Goal: Task Accomplishment & Management: Complete application form

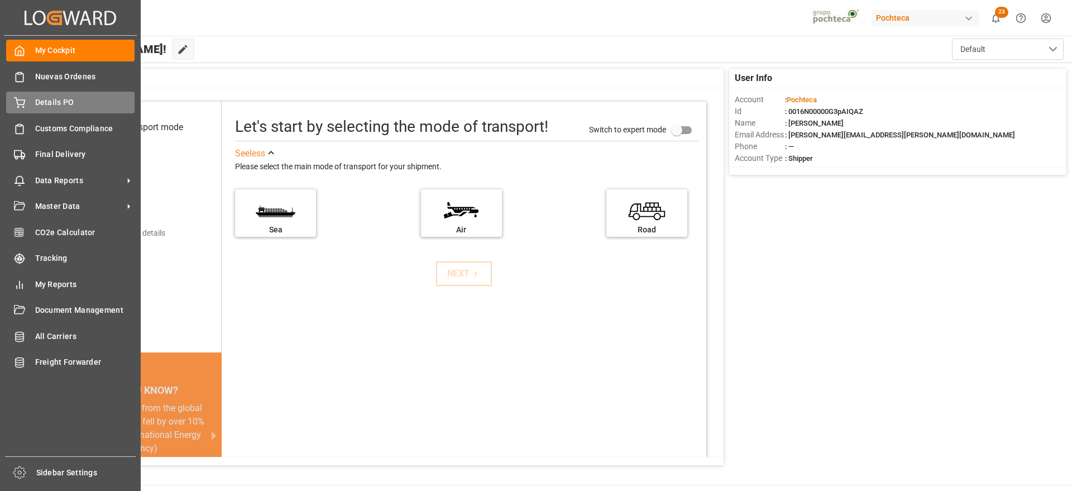
click at [44, 108] on div "Details PO Details PO" at bounding box center [70, 103] width 128 height 22
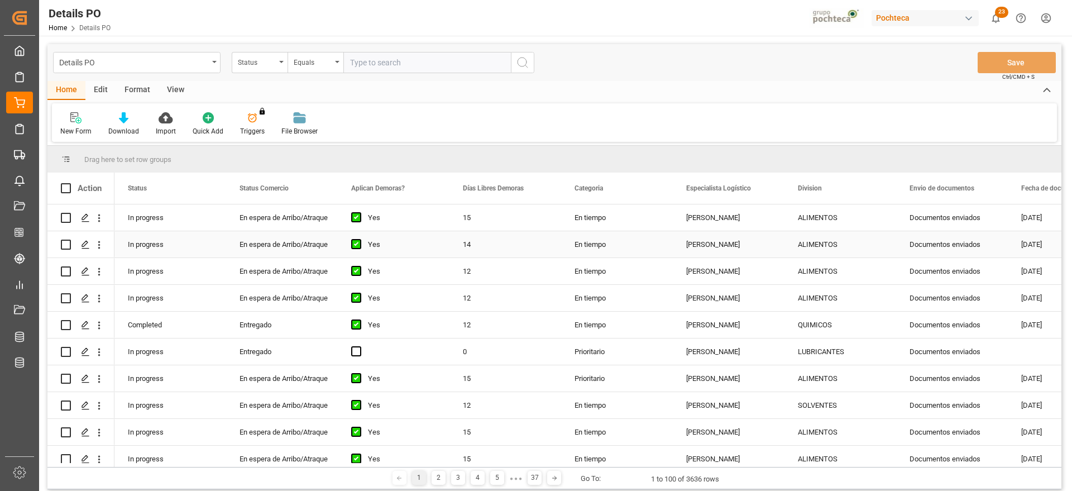
click at [919, 236] on div "Documentos enviados" at bounding box center [952, 244] width 112 height 26
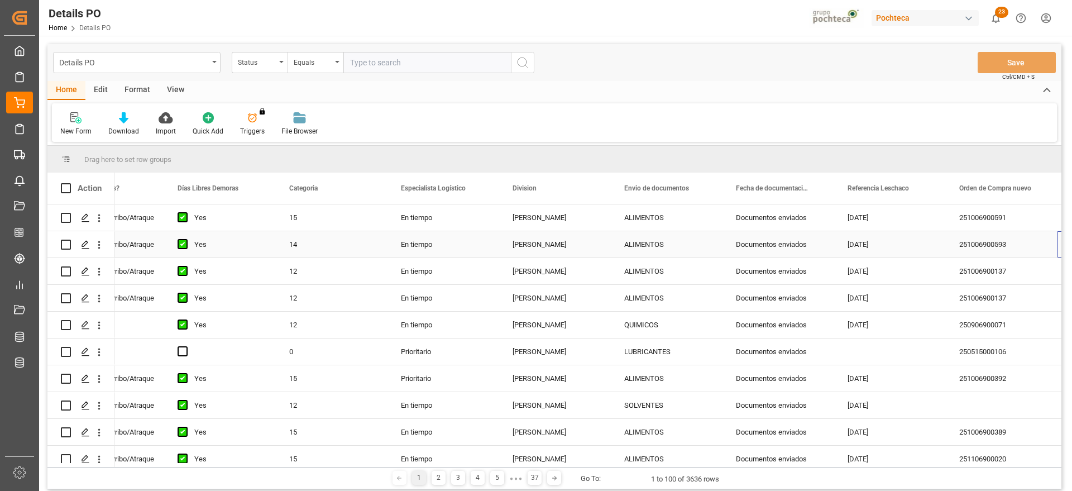
scroll to position [0, 285]
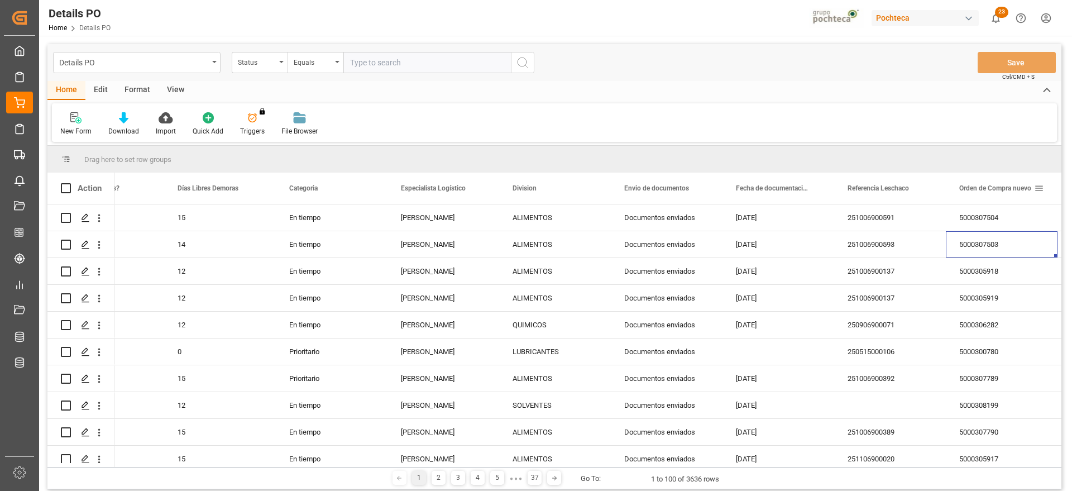
click at [1041, 188] on span at bounding box center [1039, 188] width 10 height 10
click at [1020, 189] on span "filter" at bounding box center [1019, 190] width 10 height 10
type input "5000308418"
click at [1013, 279] on button "Apply" at bounding box center [1014, 283] width 21 height 11
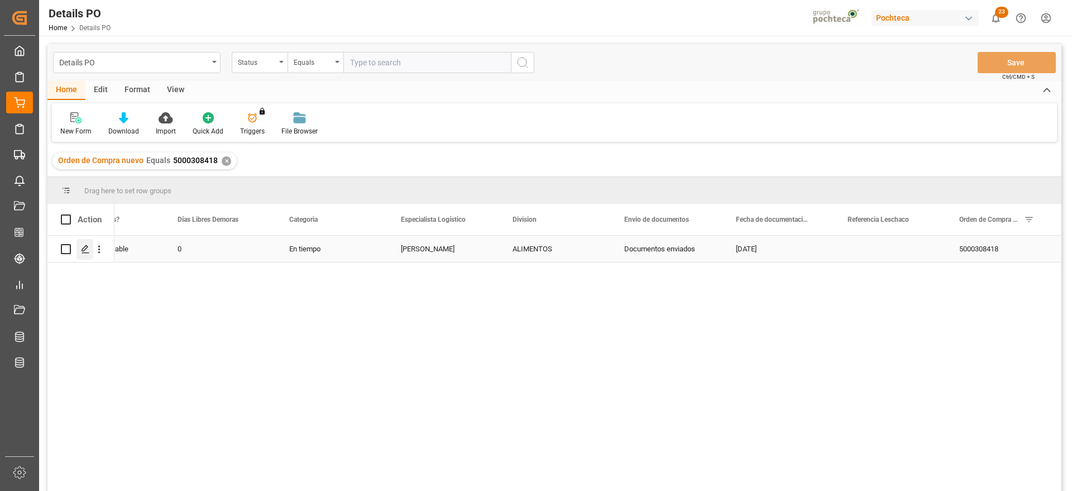
click at [84, 252] on icon "Press SPACE to select this row." at bounding box center [85, 249] width 9 height 9
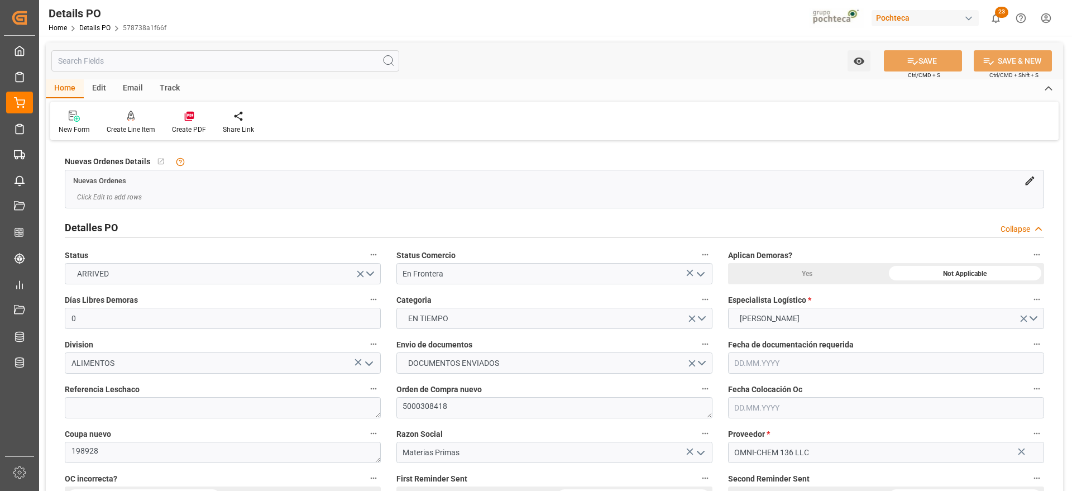
type input "0"
type input "1"
type input "13.04.2025"
type input "02.09.2025"
type input "03.10.2025"
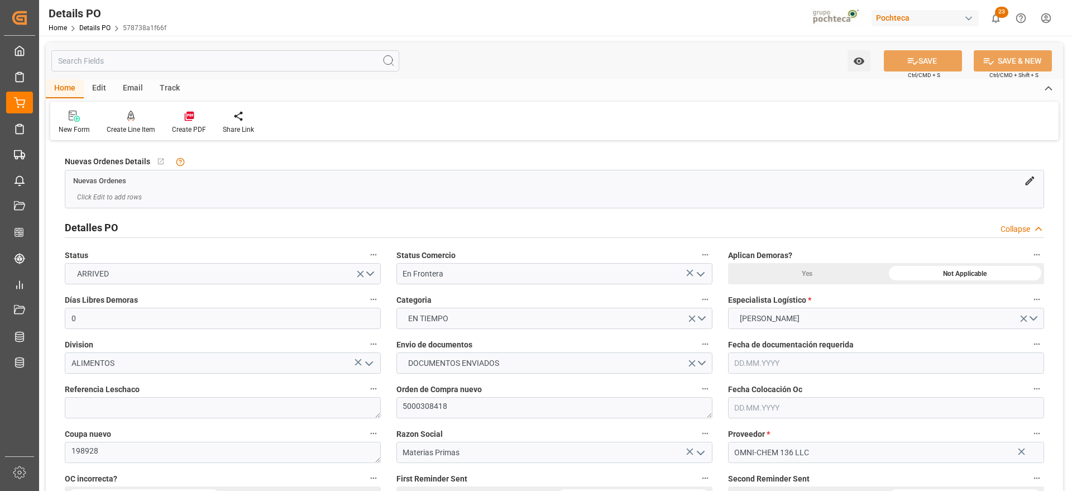
type input "03.10.2025"
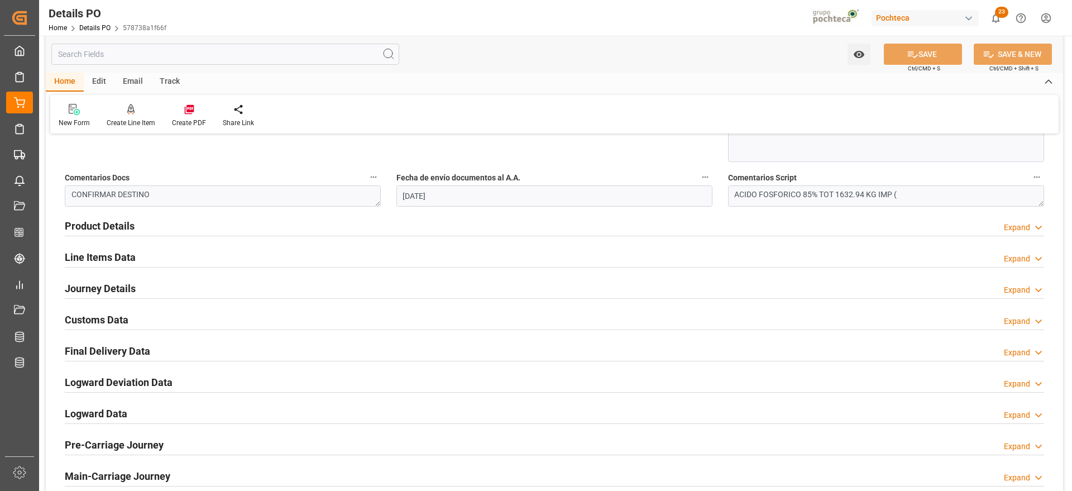
scroll to position [698, 0]
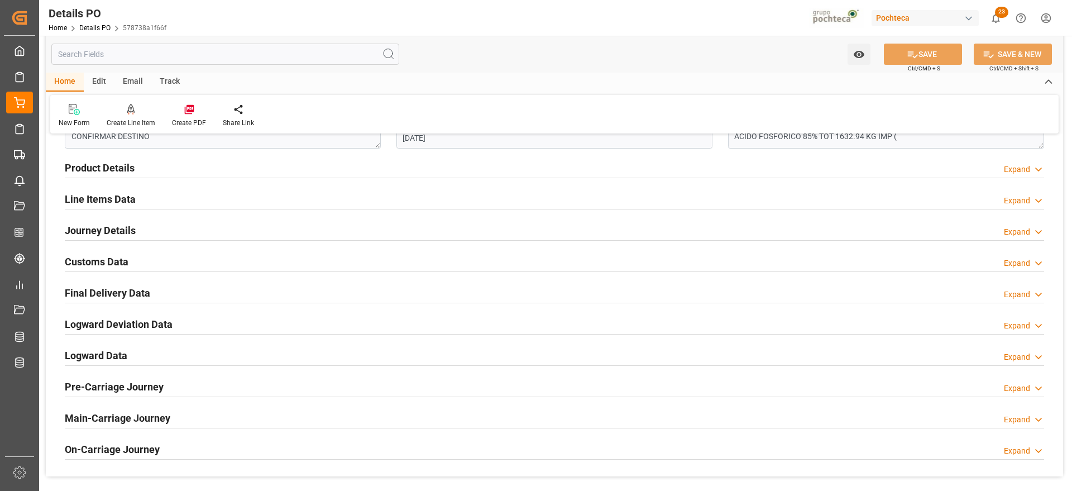
click at [107, 202] on h2 "Line Items Data" at bounding box center [100, 199] width 71 height 15
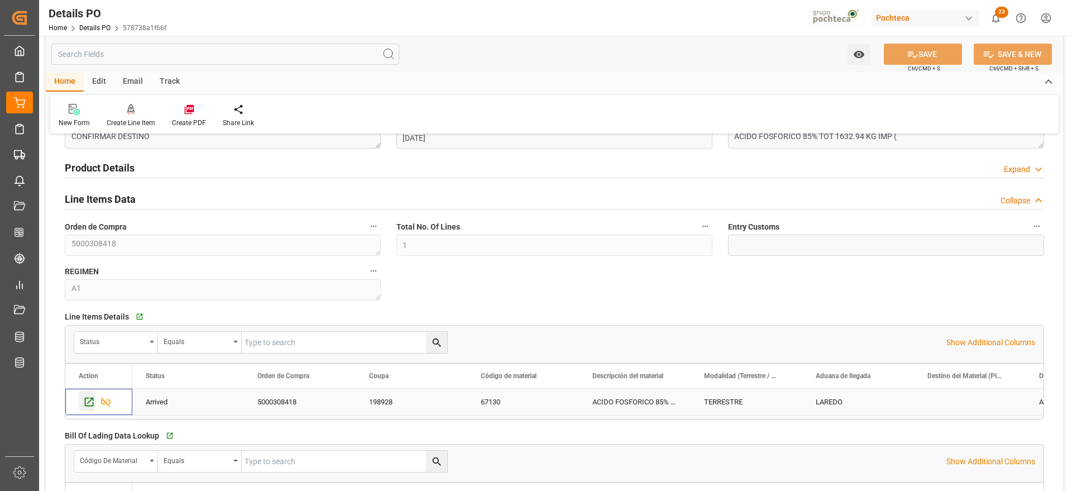
click at [84, 398] on icon "Press SPACE to select this row." at bounding box center [89, 402] width 12 height 12
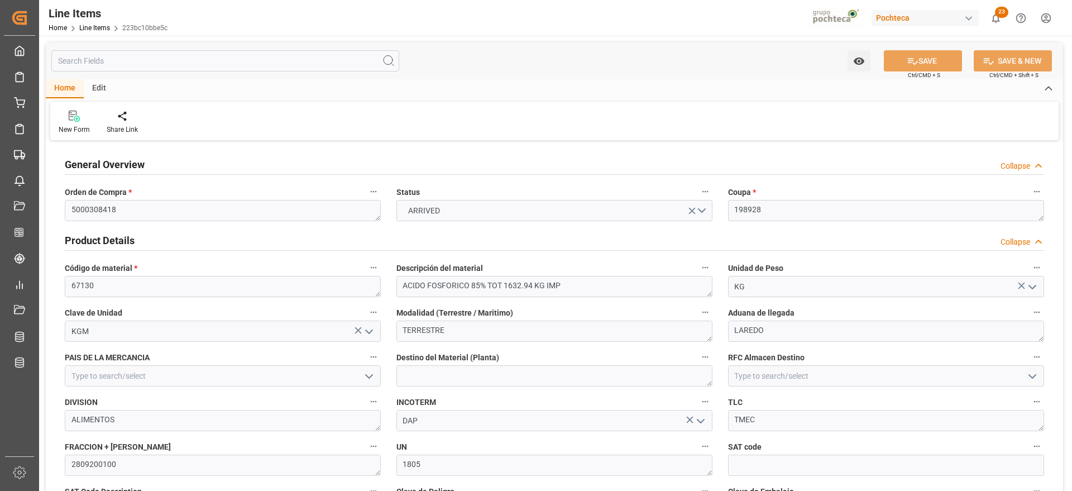
click at [705, 419] on icon "open menu" at bounding box center [700, 420] width 13 height 13
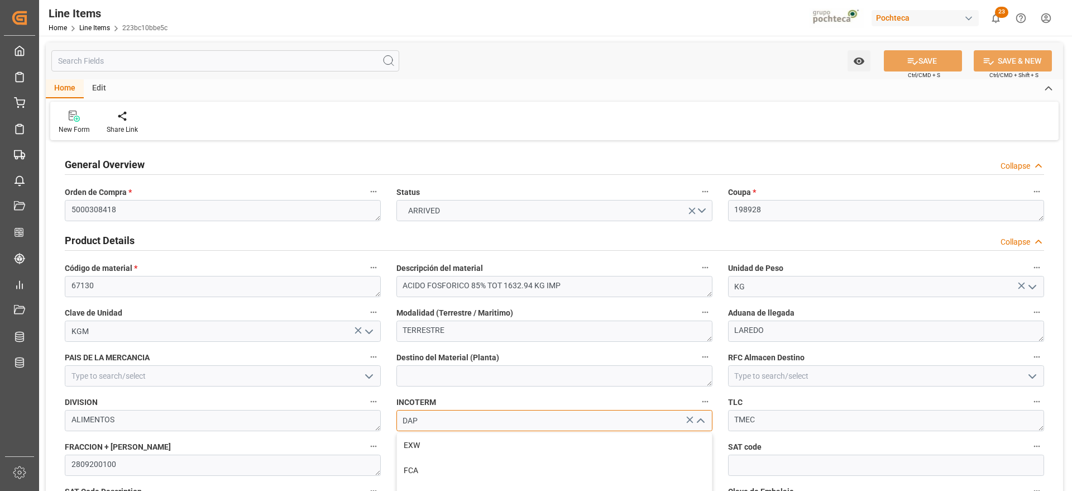
click at [609, 418] on input "DAP" at bounding box center [554, 420] width 316 height 21
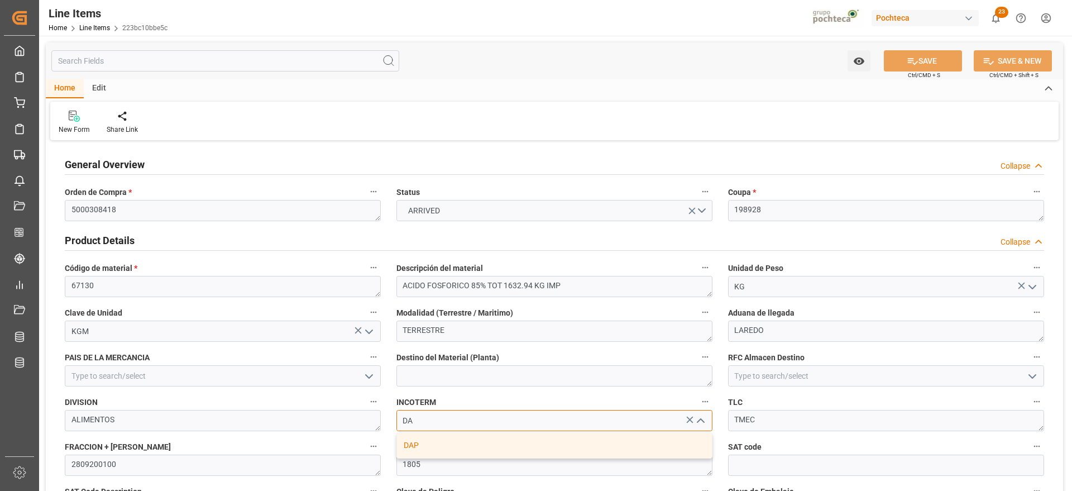
type input "D"
click at [477, 449] on div "CPT" at bounding box center [554, 445] width 315 height 25
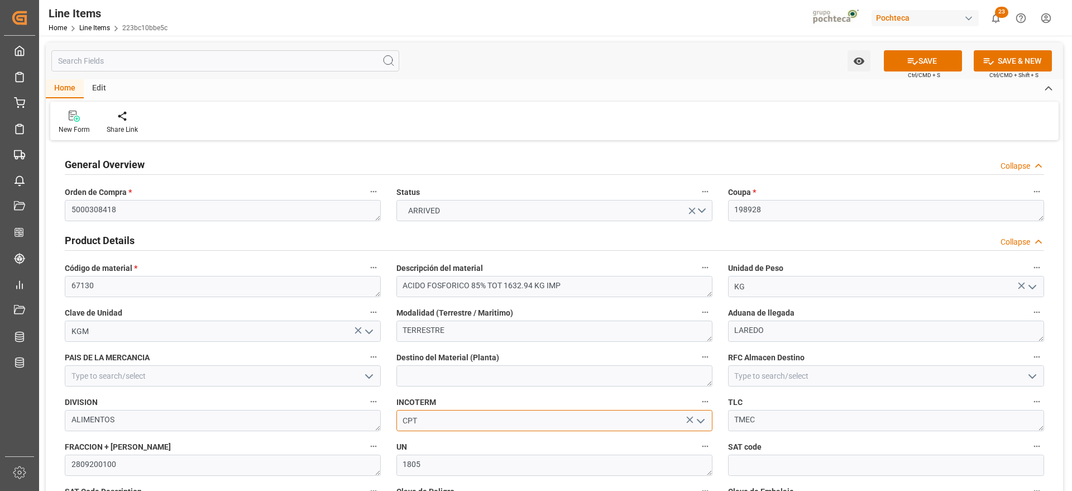
type input "CPT"
click at [915, 63] on icon at bounding box center [913, 61] width 12 height 12
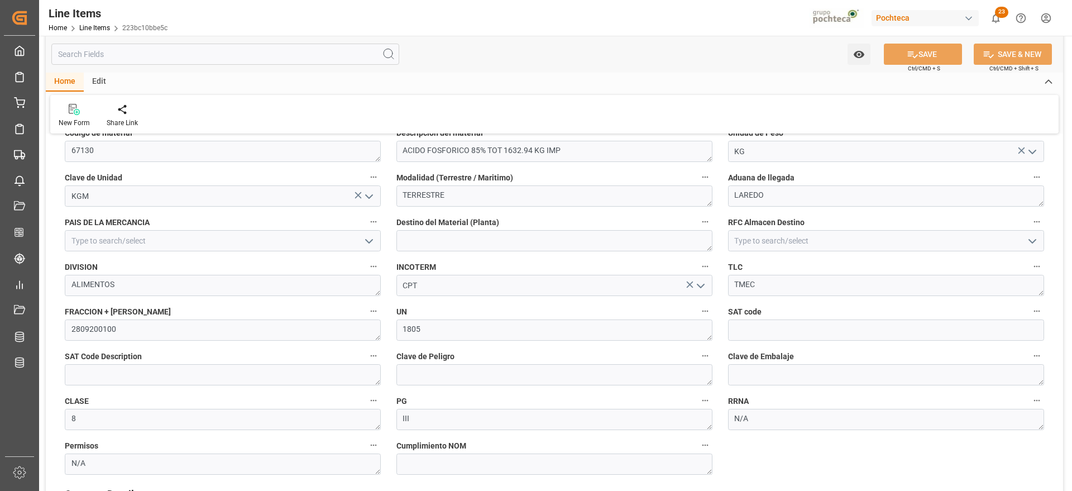
scroll to position [140, 0]
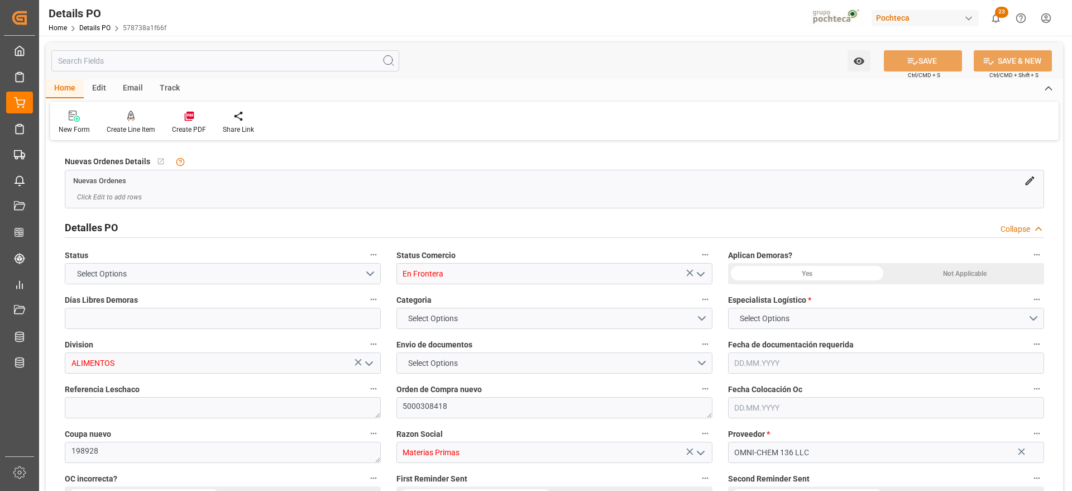
type input "0"
type input "[DATE]"
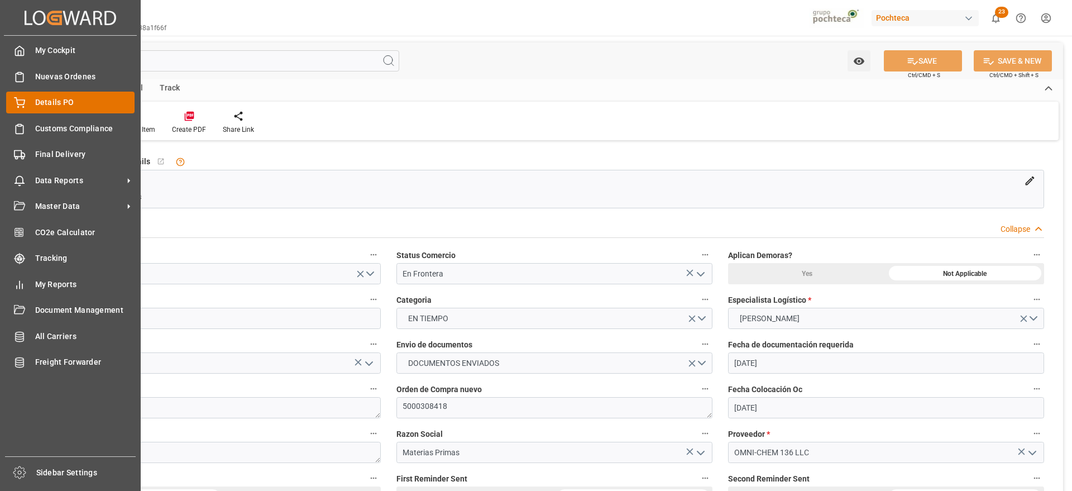
click at [56, 101] on span "Details PO" at bounding box center [85, 103] width 100 height 12
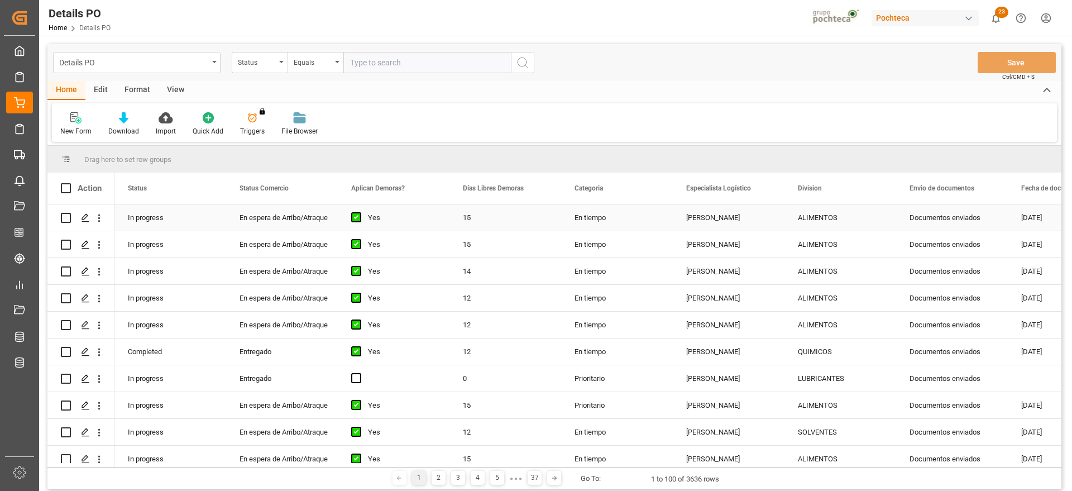
click at [936, 212] on div "Documentos enviados" at bounding box center [952, 217] width 112 height 26
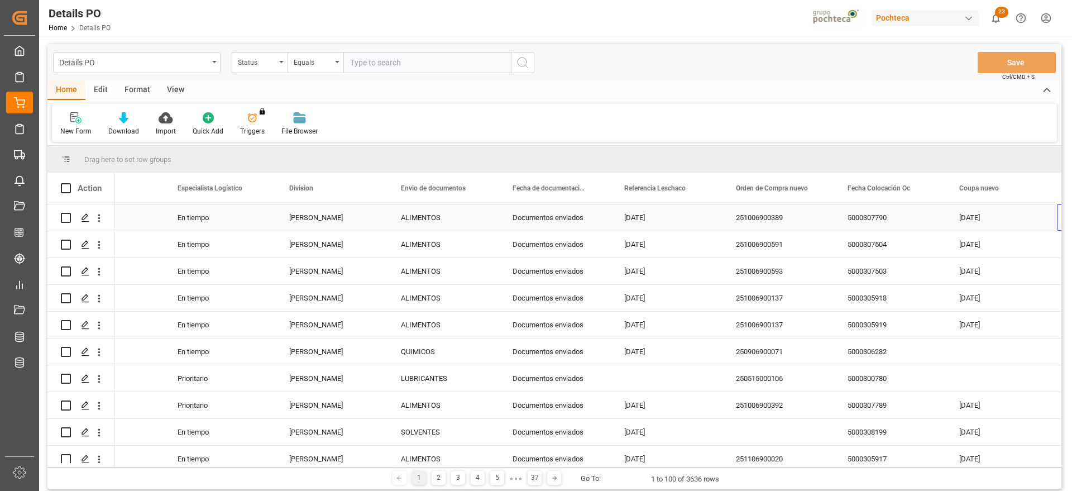
scroll to position [0, 509]
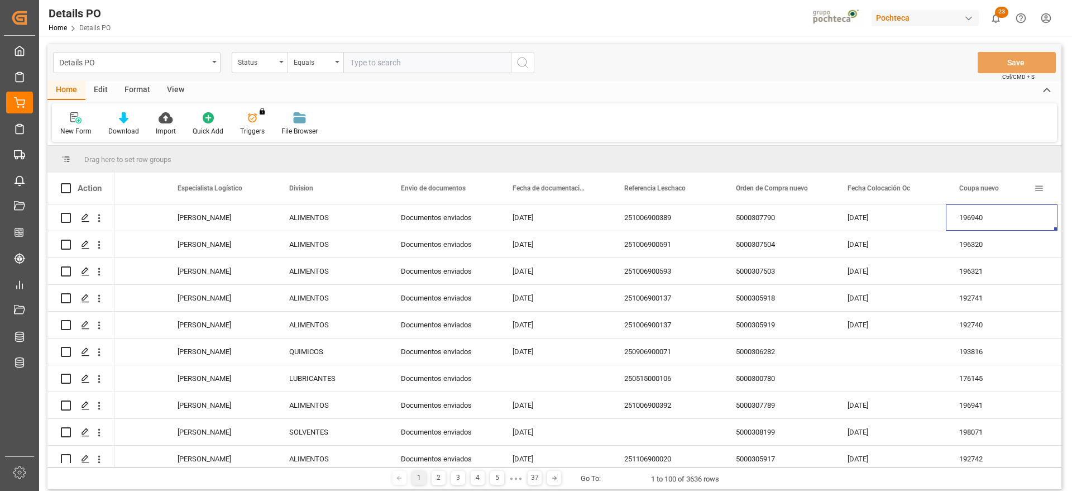
click at [1046, 184] on div "Coupa nuevo" at bounding box center [1002, 188] width 112 height 31
click at [1040, 188] on span at bounding box center [1039, 188] width 10 height 10
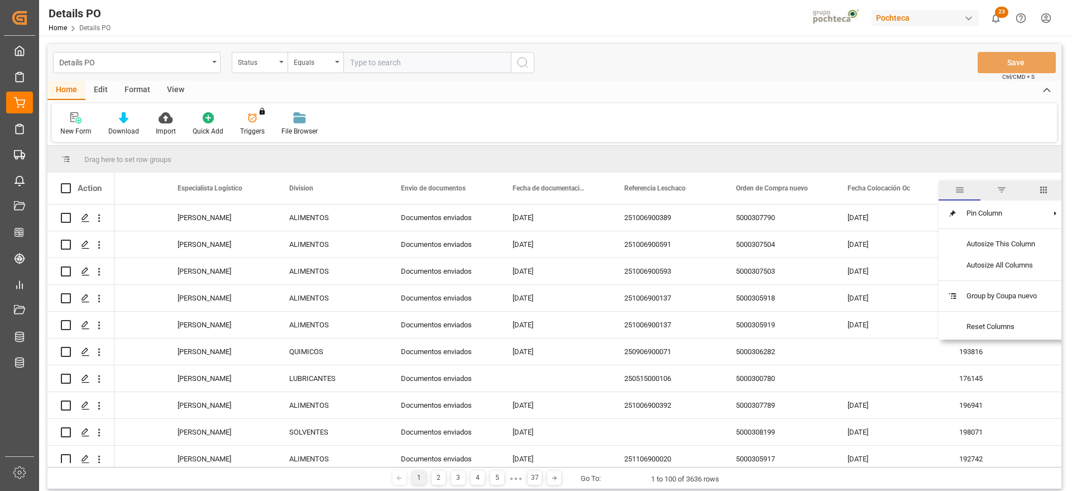
click at [1004, 189] on span "filter" at bounding box center [1002, 190] width 10 height 10
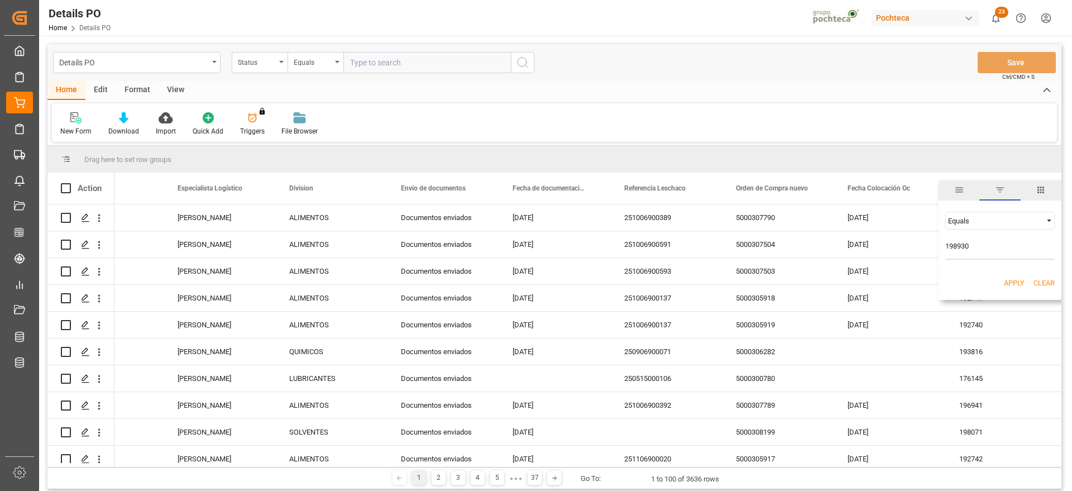
type input "198930"
click at [1008, 285] on button "Apply" at bounding box center [1014, 283] width 21 height 11
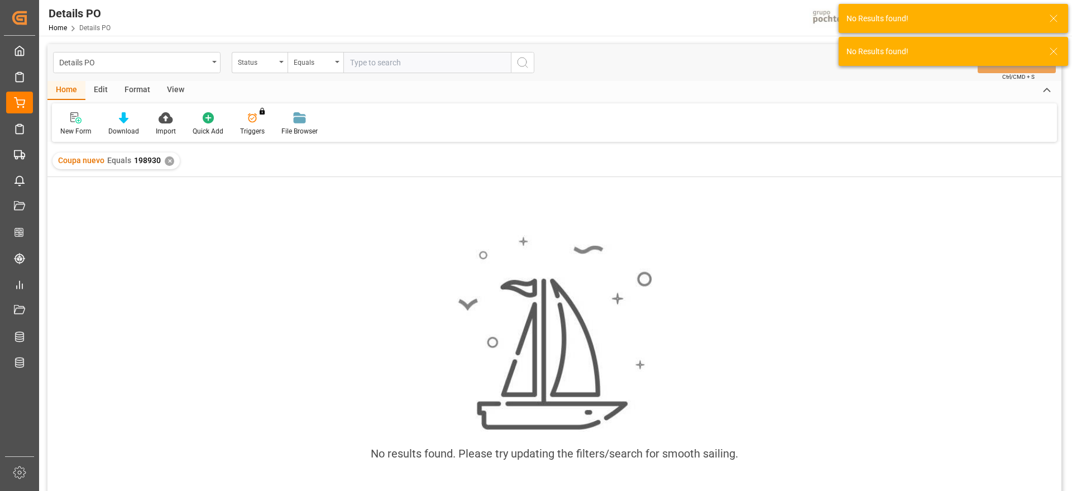
click at [166, 161] on div "✕" at bounding box center [169, 160] width 9 height 9
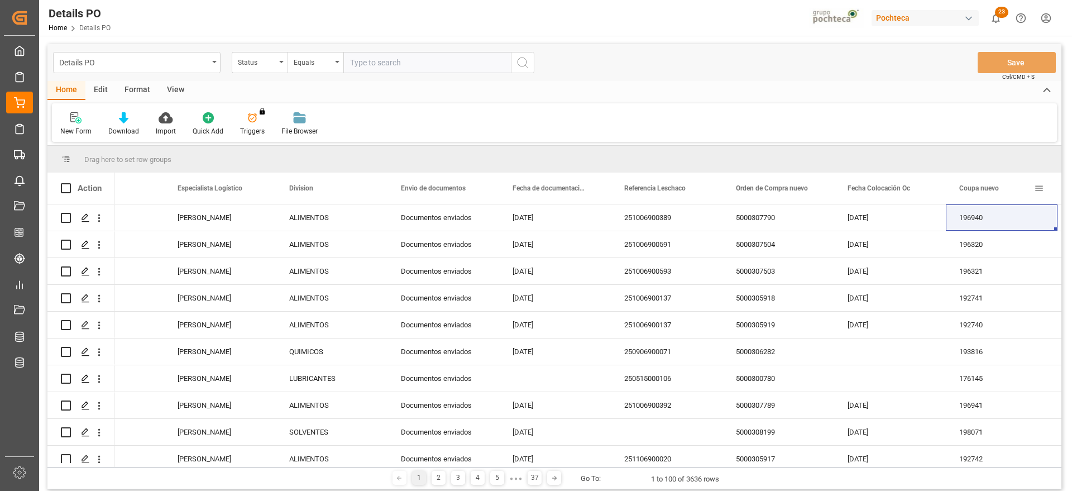
click at [1034, 187] on div "Coupa nuevo" at bounding box center [996, 188] width 75 height 31
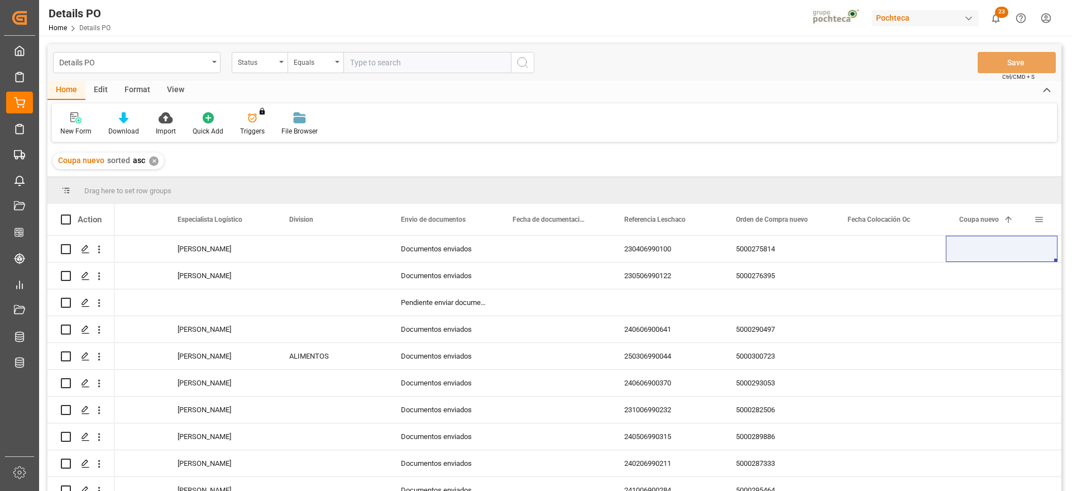
click at [1040, 221] on span at bounding box center [1039, 219] width 10 height 10
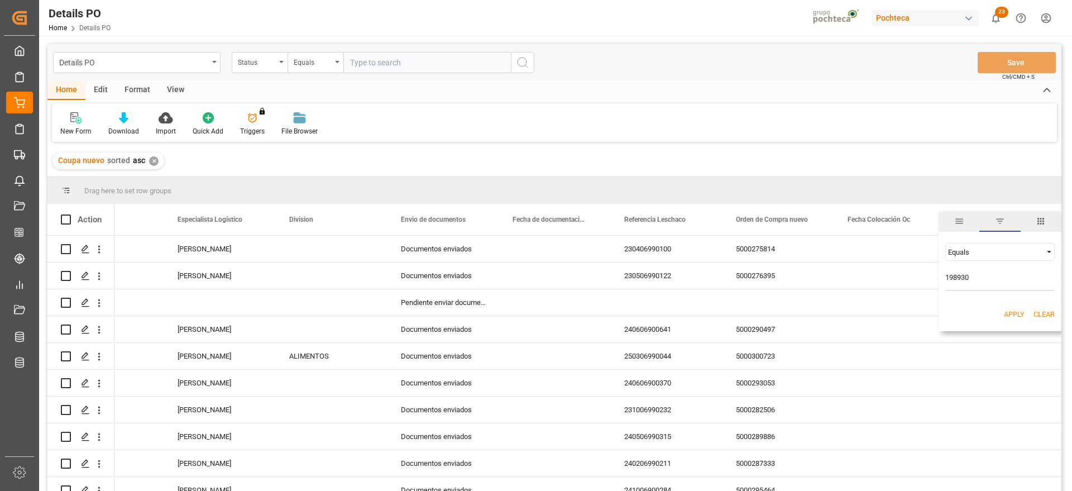
click at [953, 279] on input "198930" at bounding box center [999, 280] width 109 height 22
click at [984, 278] on input "198930" at bounding box center [999, 280] width 109 height 22
type input "198930"
click at [1001, 311] on div "Apply Clear" at bounding box center [1000, 314] width 123 height 29
click at [1008, 314] on button "Apply" at bounding box center [1014, 314] width 21 height 11
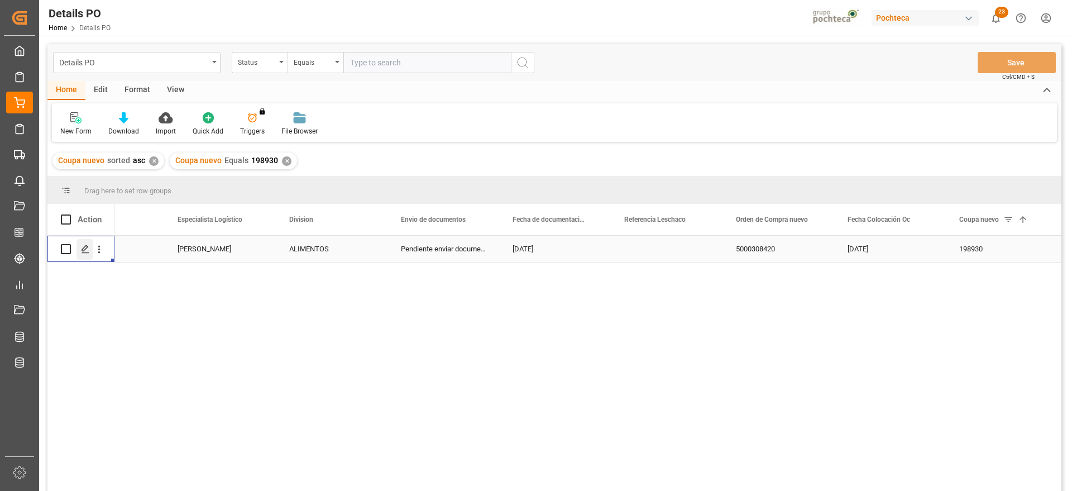
click at [83, 247] on icon "Press SPACE to select this row." at bounding box center [85, 249] width 9 height 9
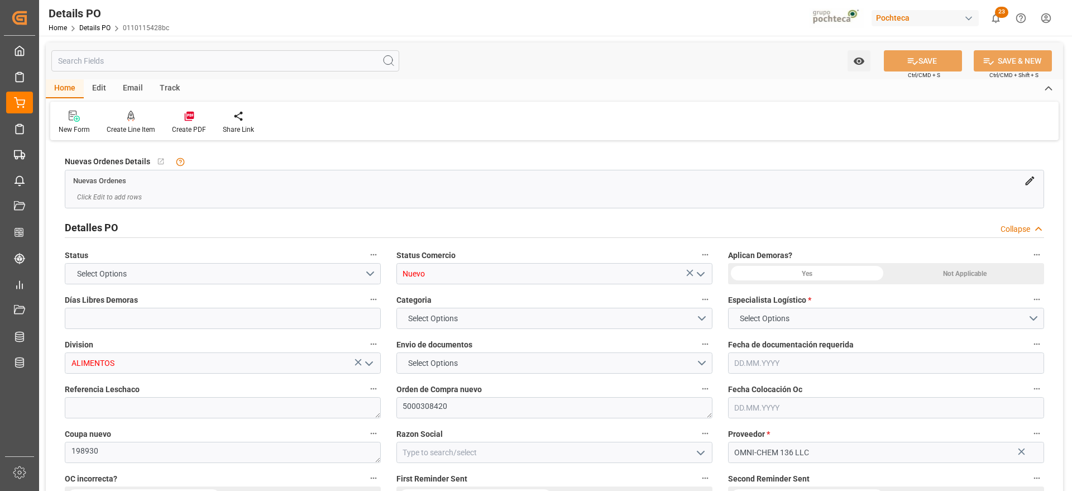
type input "0"
type input "11.04.2025"
type input "02.09.2025"
drag, startPoint x: 466, startPoint y: 410, endPoint x: 386, endPoint y: 414, distance: 80.0
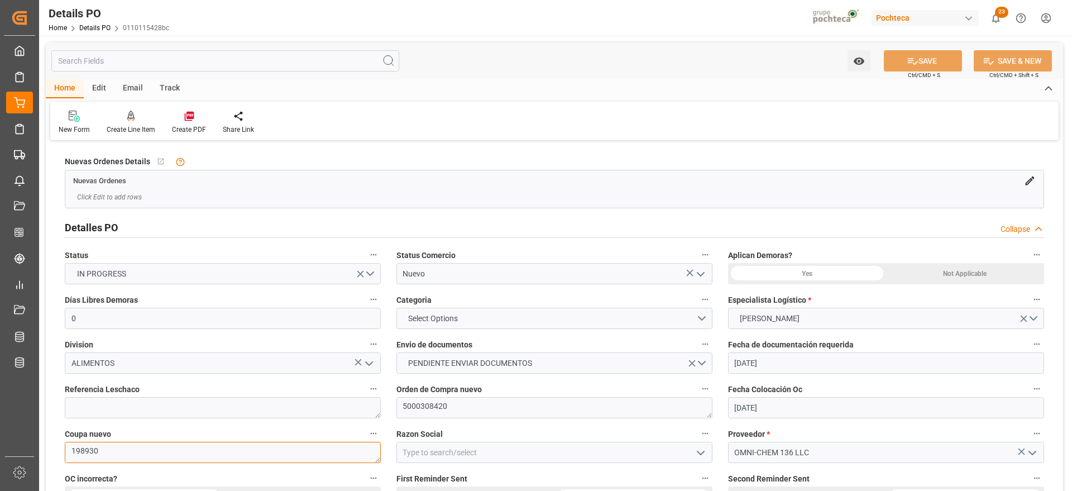
click at [64, 451] on div "Coupa nuevo 198930" at bounding box center [223, 444] width 332 height 45
click at [701, 274] on polyline "open menu" at bounding box center [700, 274] width 7 height 3
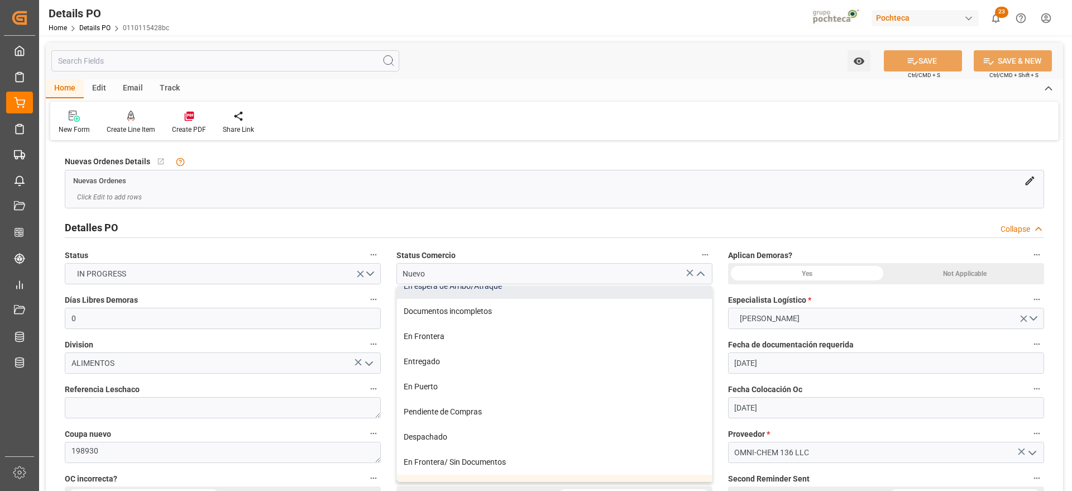
scroll to position [70, 0]
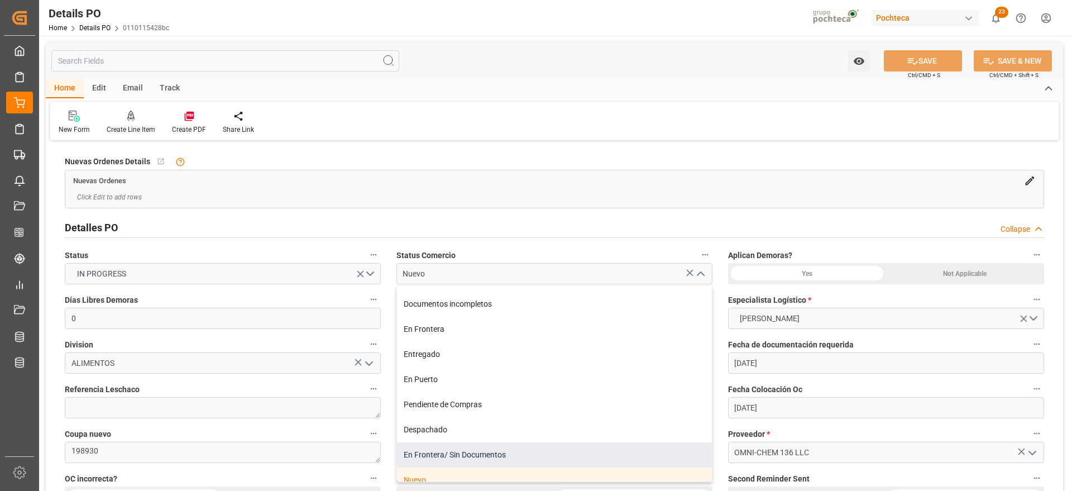
click at [500, 448] on div "En Frontera/ Sin Documentos" at bounding box center [554, 454] width 315 height 25
type input "En Frontera/ Sin Documentos"
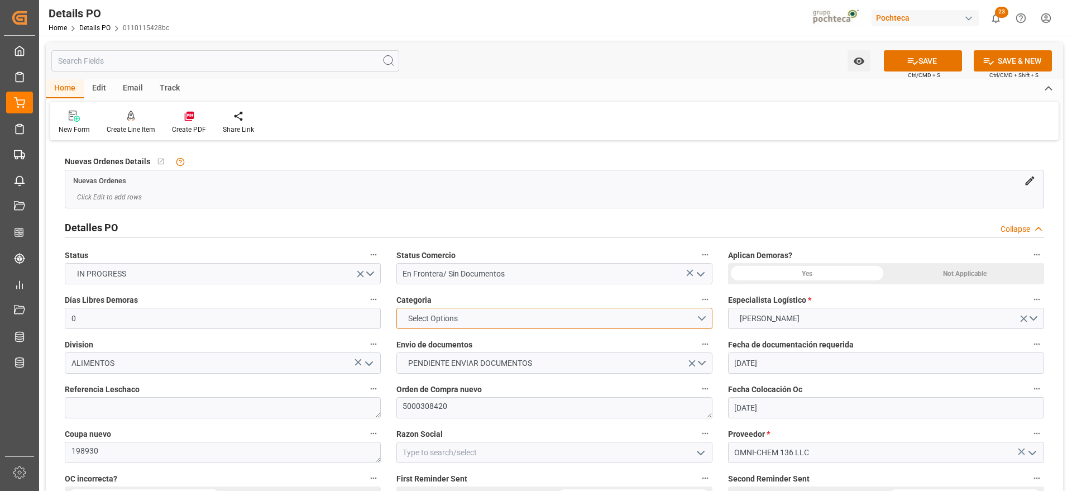
click at [702, 322] on button "Select Options" at bounding box center [554, 318] width 316 height 21
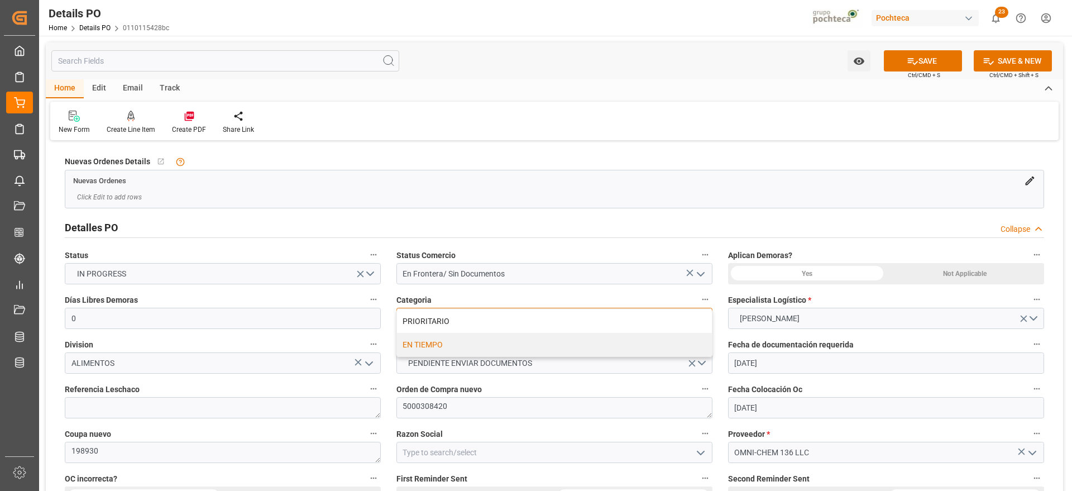
click at [437, 350] on div "EN TIEMPO" at bounding box center [554, 344] width 315 height 23
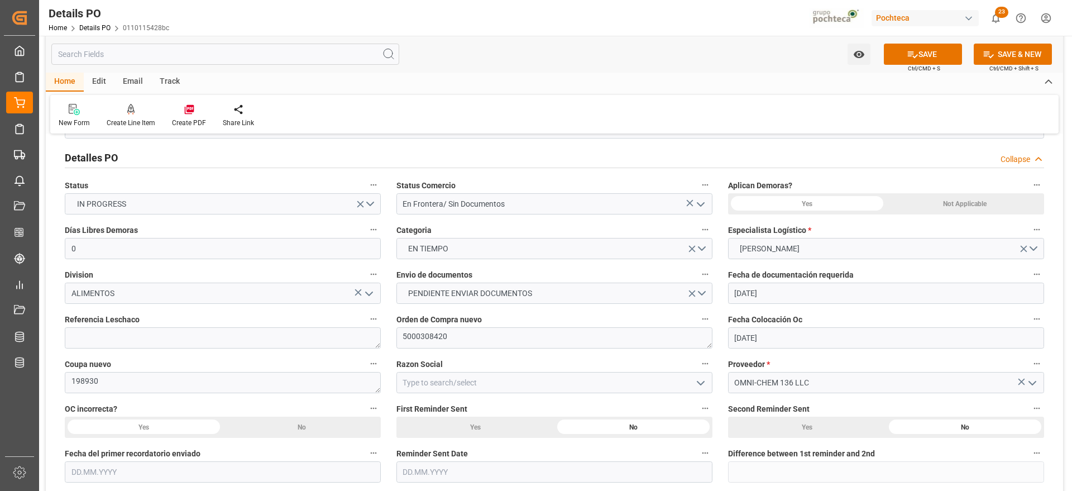
click at [966, 206] on div "Not Applicable" at bounding box center [965, 203] width 158 height 21
click at [923, 56] on button "SAVE" at bounding box center [923, 54] width 78 height 21
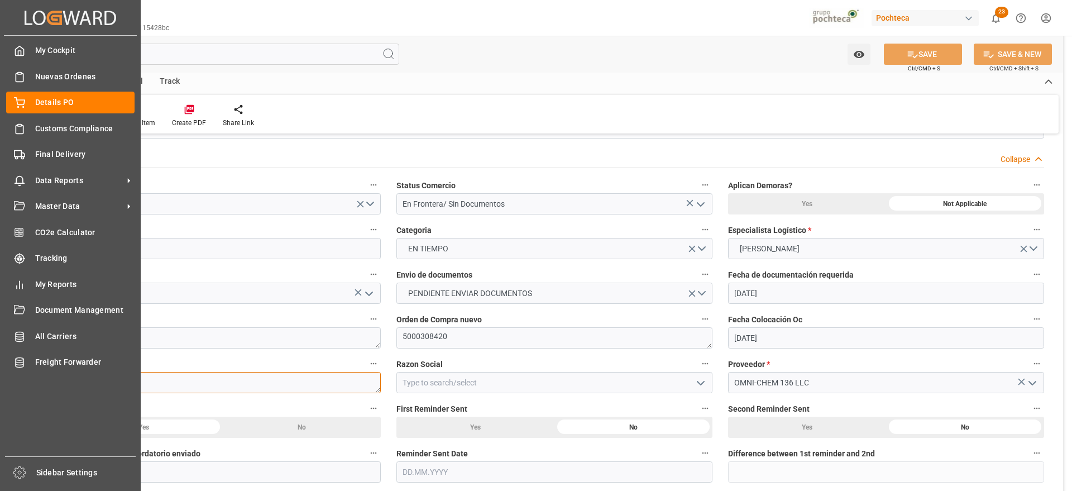
drag, startPoint x: 105, startPoint y: 381, endPoint x: 39, endPoint y: 382, distance: 66.5
click at [39, 382] on div "Created by potrace 1.15, written by Peter Selinger 2001-2017 Created by potrace…" at bounding box center [536, 245] width 1072 height 491
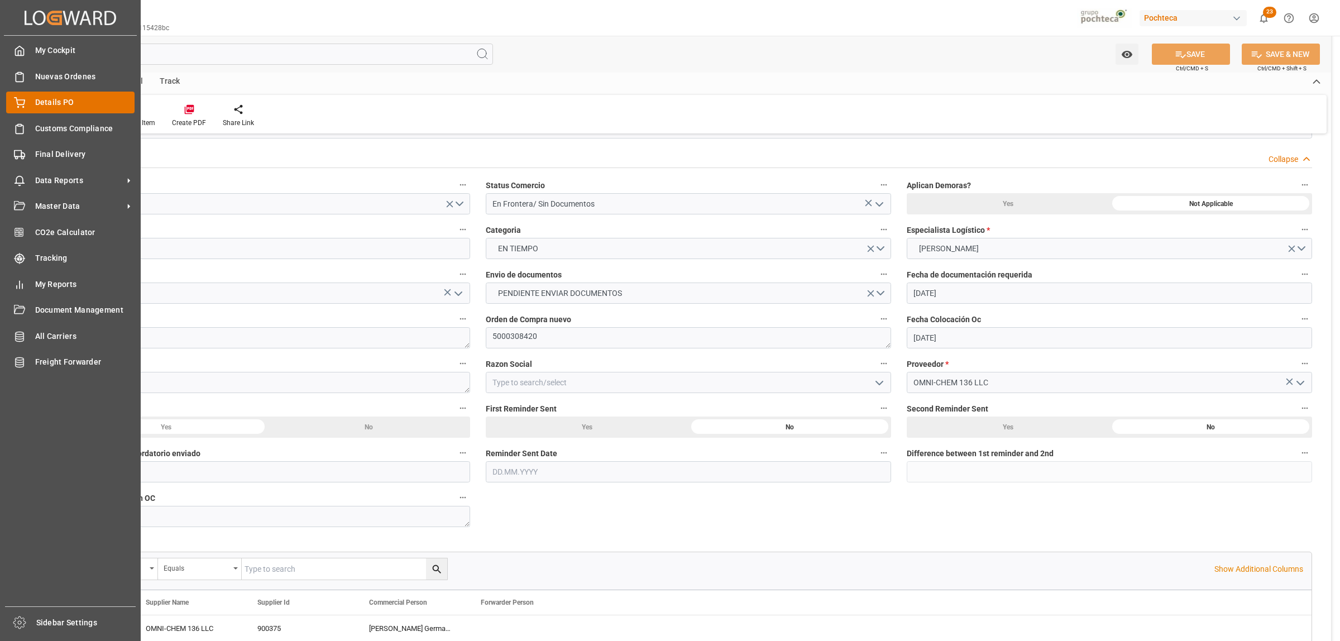
click at [44, 101] on span "Details PO" at bounding box center [85, 103] width 100 height 12
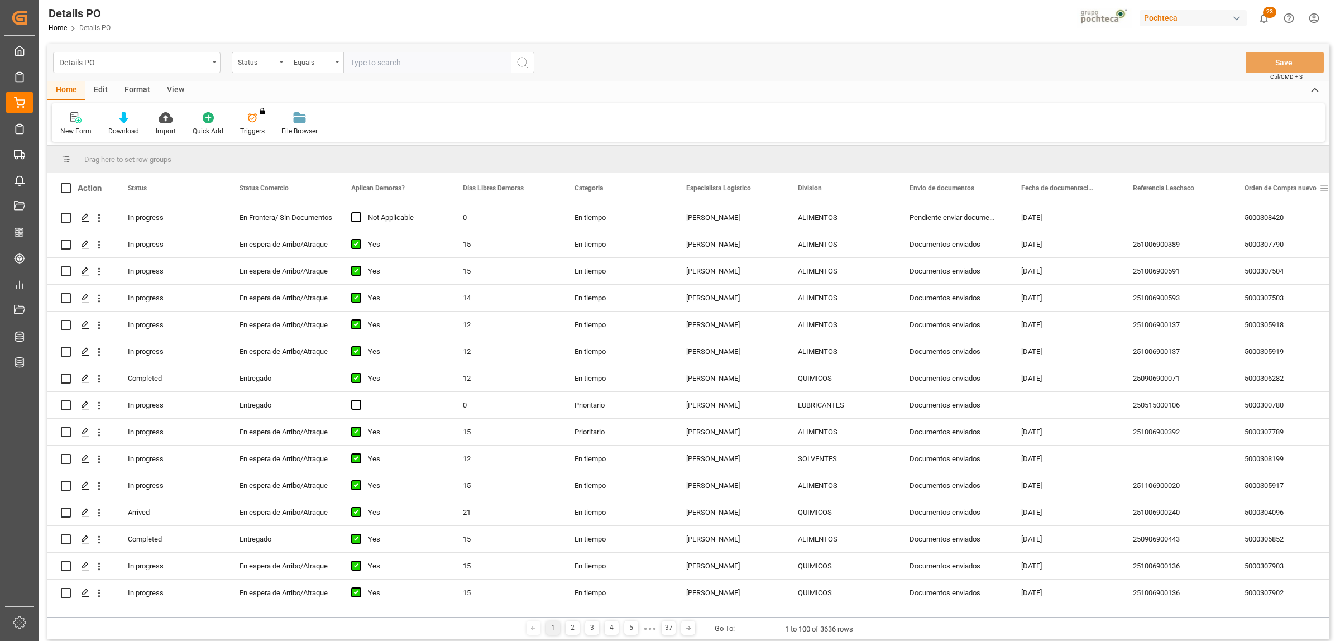
click at [1072, 186] on span at bounding box center [1325, 188] width 10 height 10
click at [1072, 189] on span "filter" at bounding box center [1287, 190] width 10 height 10
type input "5000309371"
click at [1072, 286] on button "Apply" at bounding box center [1282, 283] width 21 height 11
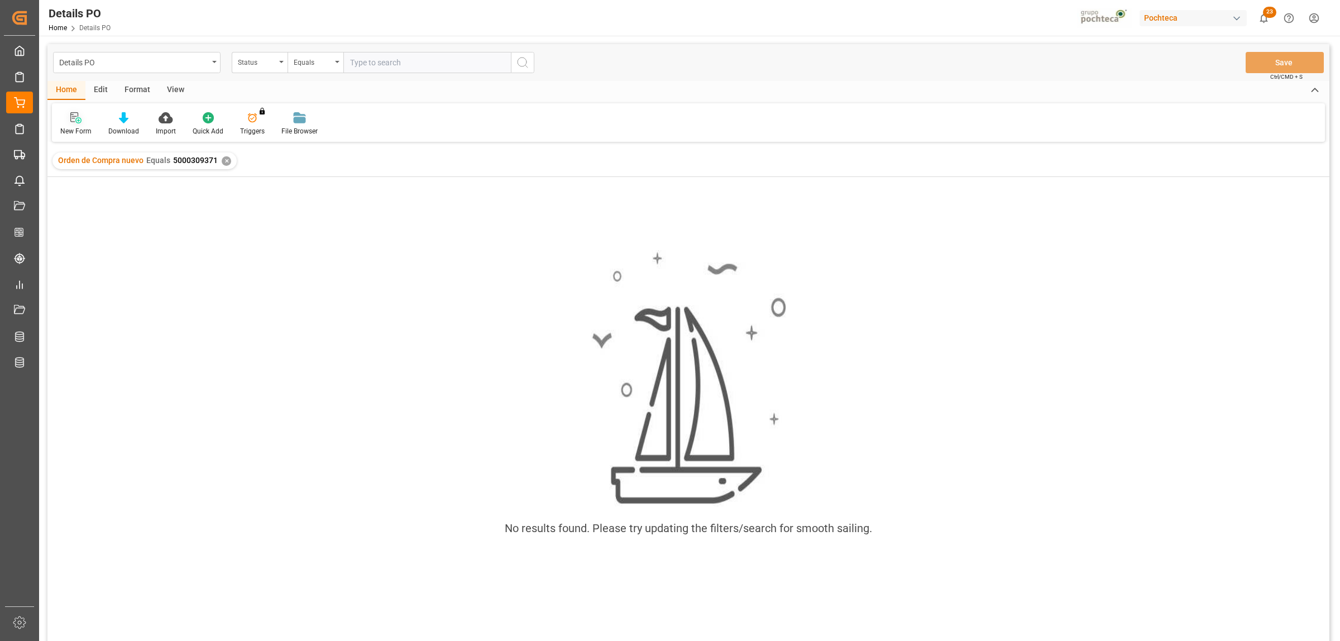
click at [70, 113] on icon at bounding box center [75, 117] width 11 height 11
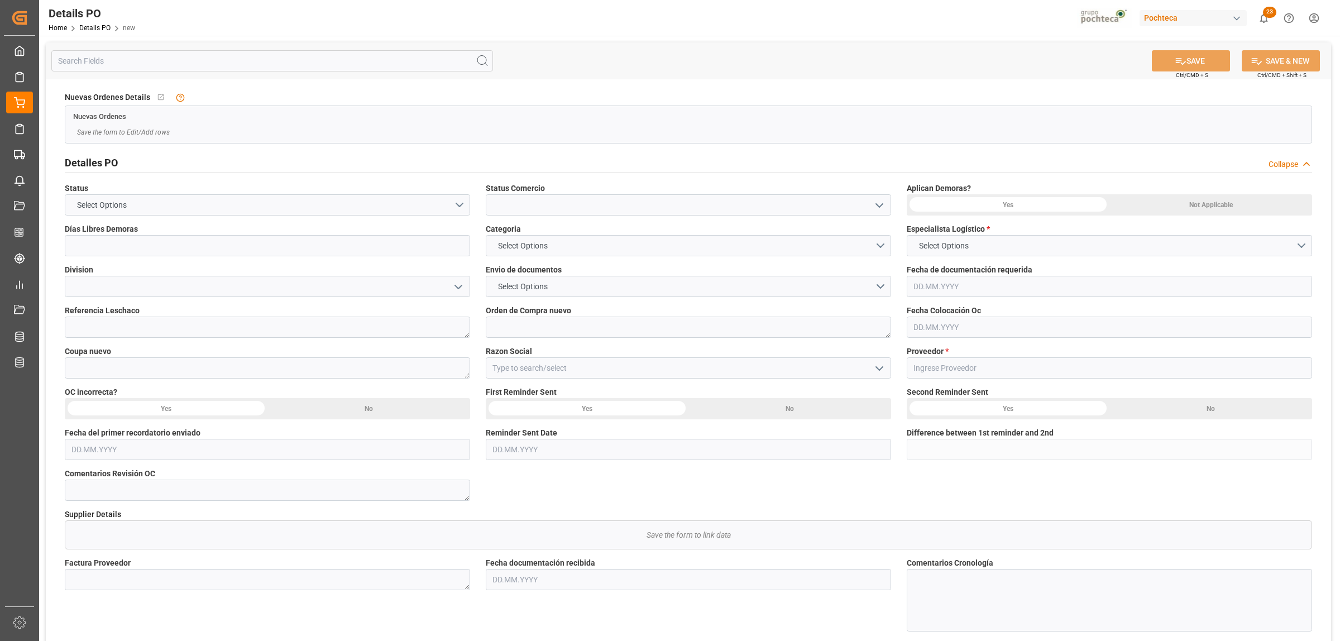
type input "0"
click at [882, 205] on icon "open menu" at bounding box center [879, 205] width 13 height 13
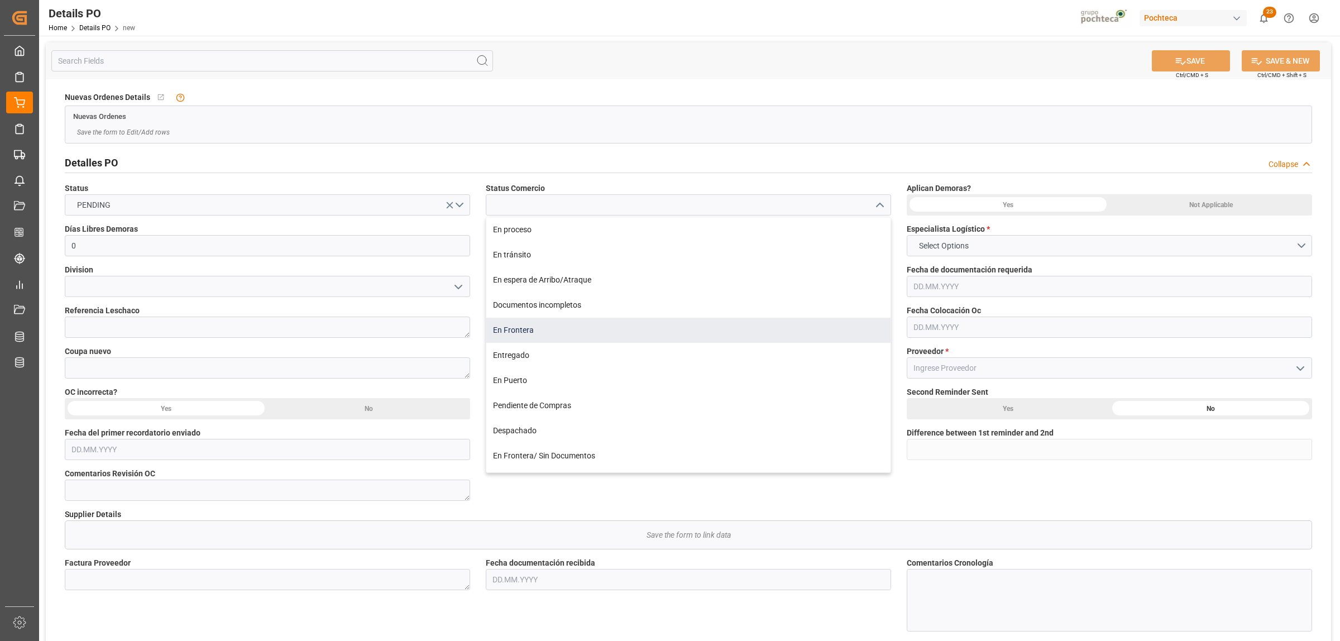
click at [520, 334] on div "En Frontera" at bounding box center [688, 330] width 404 height 25
type input "En Frontera"
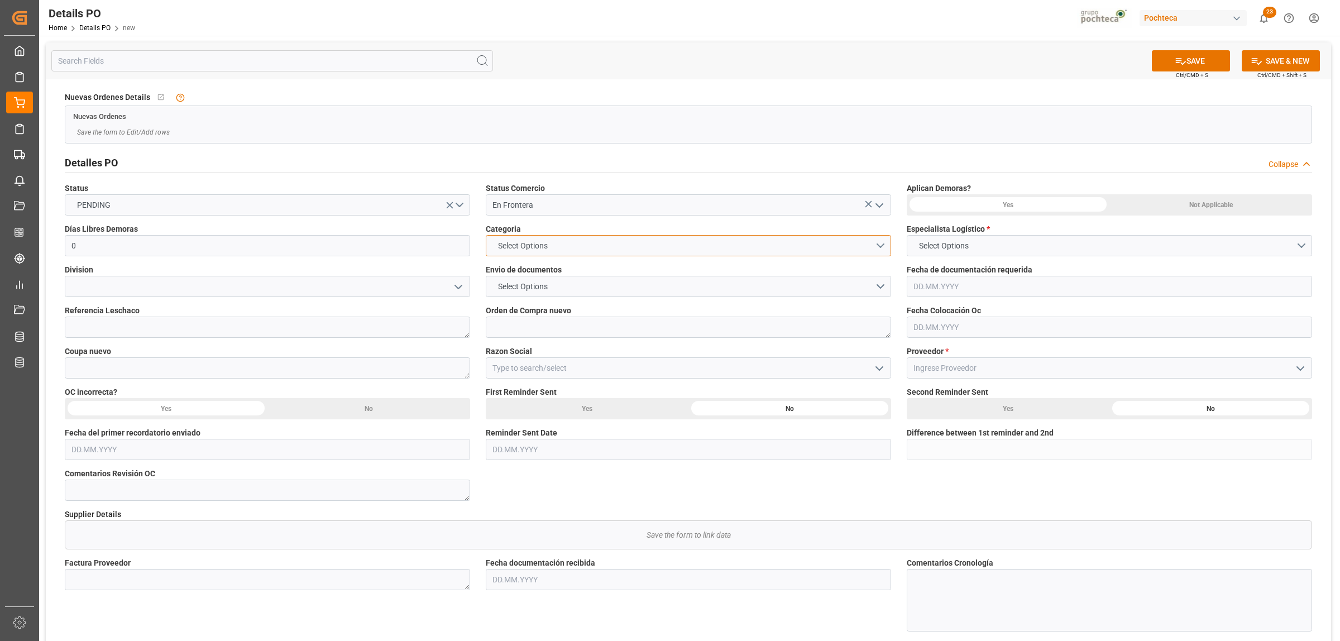
click at [883, 246] on button "Select Options" at bounding box center [688, 245] width 405 height 21
click at [548, 269] on div "EN TIEMPO" at bounding box center [688, 271] width 404 height 23
click at [877, 290] on button "Select Options" at bounding box center [688, 286] width 405 height 21
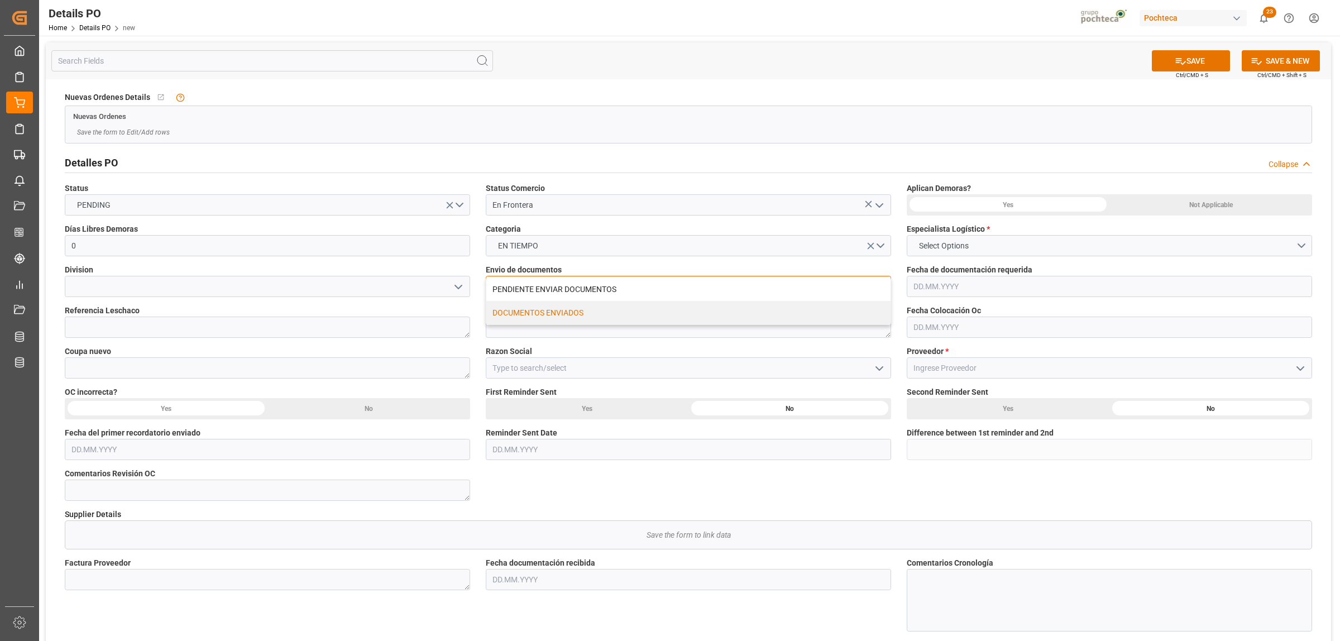
click at [551, 308] on div "DOCUMENTOS ENVIADOS" at bounding box center [688, 312] width 404 height 23
click at [507, 329] on textarea at bounding box center [688, 327] width 405 height 21
paste textarea "5000309371"
type textarea "5000309371"
click at [124, 371] on textarea at bounding box center [267, 367] width 405 height 21
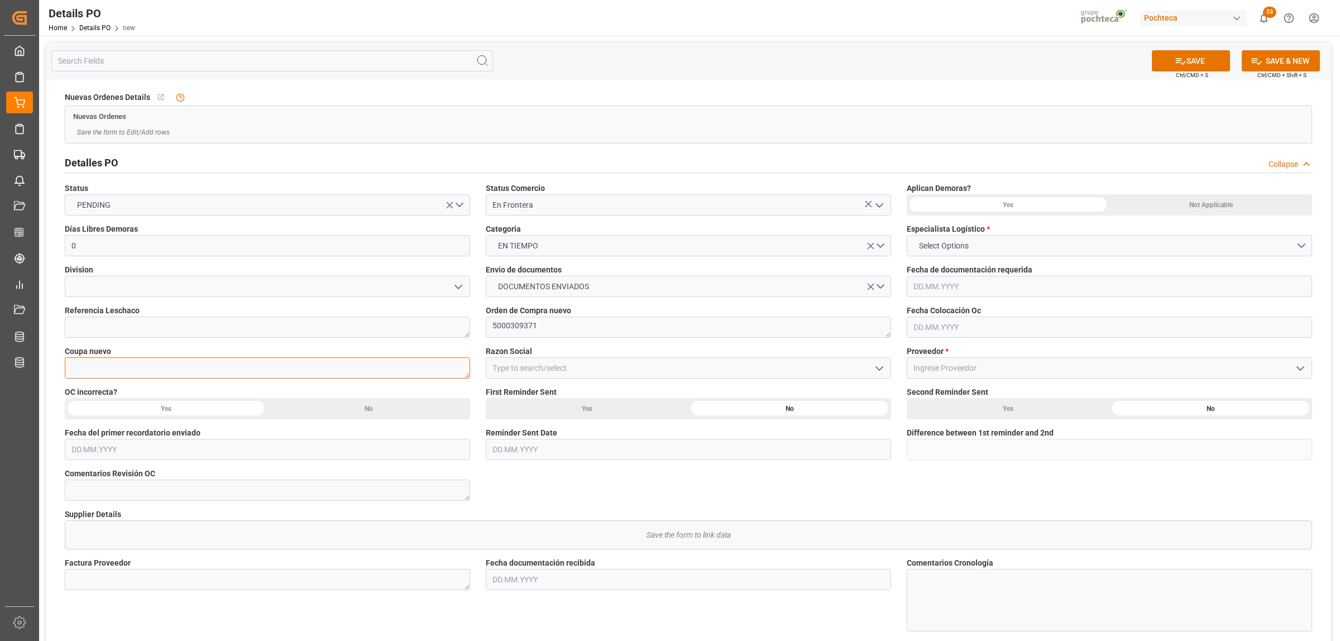
paste textarea "201496"
type textarea "201496"
click at [881, 366] on icon "open menu" at bounding box center [879, 368] width 13 height 13
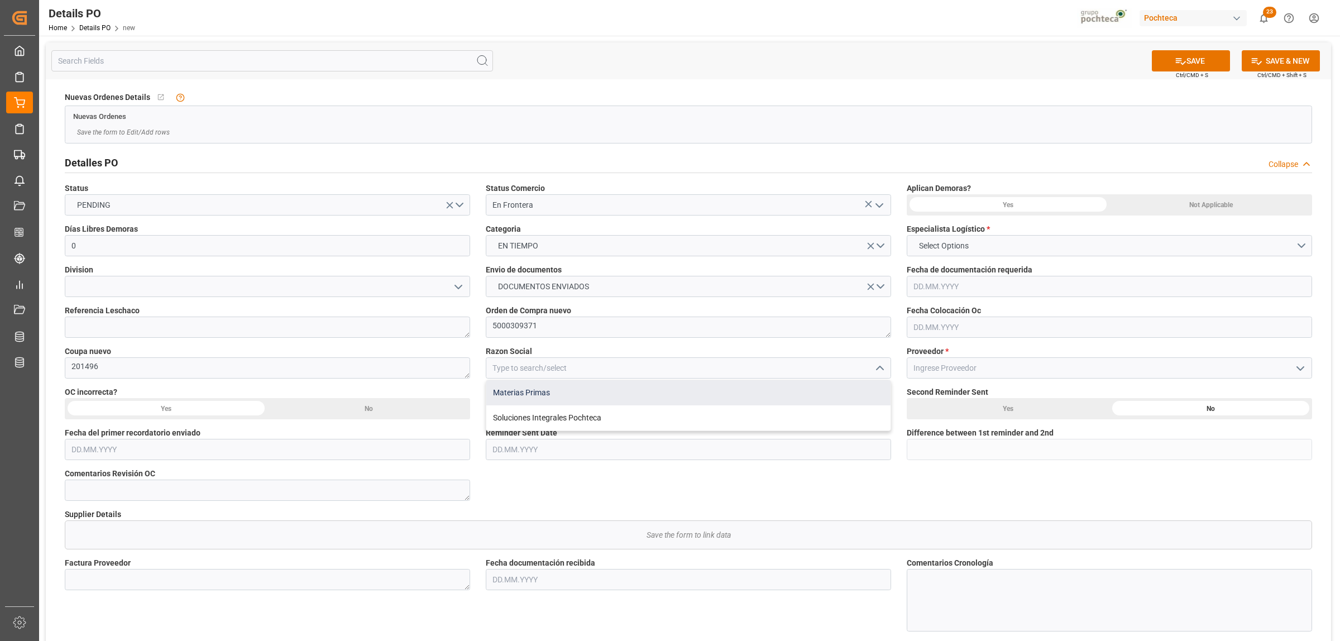
click at [546, 388] on div "Materias Primas" at bounding box center [688, 392] width 404 height 25
type input "Materias Primas"
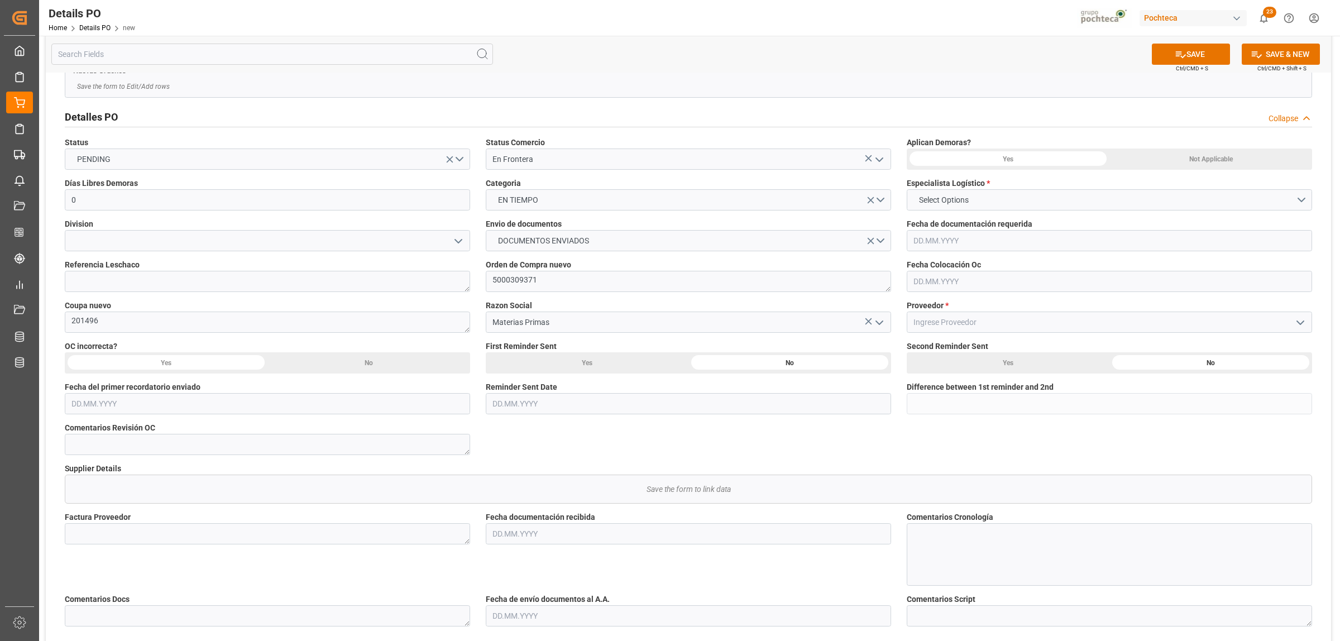
scroll to position [70, 0]
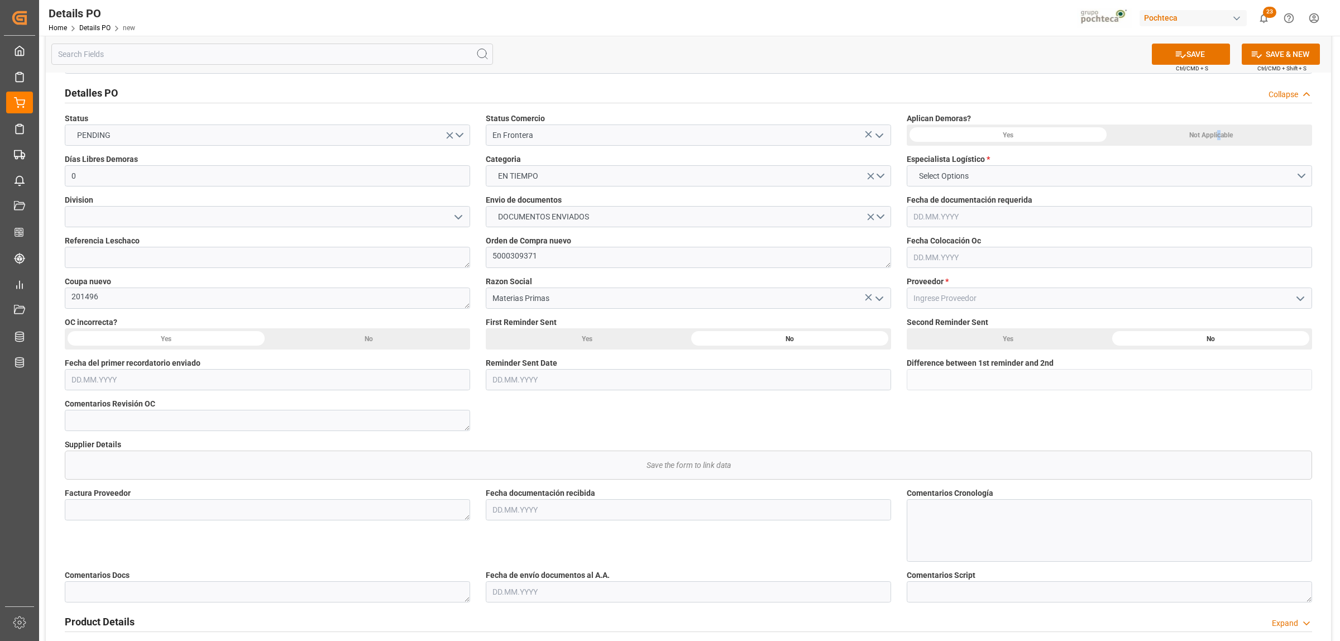
click at [1072, 140] on div "Not Applicable" at bounding box center [1211, 135] width 203 height 21
click at [1072, 169] on button "Select Options" at bounding box center [1109, 175] width 405 height 21
click at [952, 224] on div "[PERSON_NAME]" at bounding box center [1109, 225] width 404 height 23
click at [928, 297] on input at bounding box center [1109, 298] width 405 height 21
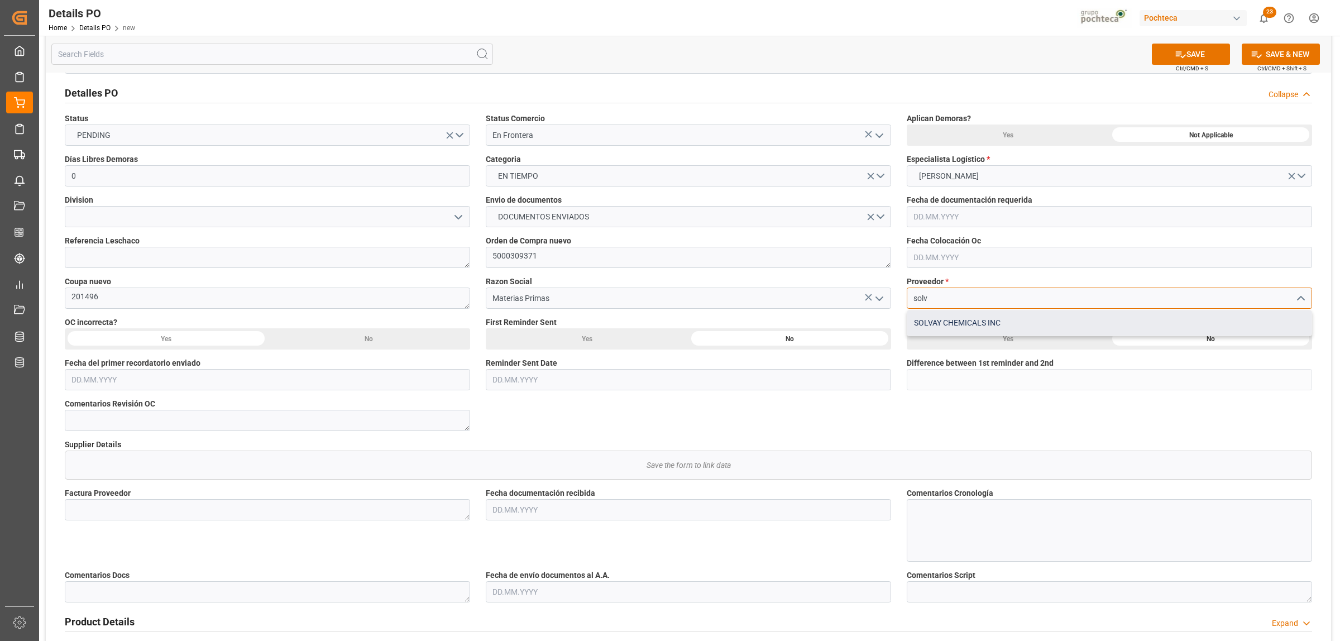
click at [930, 322] on div "SOLVAY CHEMICALS INC" at bounding box center [1109, 322] width 404 height 25
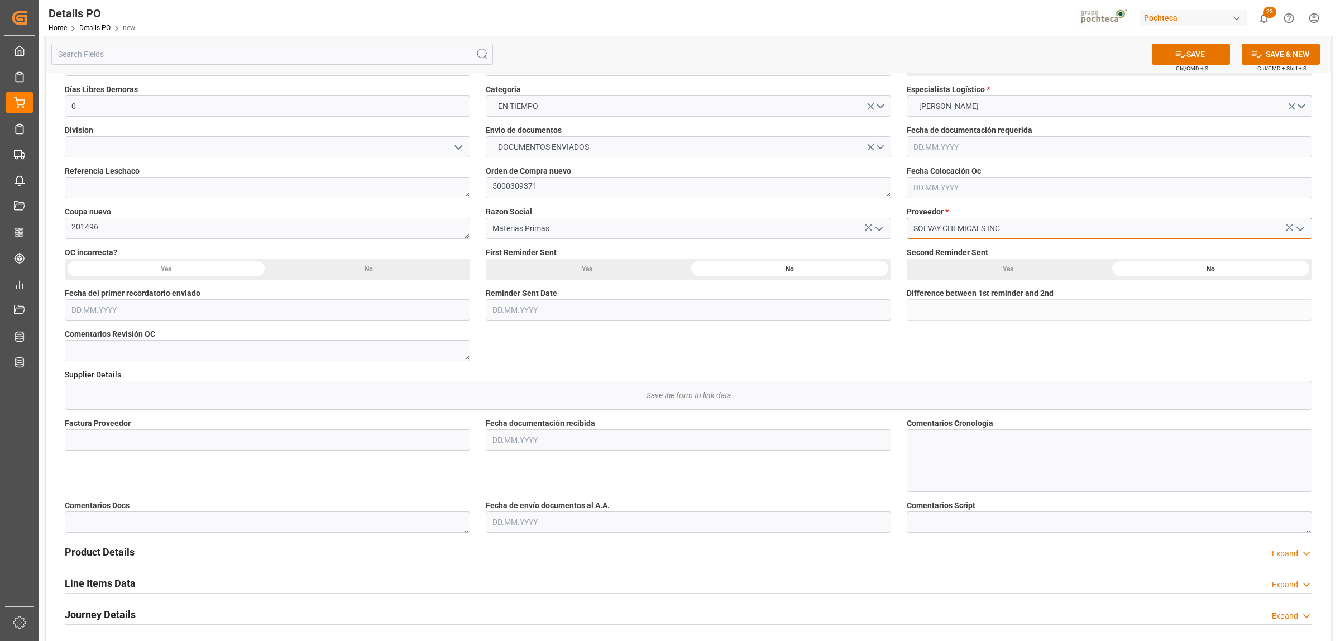
scroll to position [209, 0]
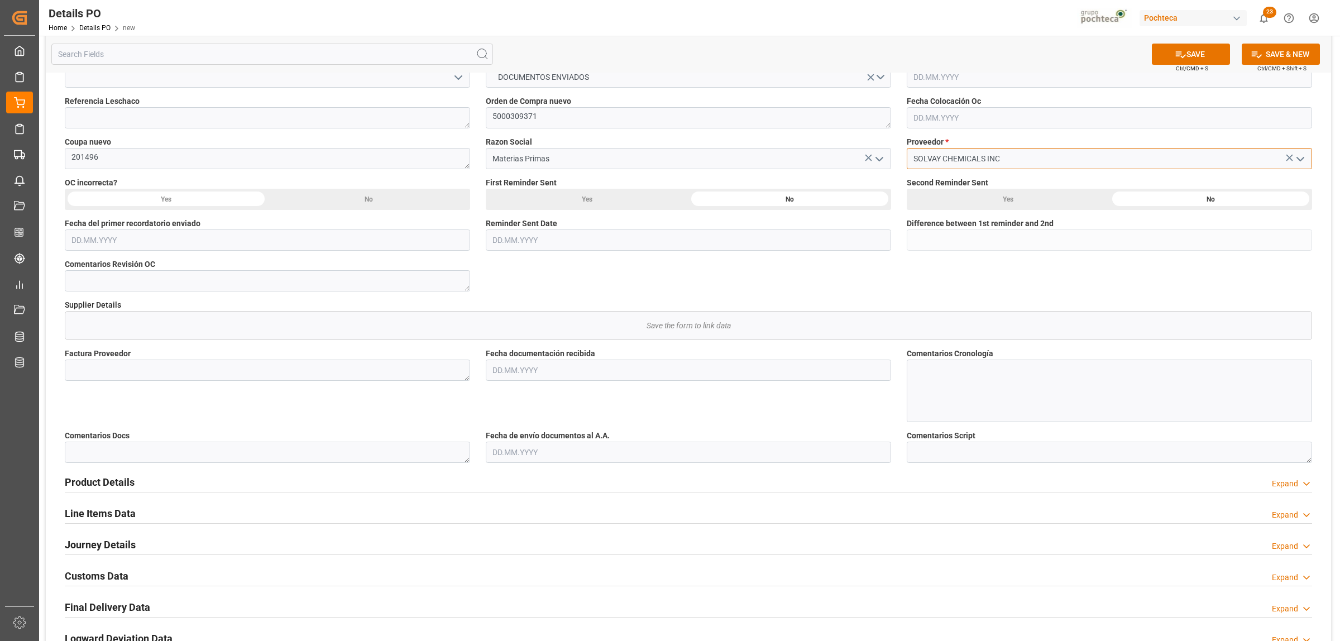
type input "SOLVAY CHEMICALS INC"
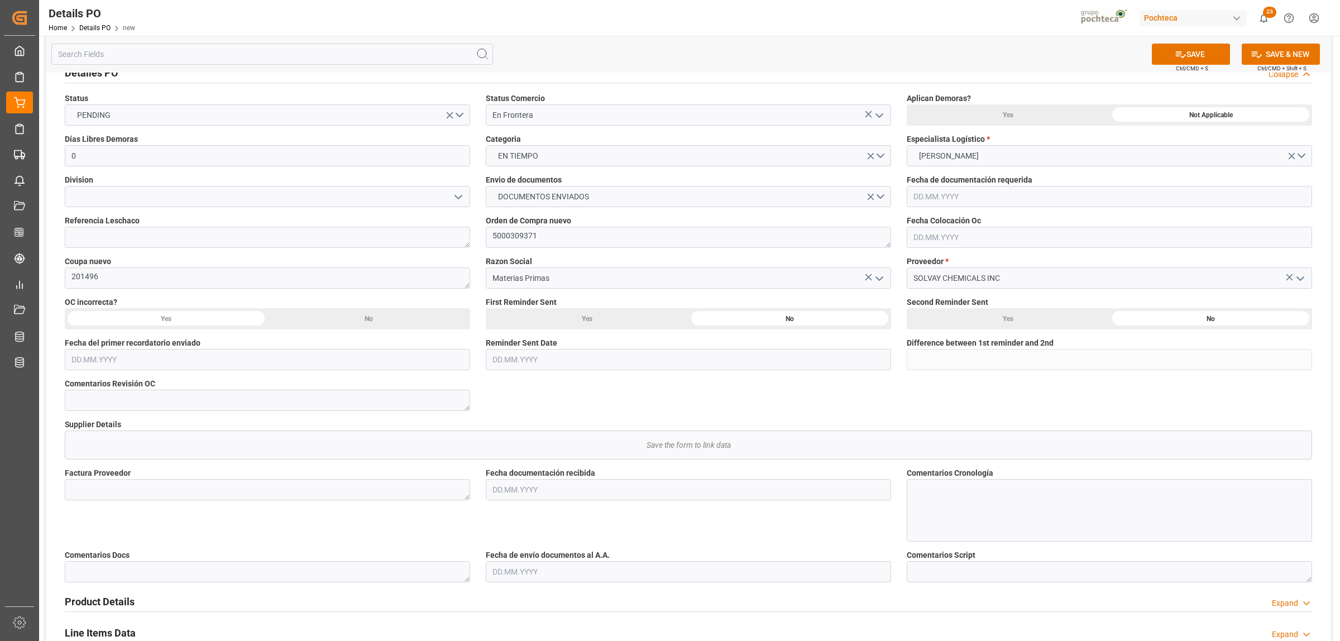
scroll to position [70, 0]
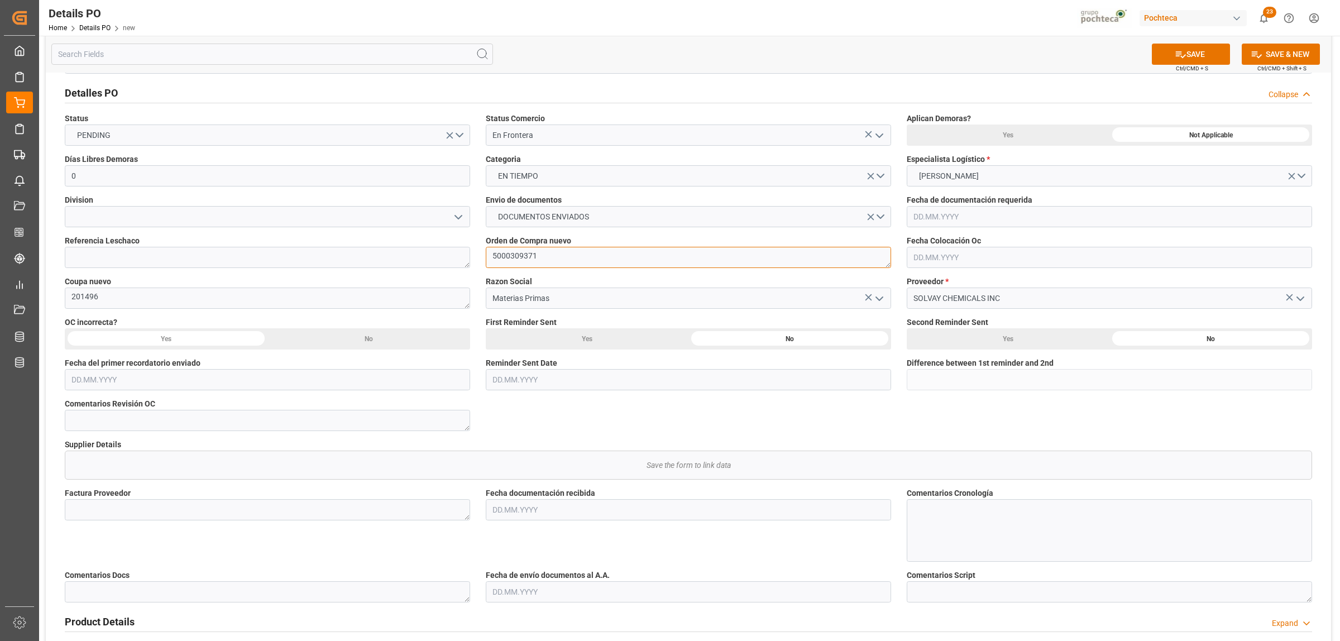
drag, startPoint x: 544, startPoint y: 259, endPoint x: 479, endPoint y: 258, distance: 65.3
click at [479, 258] on div "Orden de Compra nuevo 5000309371" at bounding box center [688, 251] width 421 height 41
click at [151, 490] on textarea at bounding box center [267, 509] width 405 height 21
paste textarea "78046120"
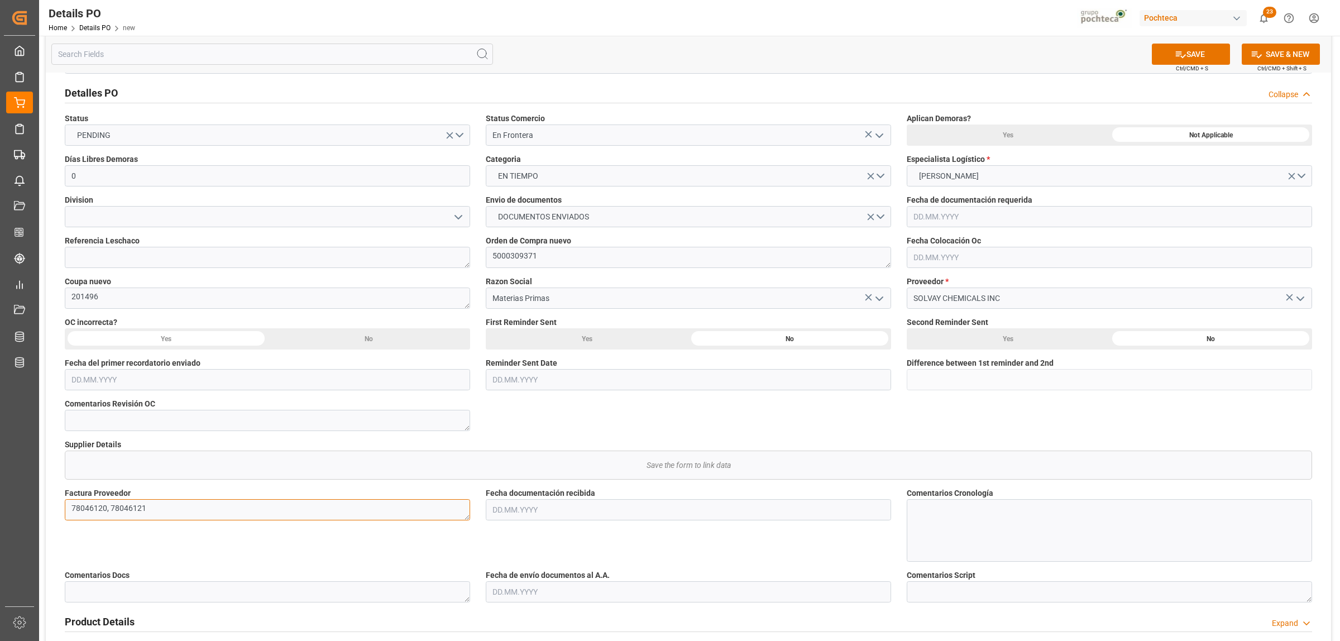
type textarea "78046120, 78046121"
click at [587, 490] on input "text" at bounding box center [688, 509] width 405 height 21
click at [511, 379] on div "29 30 1 2 3 4 5" at bounding box center [566, 389] width 152 height 22
click at [497, 408] on div "6" at bounding box center [501, 410] width 14 height 13
type input "[DATE]"
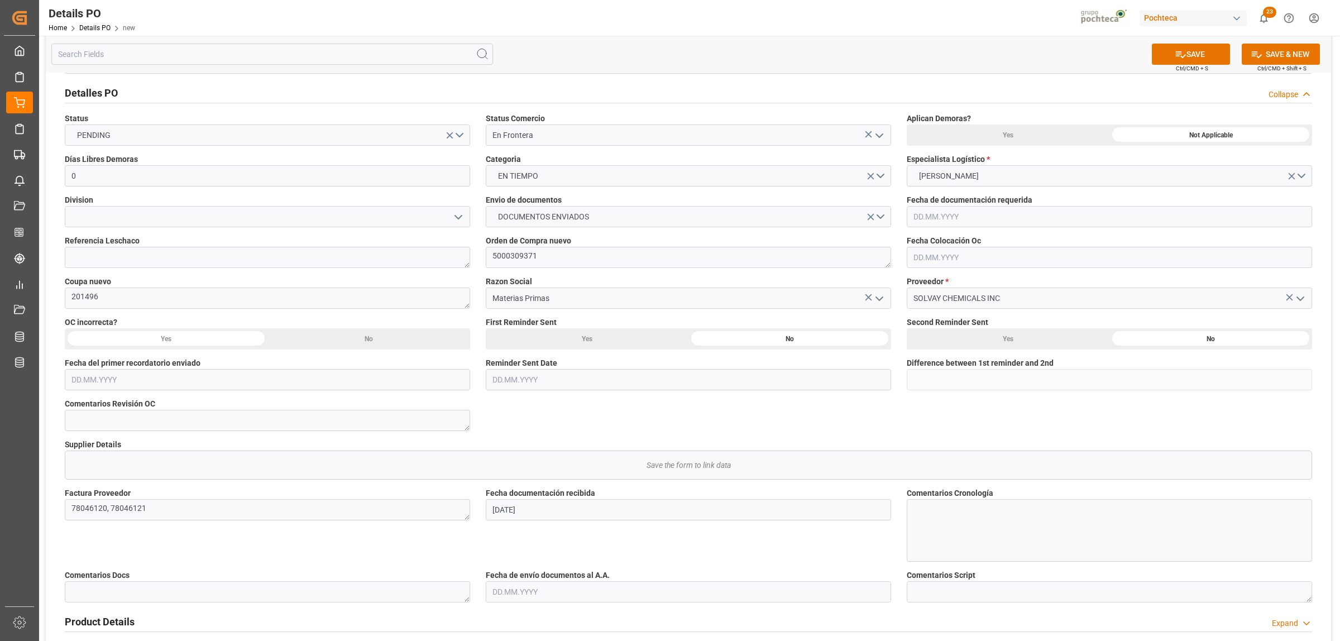
click at [512, 490] on input "text" at bounding box center [688, 591] width 405 height 21
click at [500, 489] on span "6" at bounding box center [501, 493] width 4 height 8
type input "[DATE]"
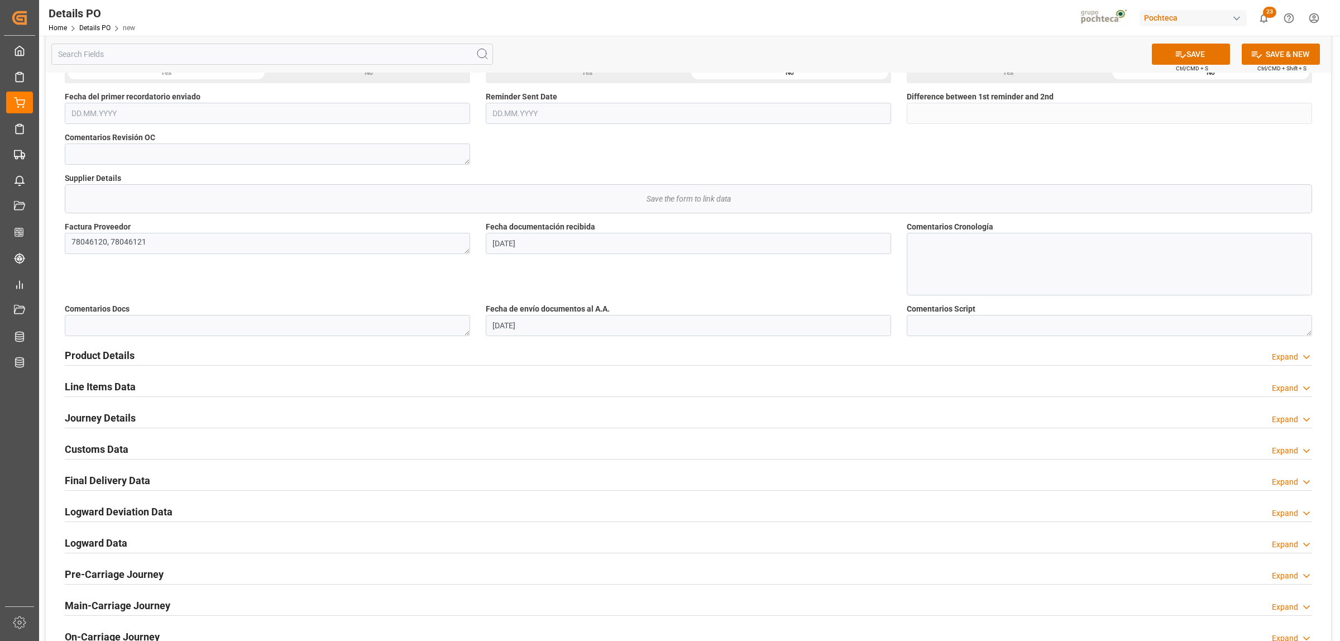
scroll to position [349, 0]
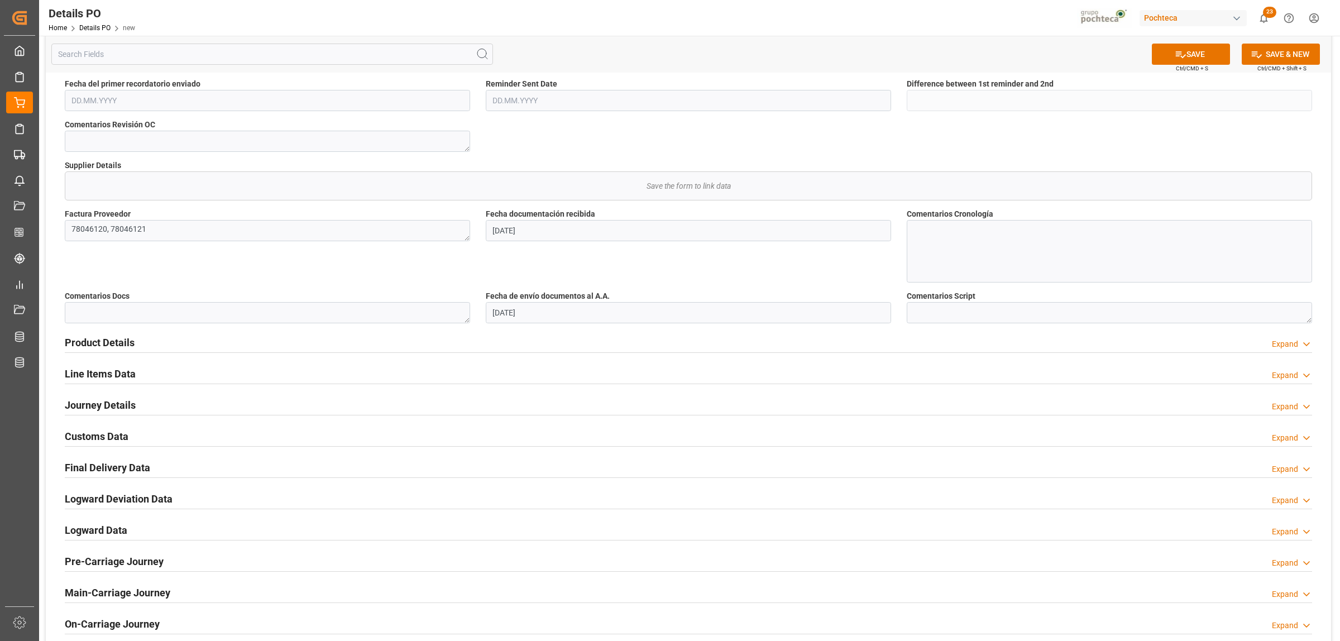
click at [108, 342] on h2 "Product Details" at bounding box center [100, 342] width 70 height 15
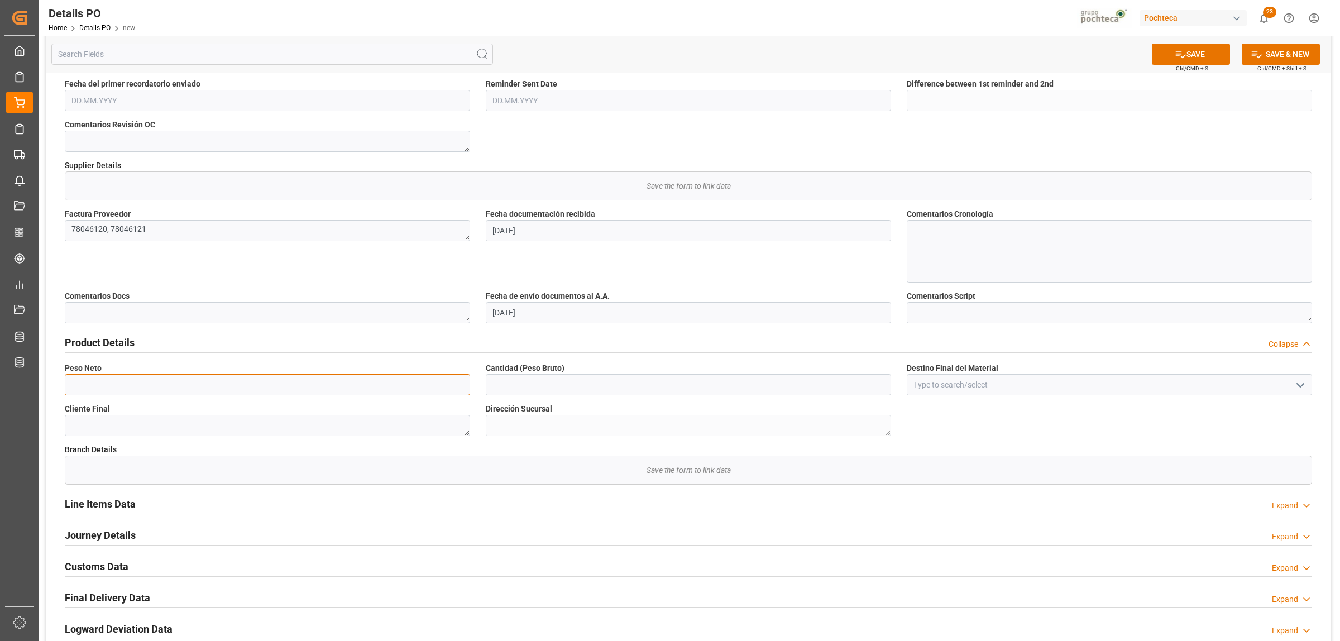
click at [99, 386] on input "text" at bounding box center [267, 384] width 405 height 21
type input "19000"
click at [539, 380] on input "text" at bounding box center [688, 384] width 405 height 21
type input "19000"
click at [959, 391] on input at bounding box center [1109, 384] width 405 height 21
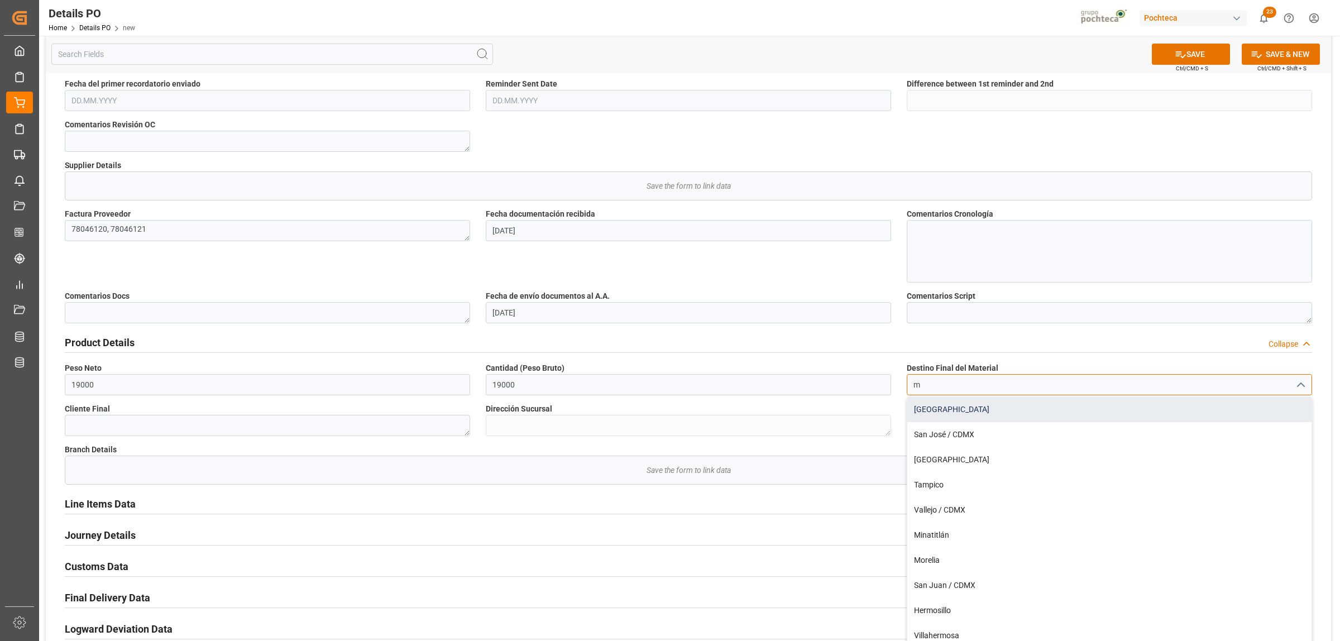
click at [943, 412] on div "[GEOGRAPHIC_DATA]" at bounding box center [1109, 409] width 404 height 25
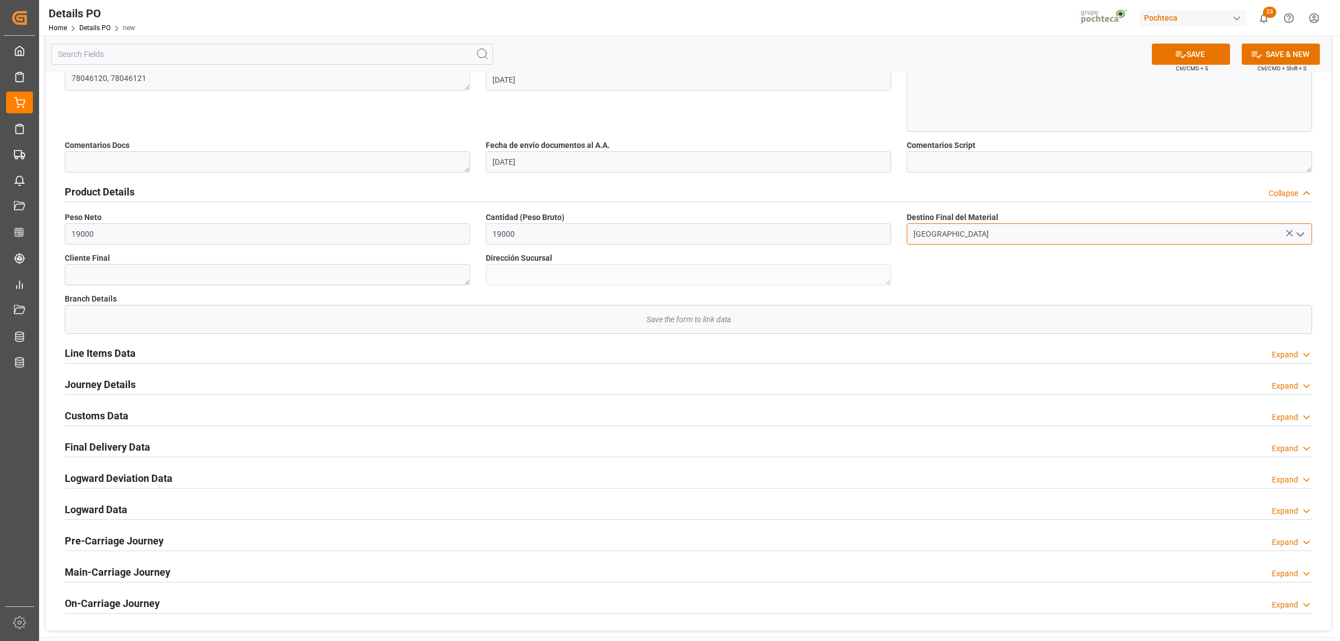
scroll to position [558, 0]
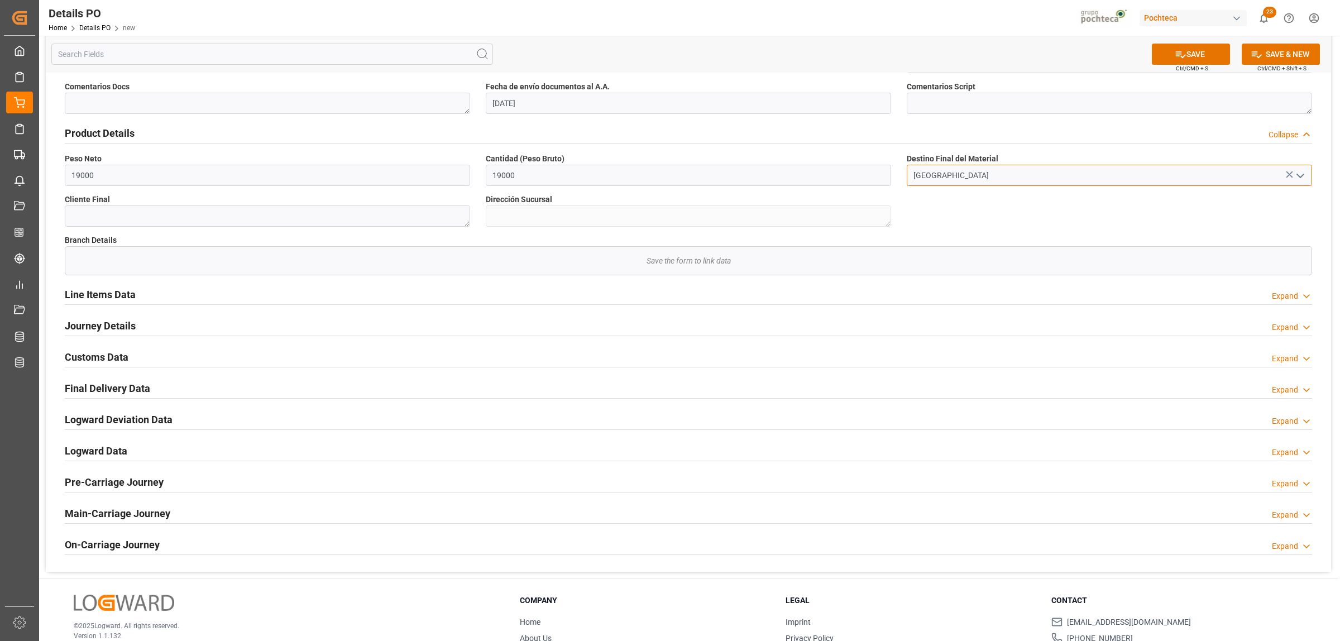
type input "[GEOGRAPHIC_DATA]"
click at [97, 328] on h2 "Journey Details" at bounding box center [100, 325] width 71 height 15
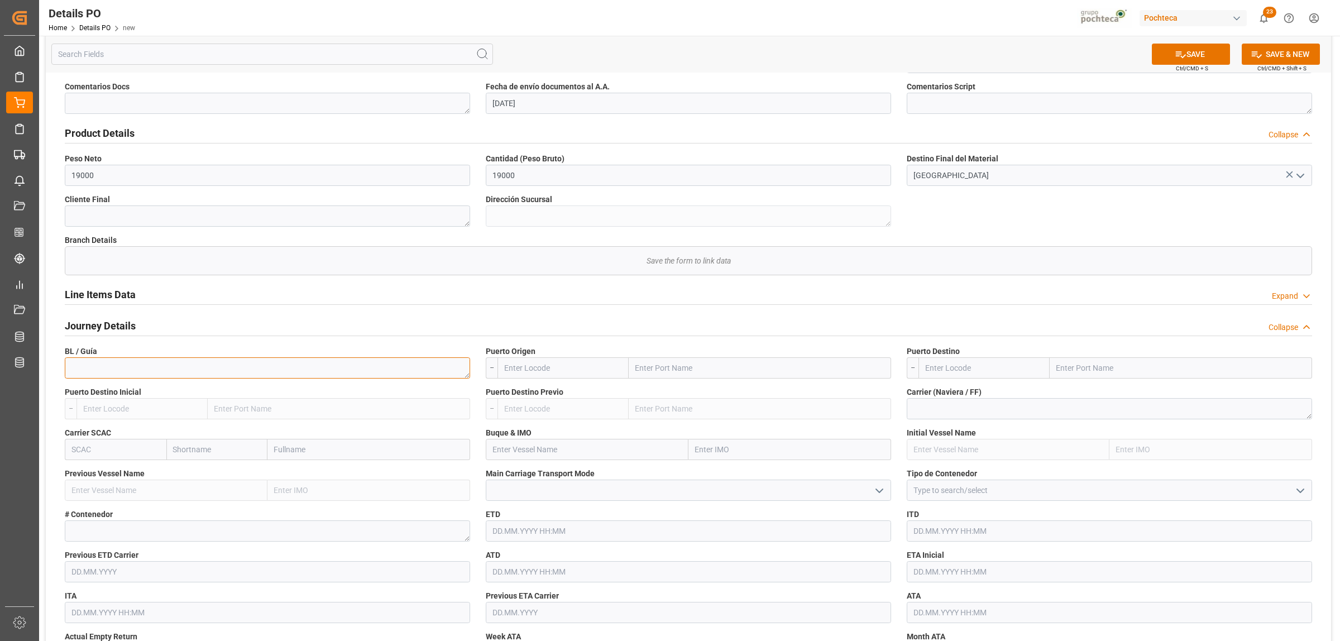
click at [102, 364] on textarea at bounding box center [267, 367] width 405 height 21
paste textarea "4112319304"
type textarea "4112319304, 4112319305"
click at [771, 364] on input "text" at bounding box center [760, 367] width 262 height 21
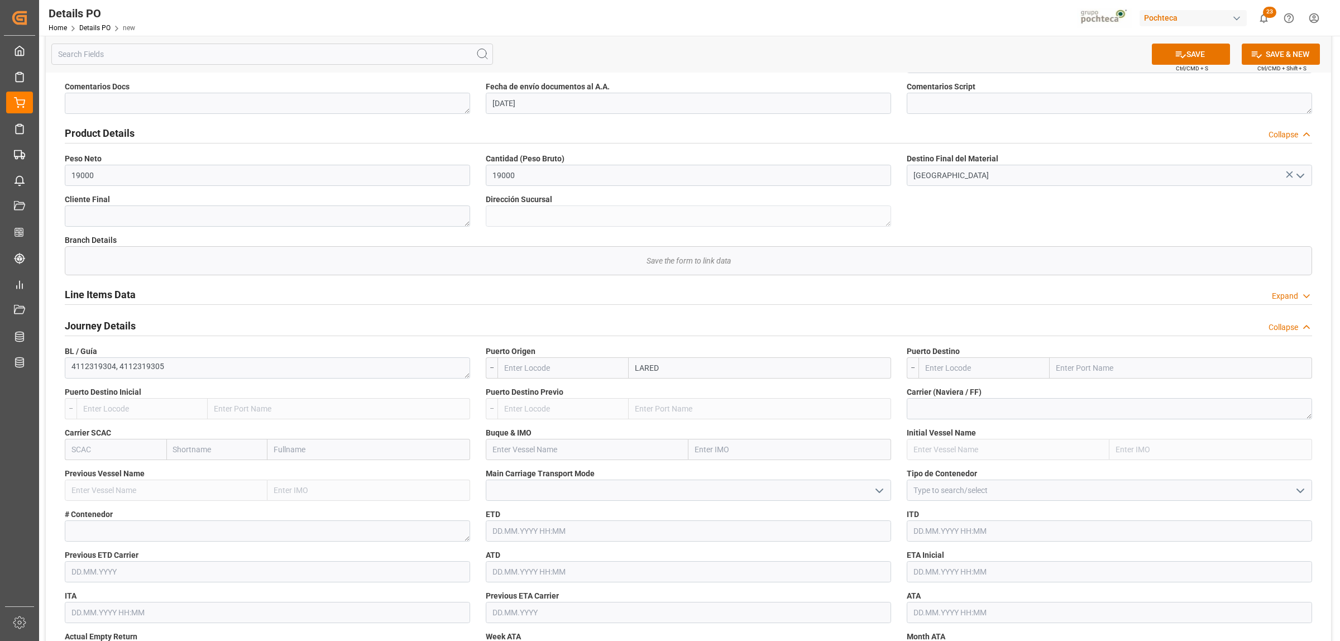
type input "LAREDO"
click at [637, 419] on b "Laredo" at bounding box center [648, 417] width 25 height 9
type input "USLRD"
type input "Laredo"
click at [1072, 366] on input "text" at bounding box center [1181, 367] width 262 height 21
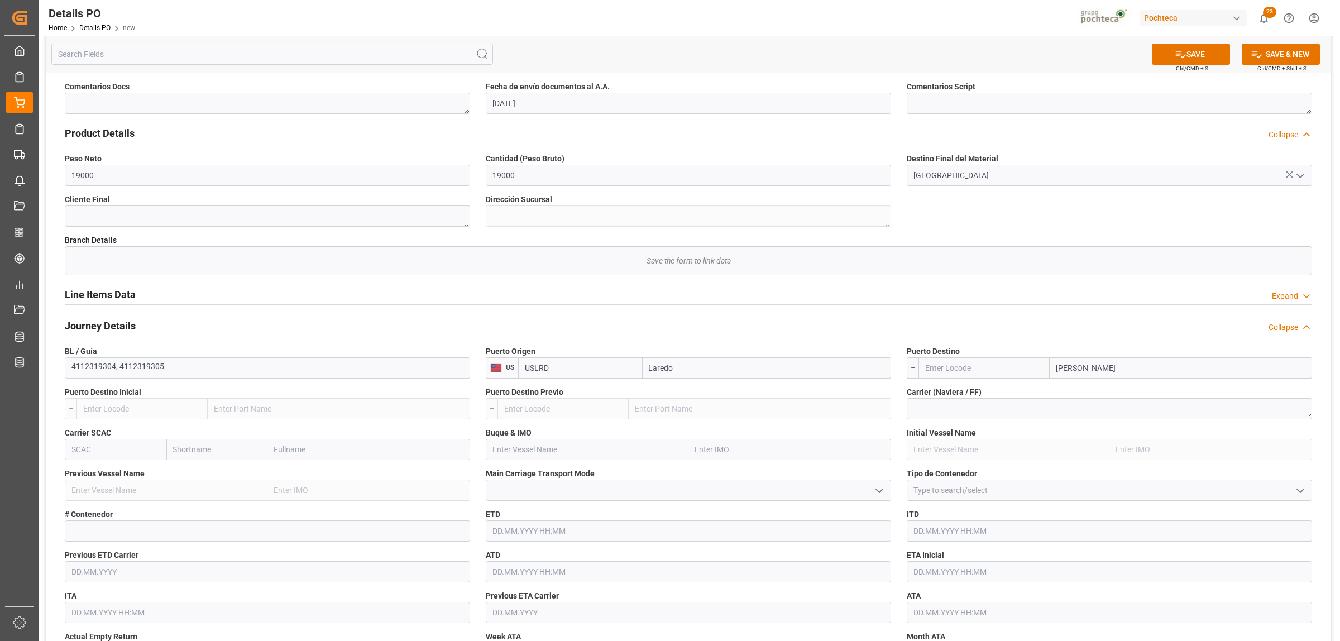
type input "[GEOGRAPHIC_DATA]"
click at [1072, 413] on div "Colombia - MX5CL" at bounding box center [1108, 417] width 117 height 25
type input "MX5CL"
type input "[GEOGRAPHIC_DATA]"
click at [685, 370] on input "Laredo" at bounding box center [767, 367] width 248 height 21
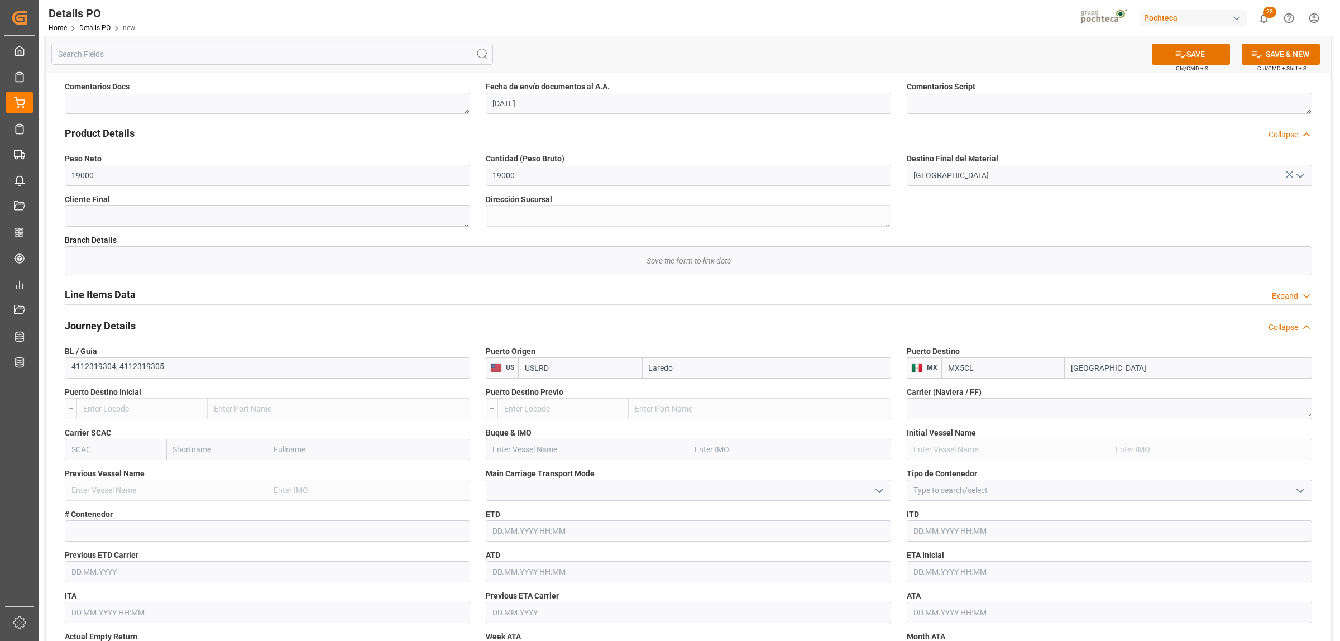
drag, startPoint x: 683, startPoint y: 370, endPoint x: 626, endPoint y: 370, distance: 57.0
click at [626, 370] on div "USLRD Laredo" at bounding box center [704, 367] width 373 height 21
click at [698, 373] on input "[GEOGRAPHIC_DATA]" at bounding box center [767, 367] width 248 height 21
drag, startPoint x: 693, startPoint y: 369, endPoint x: 646, endPoint y: 364, distance: 47.1
click at [646, 364] on input "[GEOGRAPHIC_DATA]" at bounding box center [767, 367] width 248 height 21
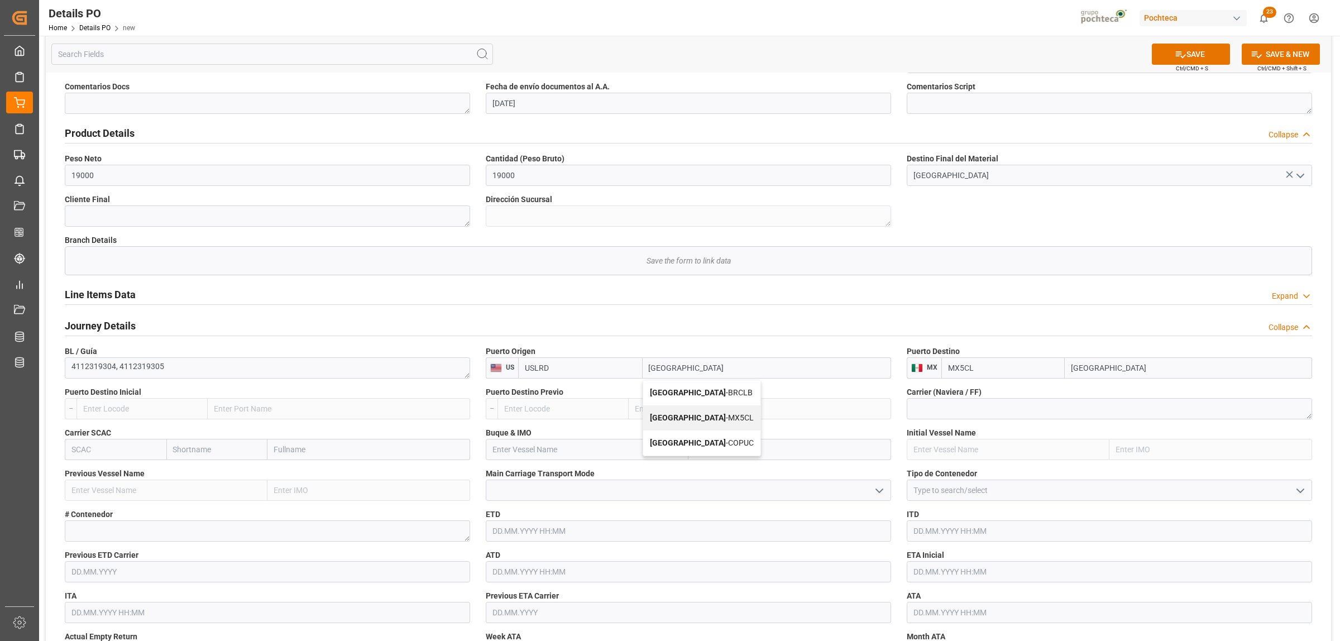
type input "A"
click at [660, 414] on b "Laredo" at bounding box center [662, 417] width 25 height 9
type input "Laredo"
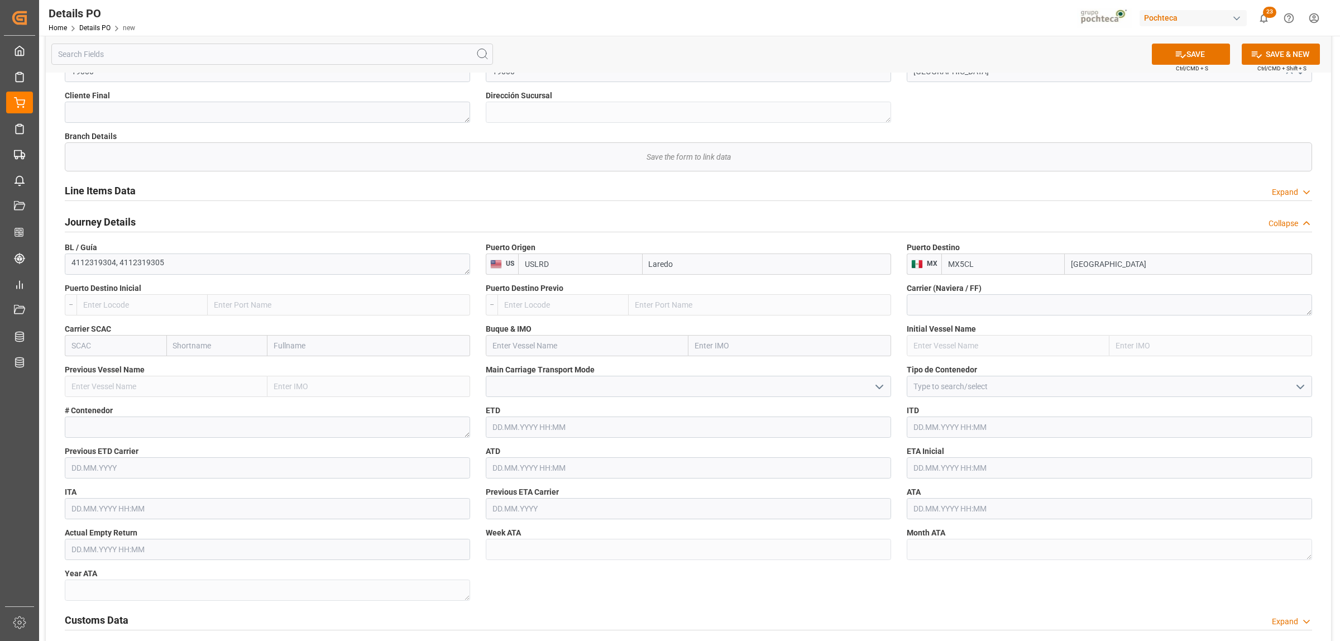
scroll to position [698, 0]
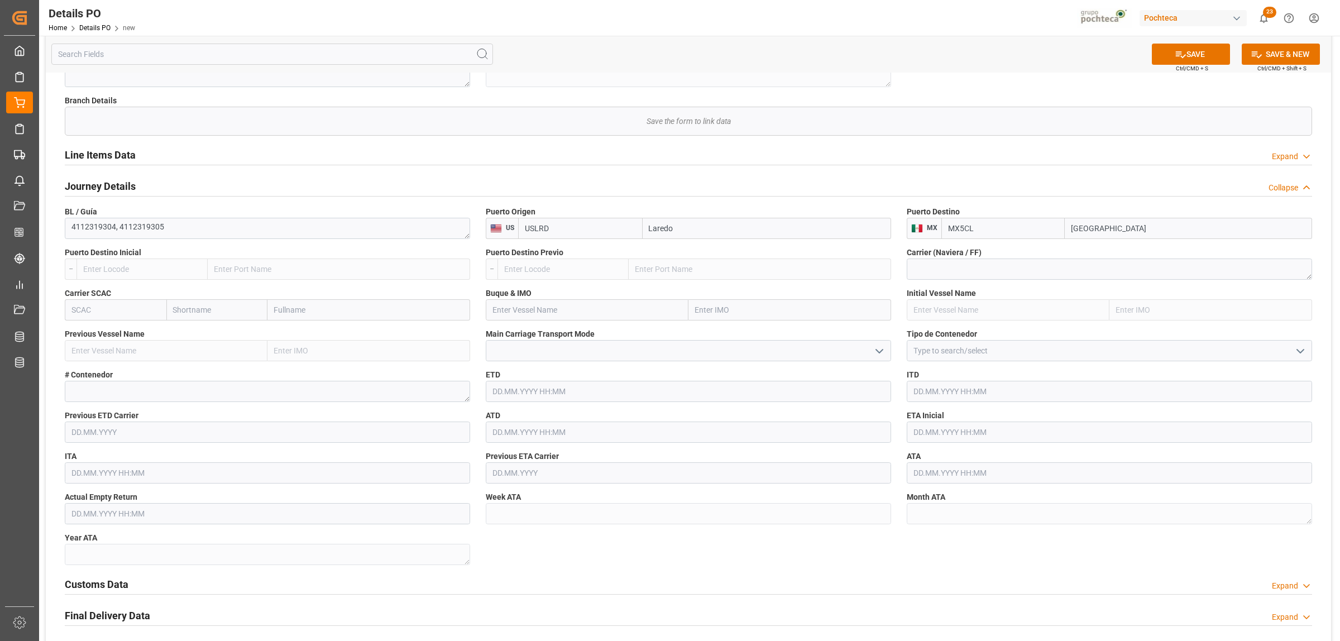
click at [1072, 347] on icon "open menu" at bounding box center [1300, 351] width 13 height 13
click at [950, 450] on div "FTL" at bounding box center [1109, 450] width 404 height 25
type input "FTL"
click at [83, 396] on textarea at bounding box center [267, 391] width 405 height 21
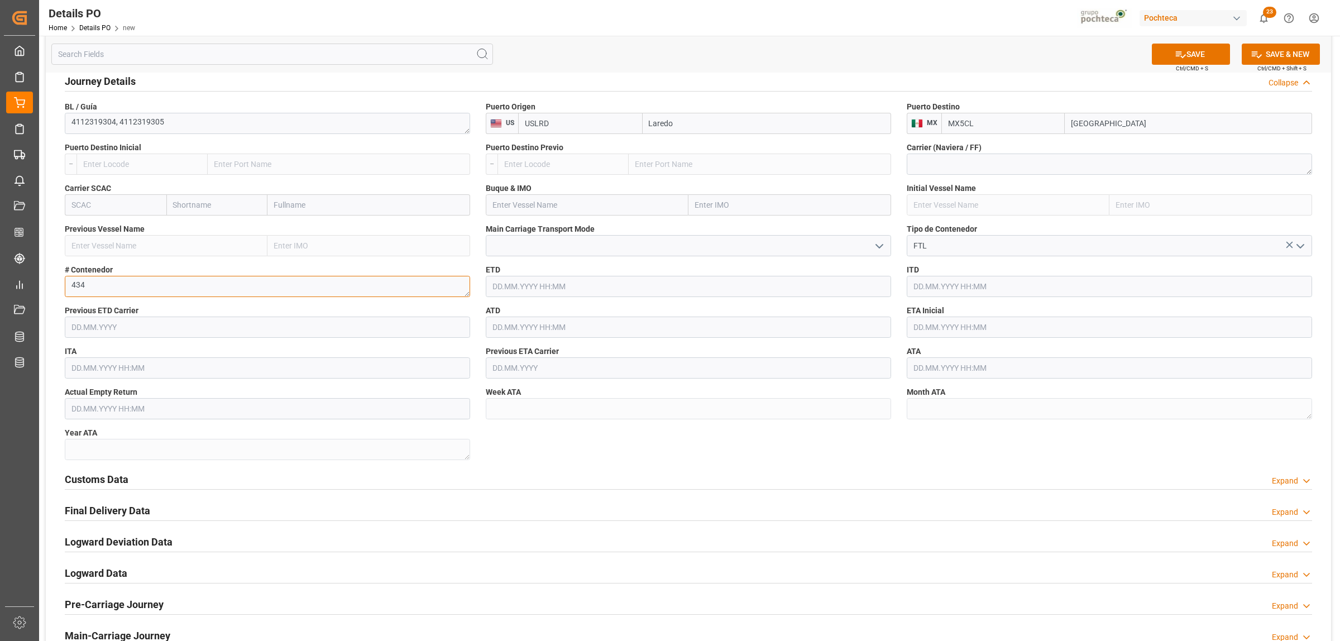
scroll to position [838, 0]
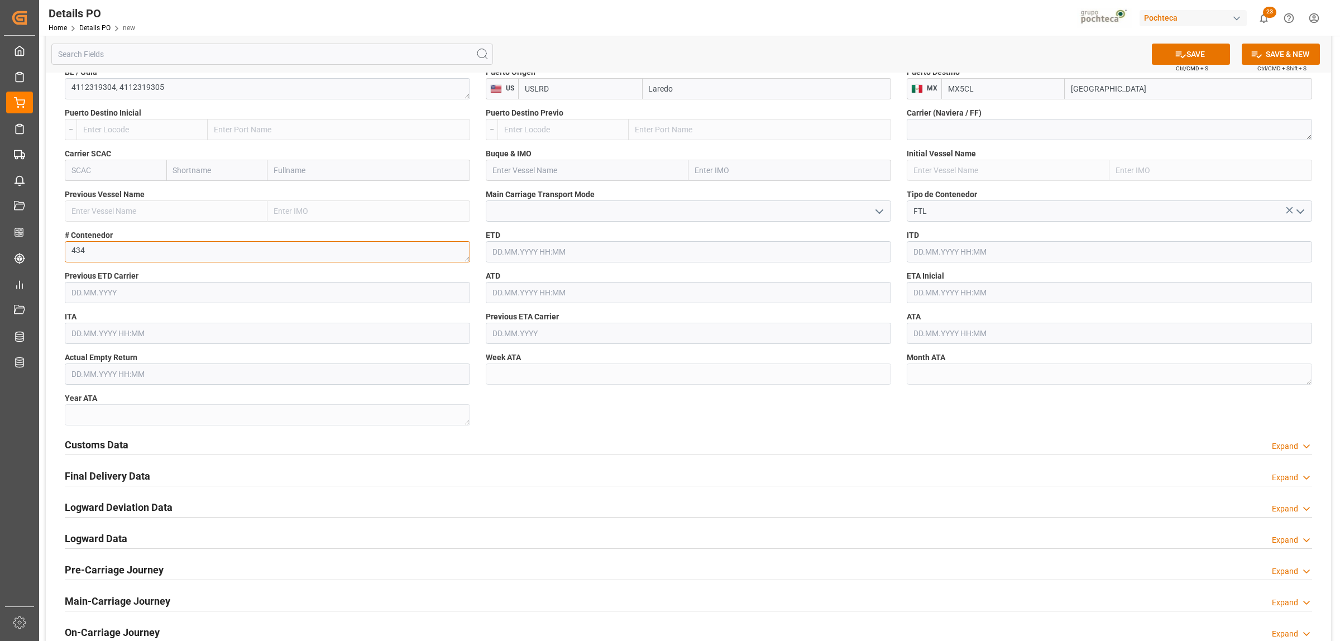
type textarea "434"
click at [925, 291] on input "text" at bounding box center [1109, 292] width 405 height 21
click at [917, 320] on button "Previous Month" at bounding box center [916, 319] width 7 height 7
click at [971, 427] on div "24" at bounding box center [965, 426] width 14 height 13
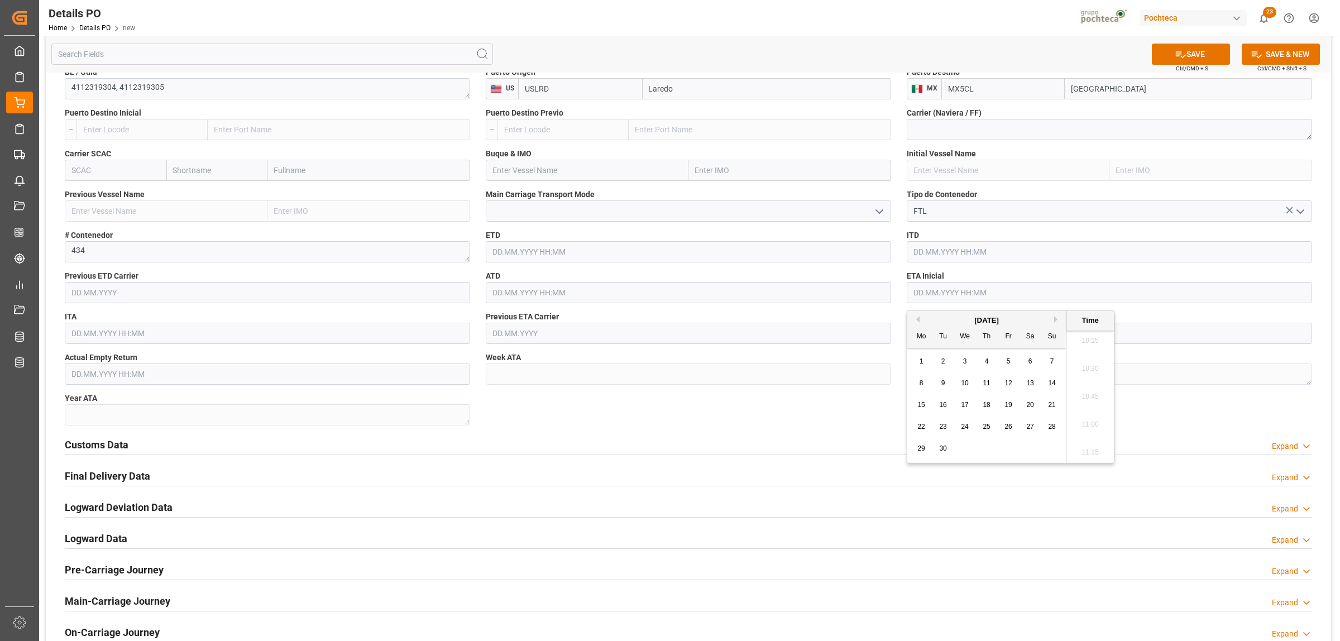
type input "[DATE] 00:00"
click at [859, 431] on div "Customs Data Expand" at bounding box center [688, 444] width 1263 height 31
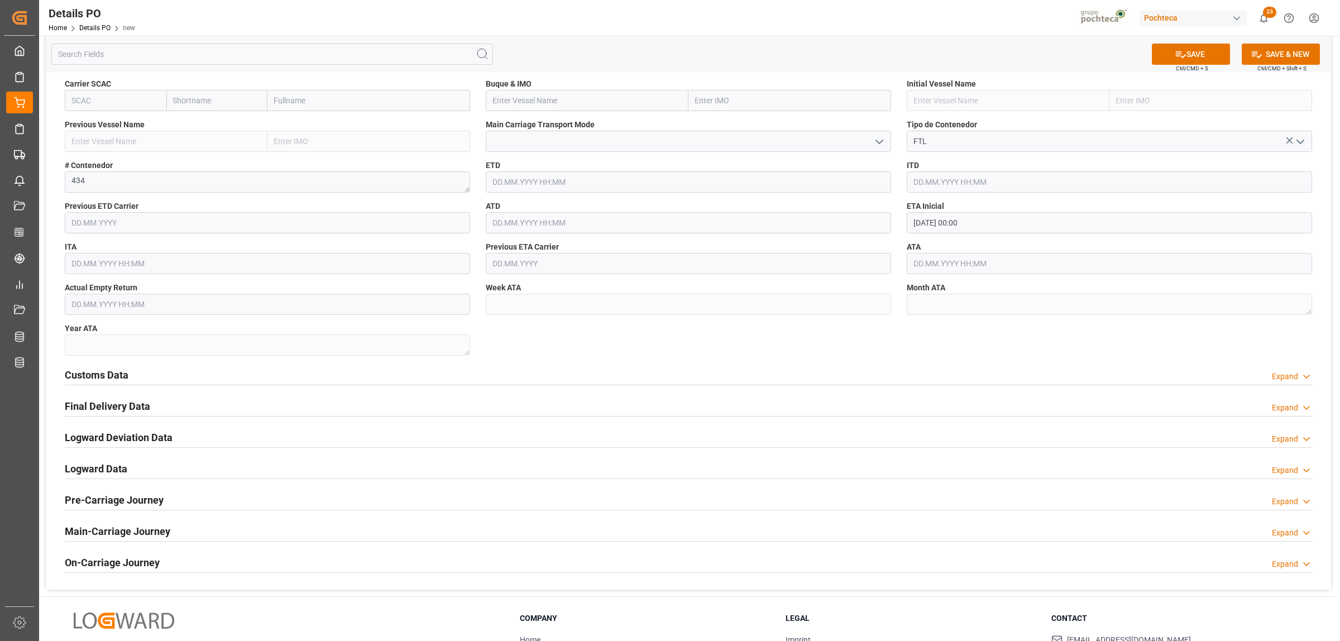
click at [82, 379] on h2 "Customs Data" at bounding box center [97, 374] width 64 height 15
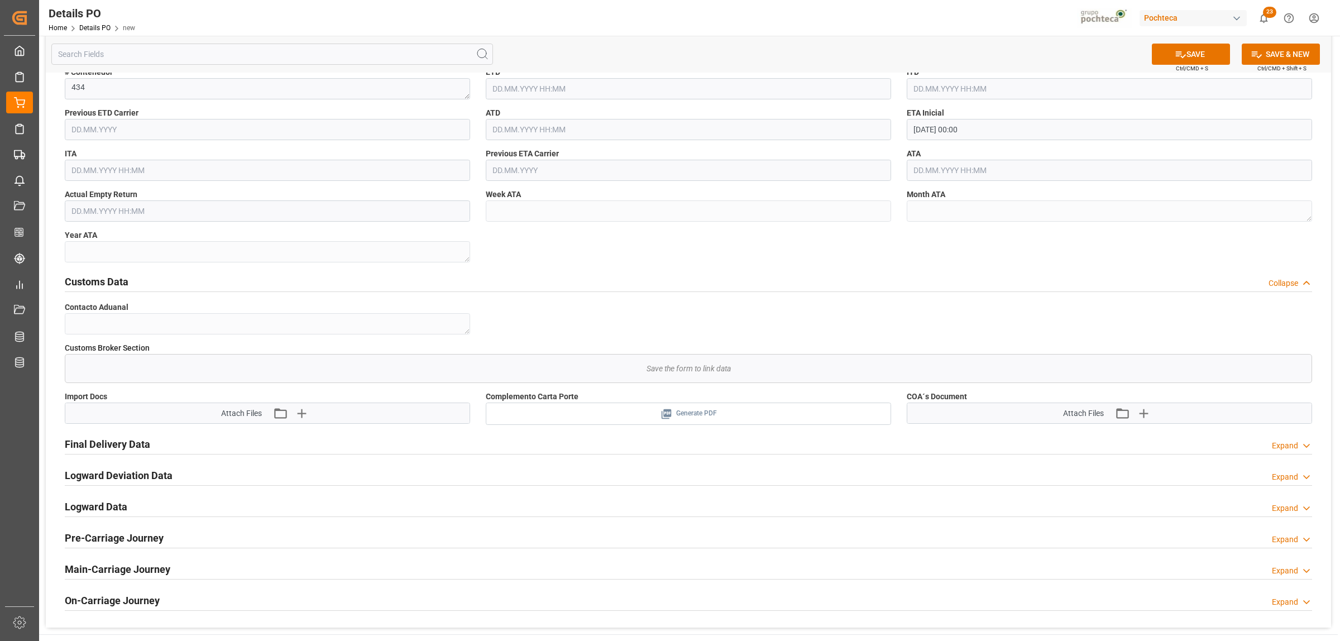
scroll to position [1047, 0]
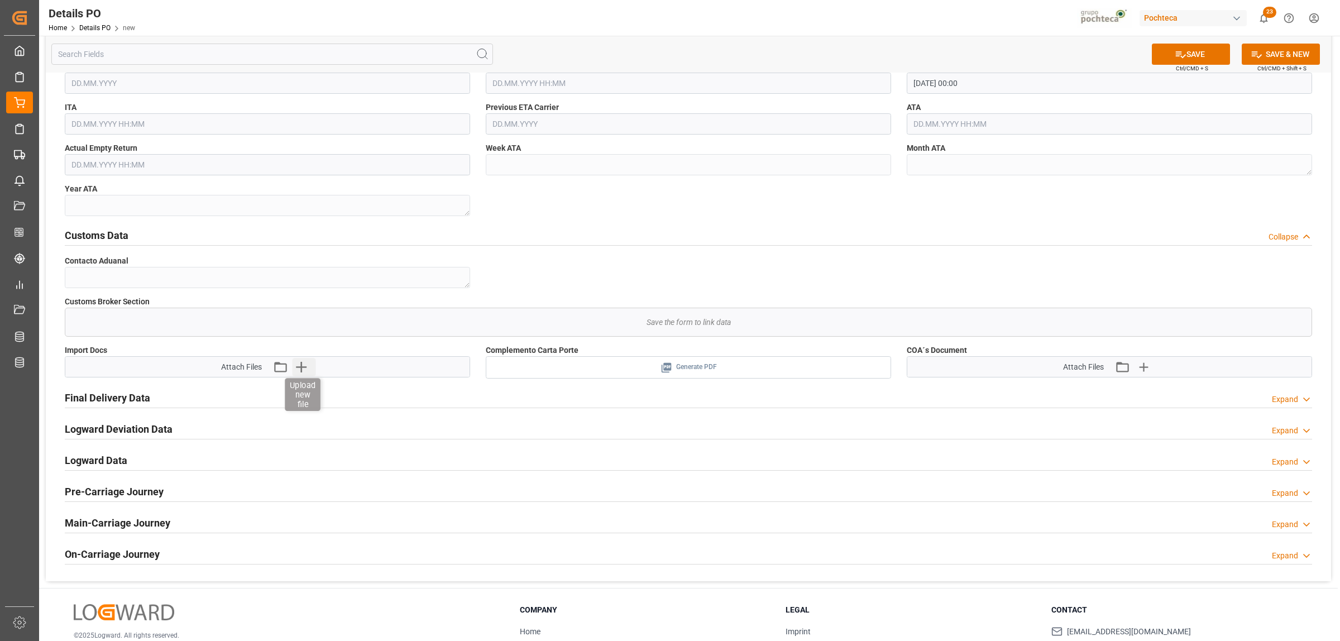
click at [302, 366] on icon "button" at bounding box center [301, 367] width 11 height 11
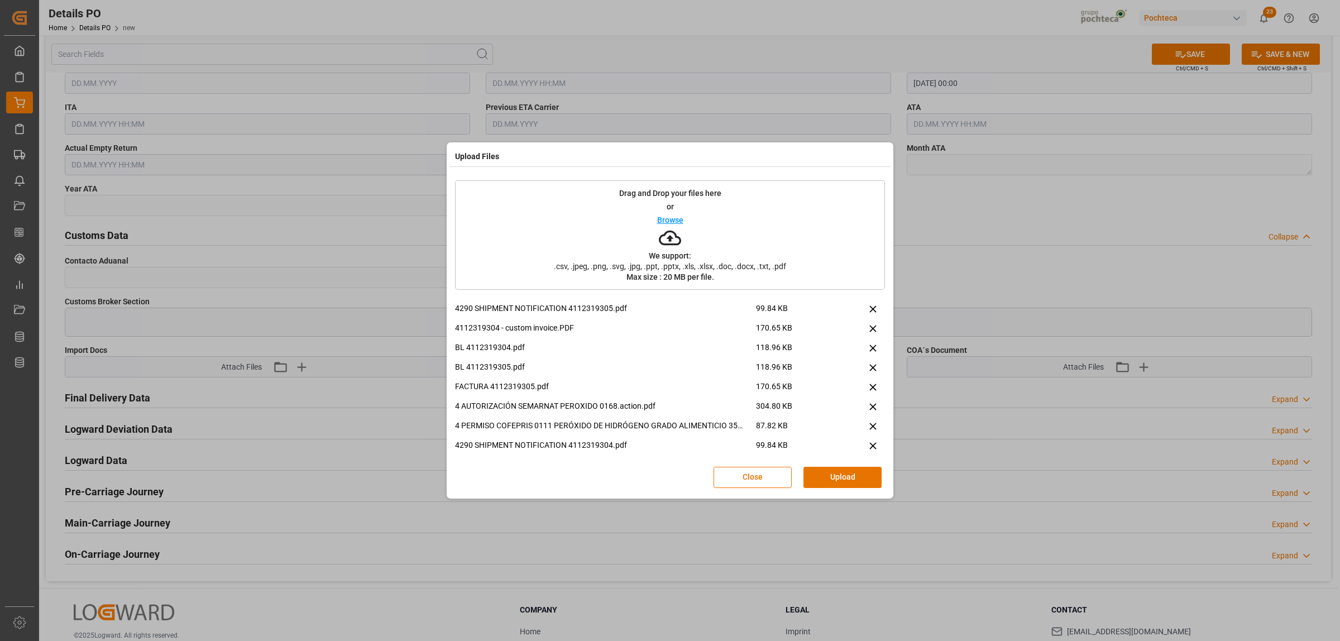
click at [864, 481] on button "Upload" at bounding box center [843, 477] width 78 height 21
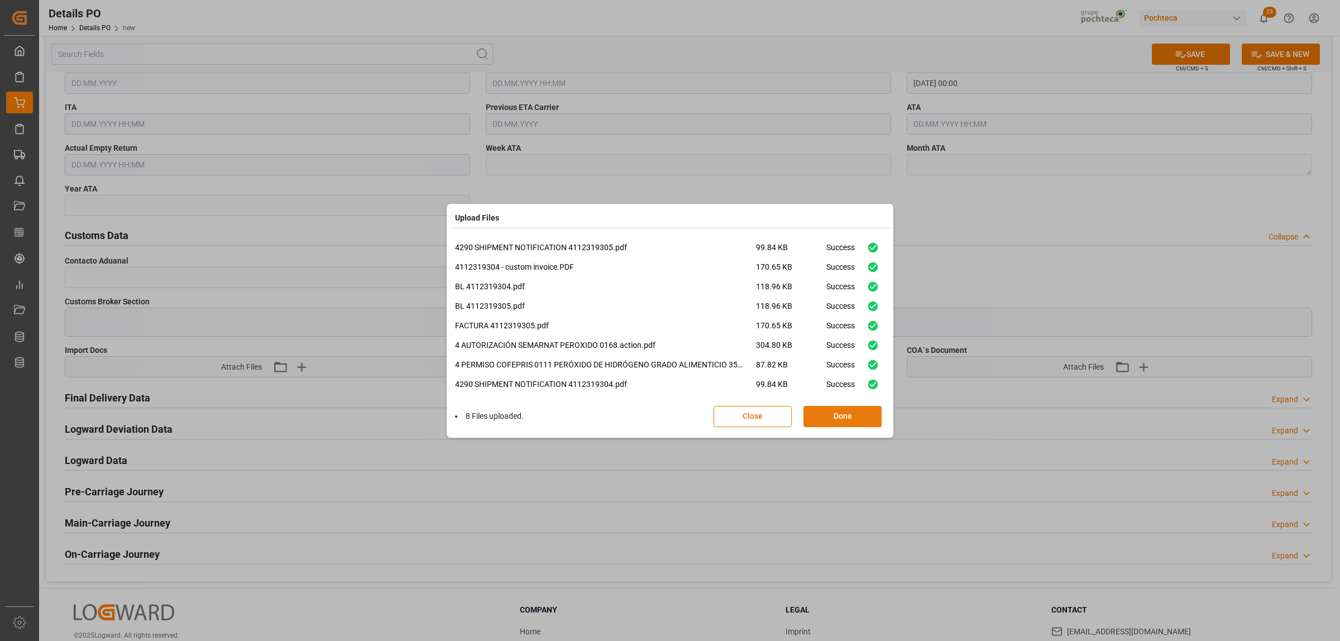
click at [835, 408] on button "Done" at bounding box center [843, 416] width 78 height 21
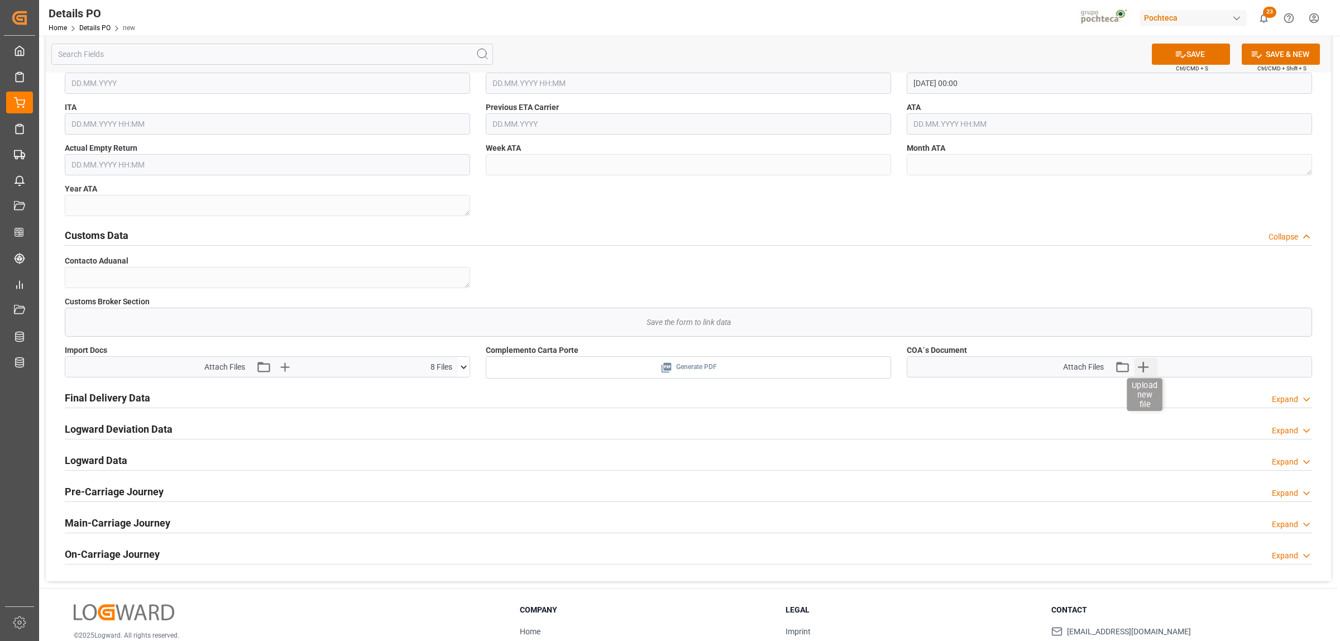
click at [1072, 367] on icon "button" at bounding box center [1143, 367] width 11 height 11
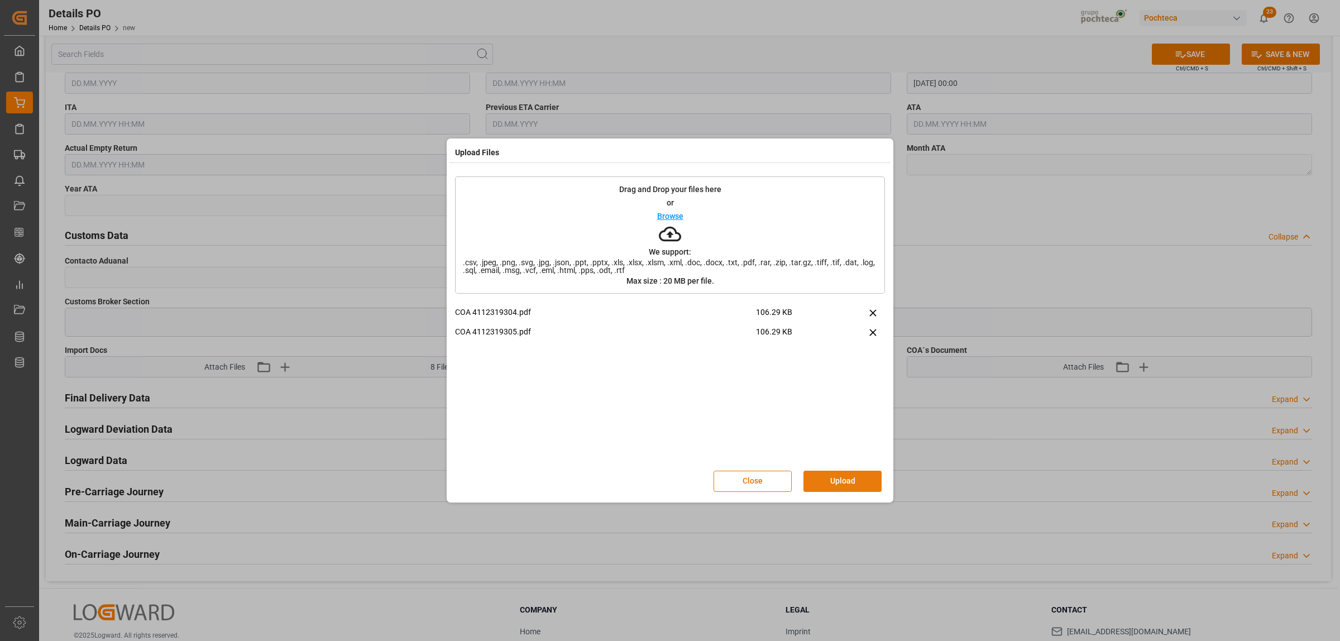
click at [835, 480] on button "Upload" at bounding box center [843, 481] width 78 height 21
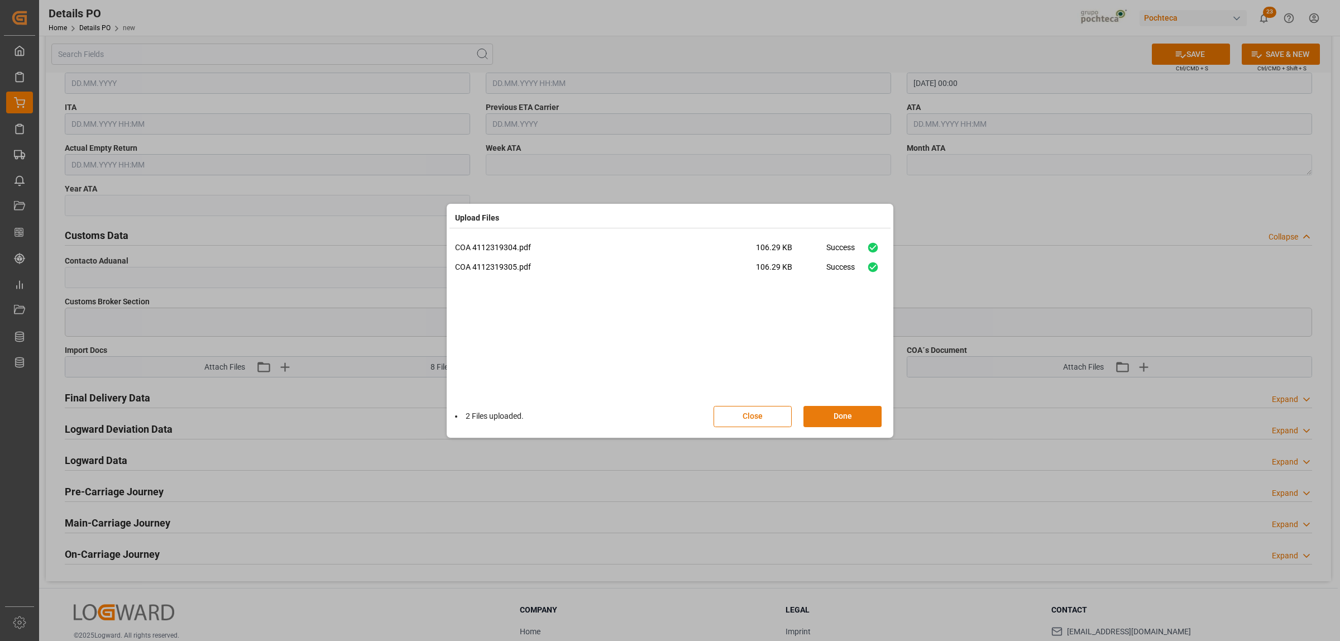
click at [850, 414] on button "Done" at bounding box center [843, 416] width 78 height 21
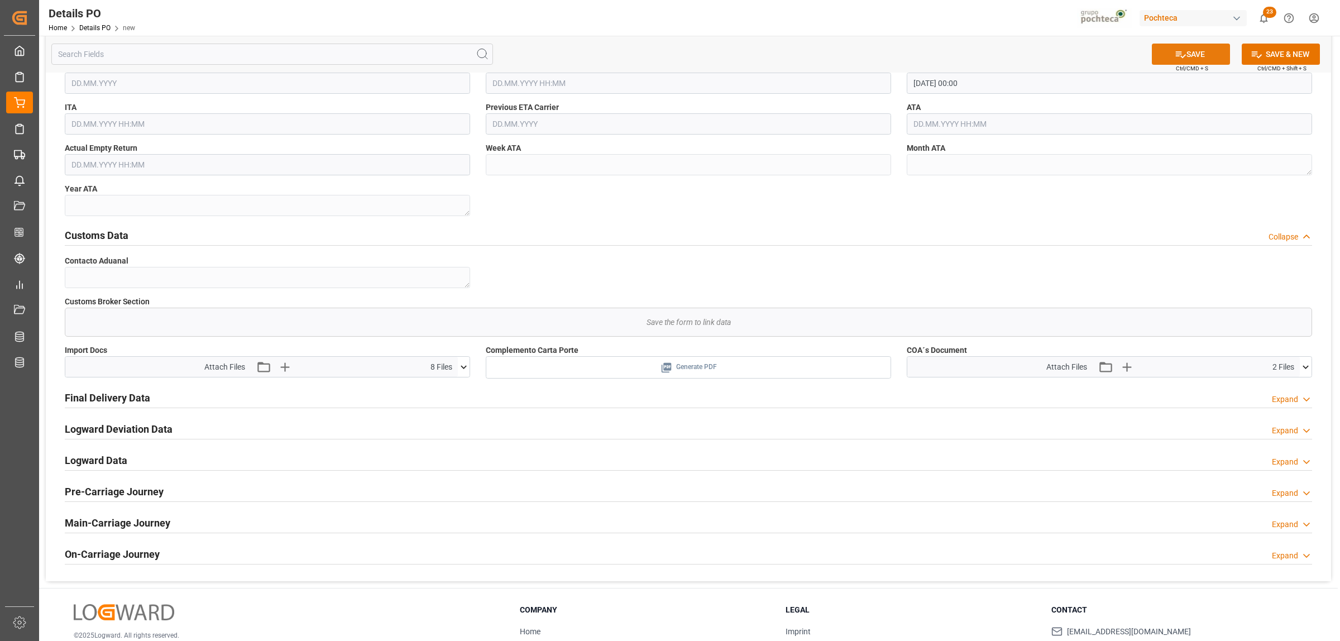
click at [1072, 60] on button "SAVE" at bounding box center [1191, 54] width 78 height 21
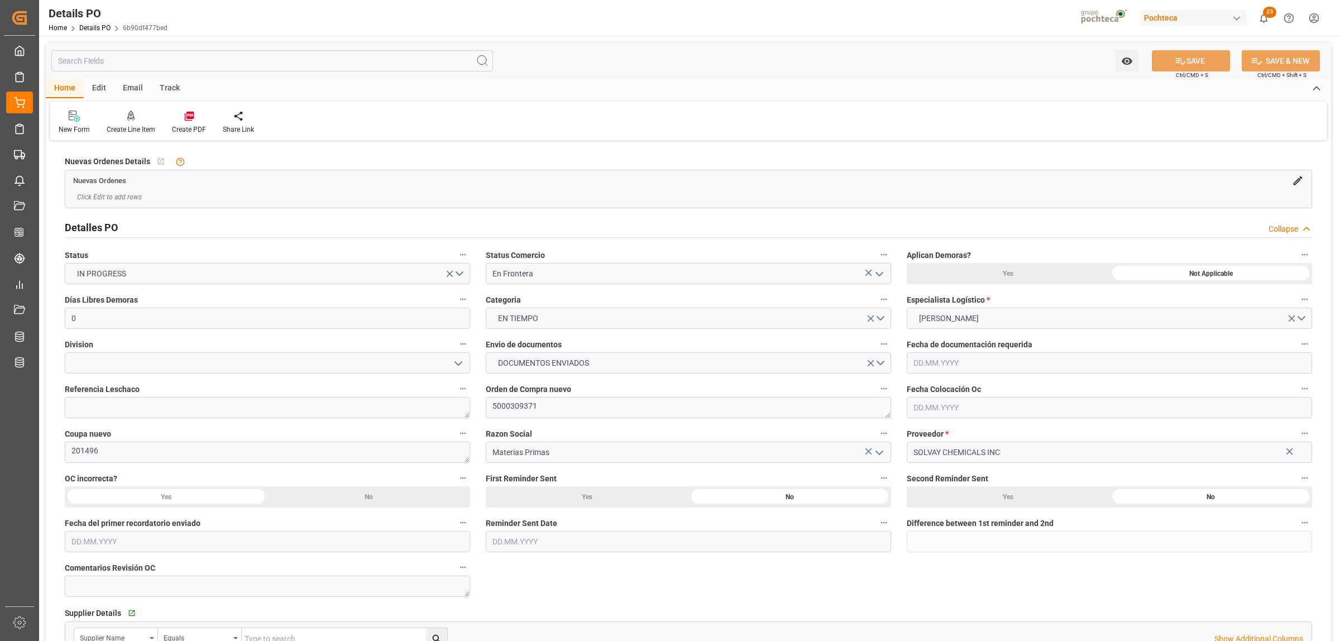
type input "0"
type input "06.10.2025"
type input "[DATE]"
click at [456, 363] on polyline "open menu" at bounding box center [458, 363] width 7 height 3
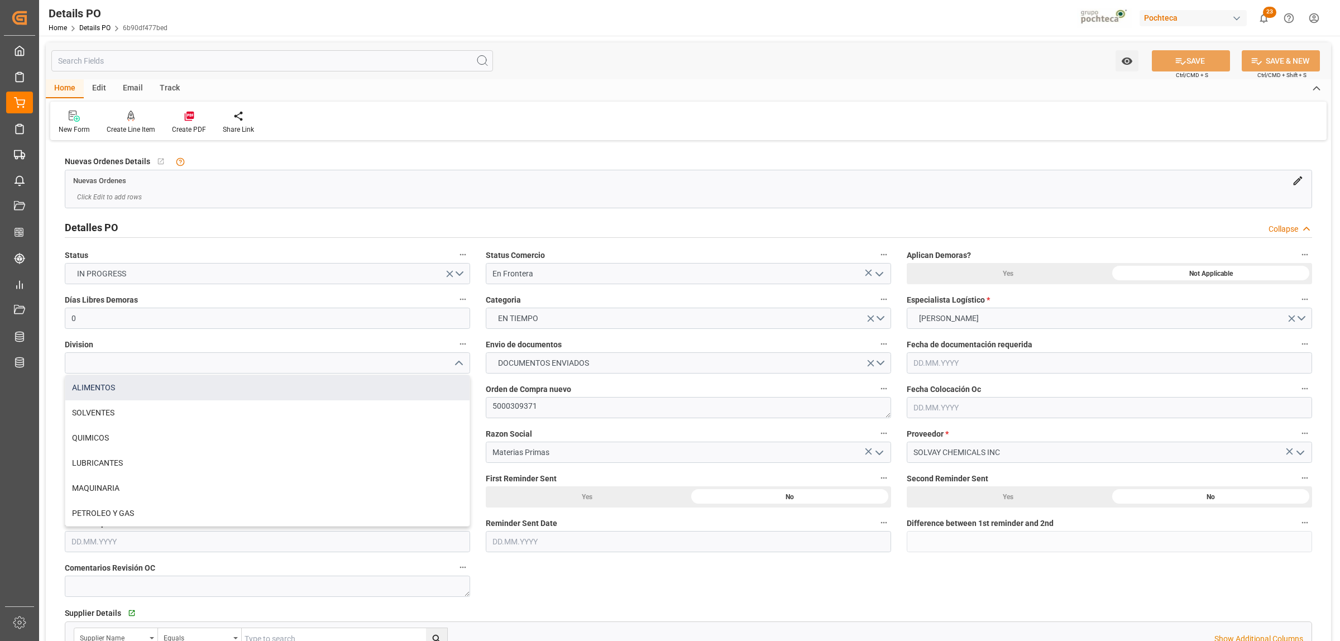
click at [127, 383] on div "ALIMENTOS" at bounding box center [267, 387] width 404 height 25
type input "ALIMENTOS"
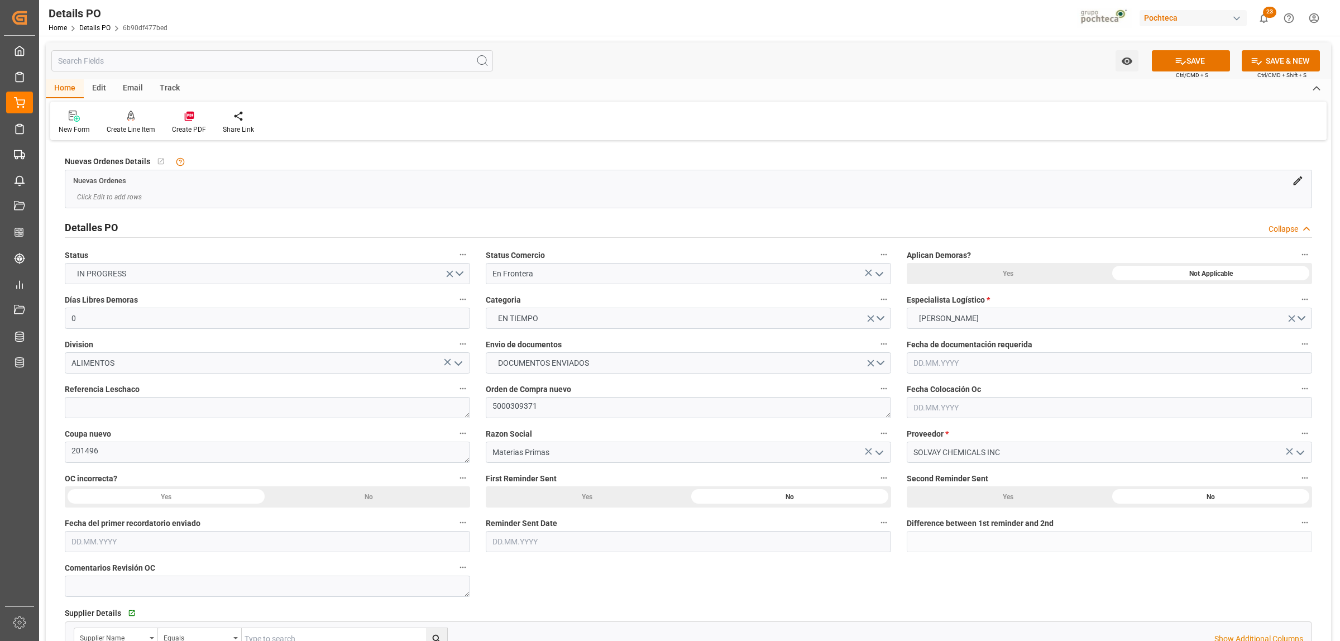
click at [686, 609] on div "Supplier Details   Go to Supplier Grid" at bounding box center [689, 613] width 1248 height 17
click at [1197, 65] on button "SAVE" at bounding box center [1191, 60] width 78 height 21
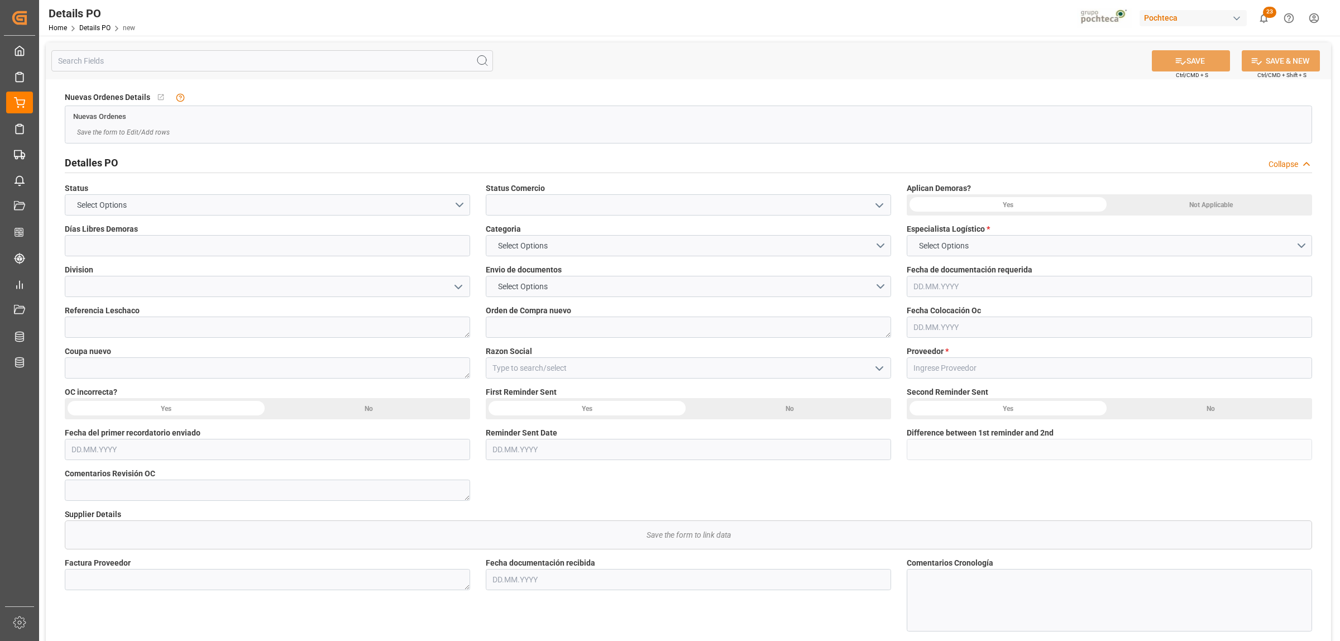
type input "0"
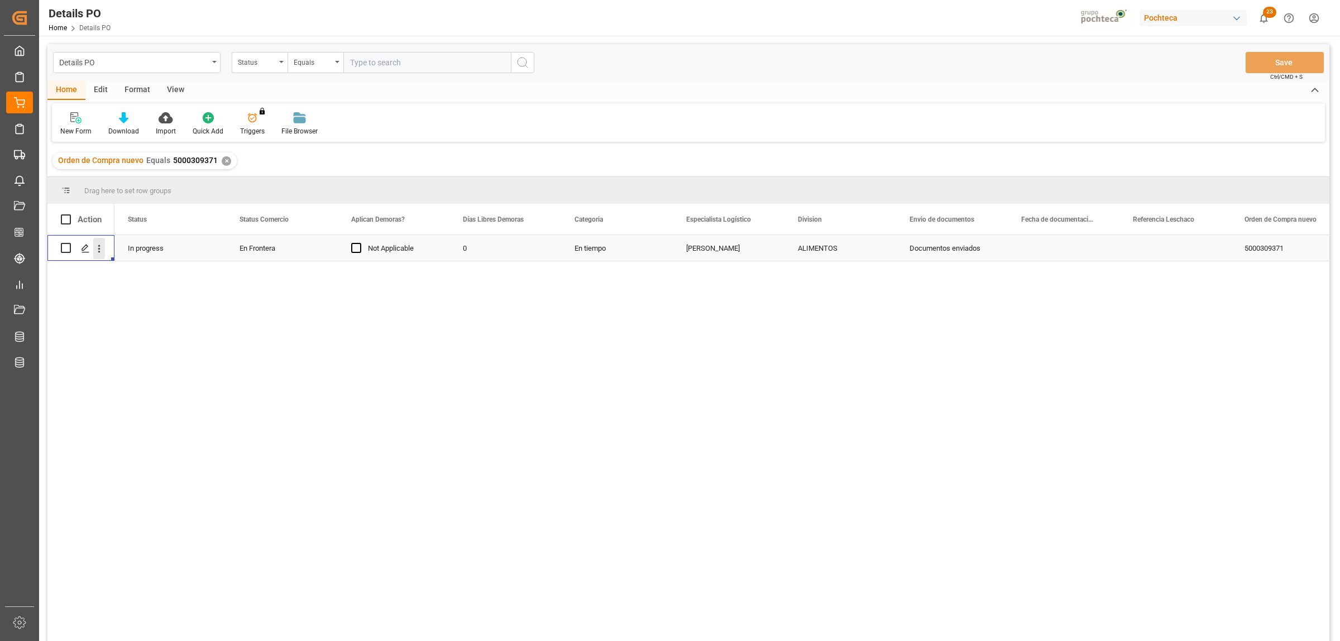
click at [101, 246] on icon "open menu" at bounding box center [99, 249] width 12 height 12
click at [218, 389] on span "Create and Link Child Object" at bounding box center [173, 386] width 102 height 12
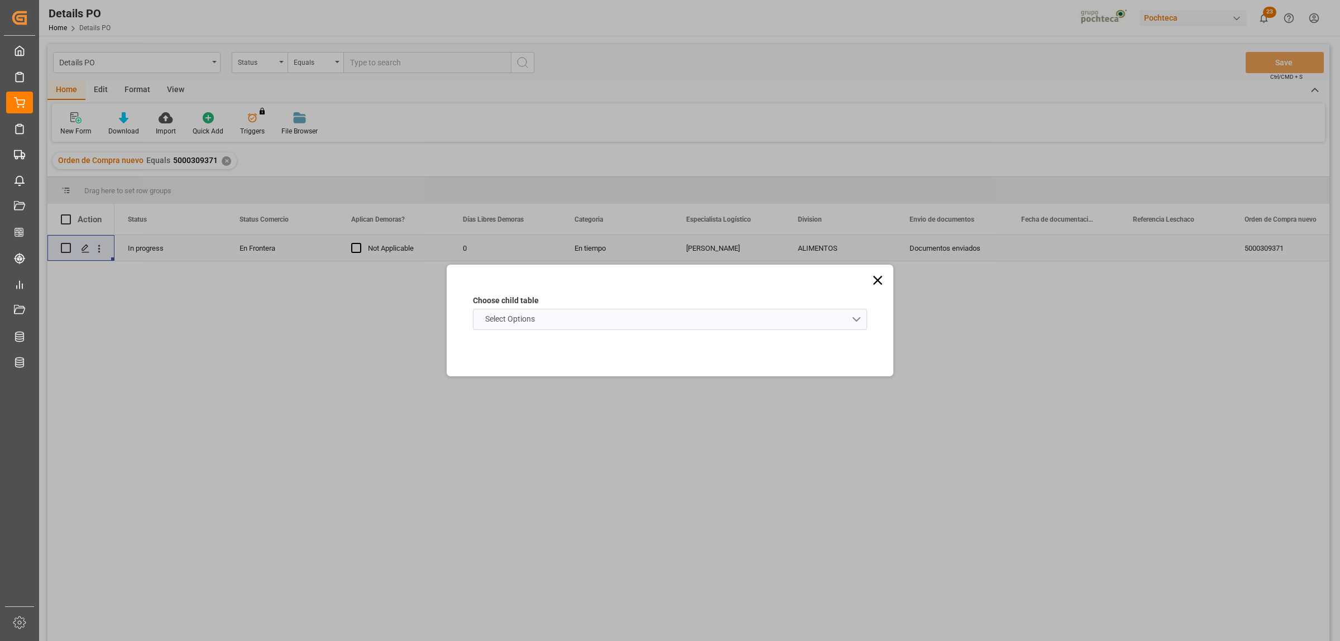
click at [858, 318] on schema "Select Options" at bounding box center [670, 319] width 394 height 21
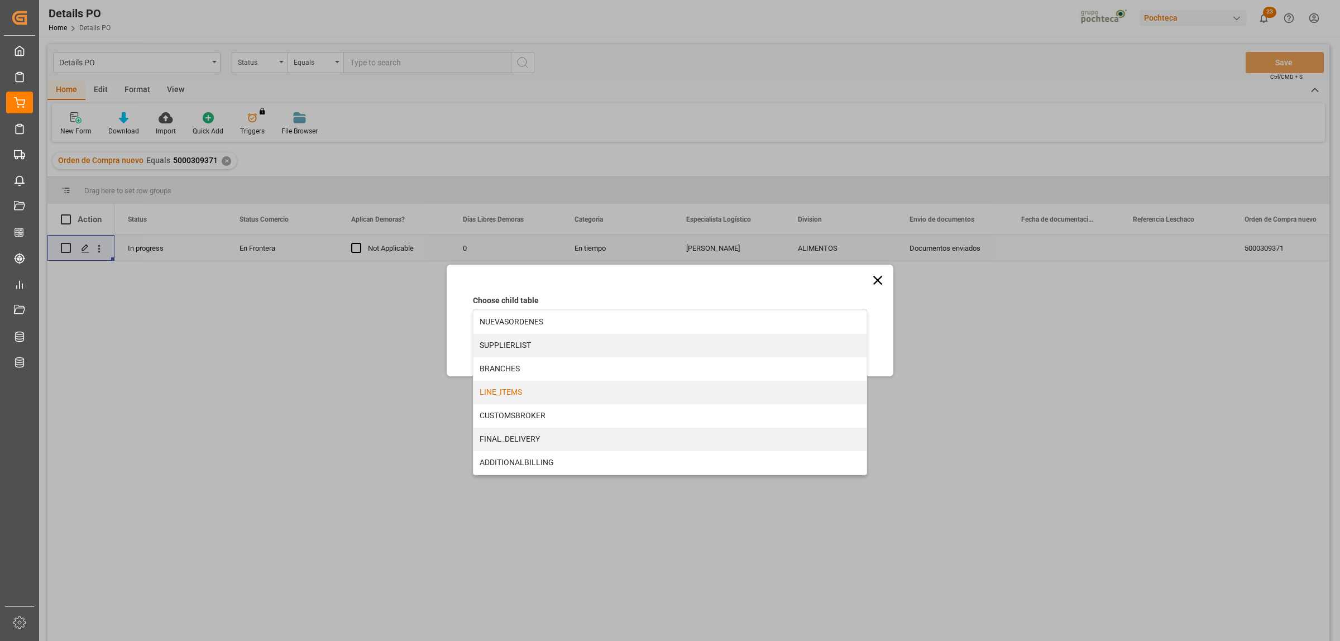
click at [505, 395] on div "LINE_ITEMS" at bounding box center [670, 392] width 393 height 23
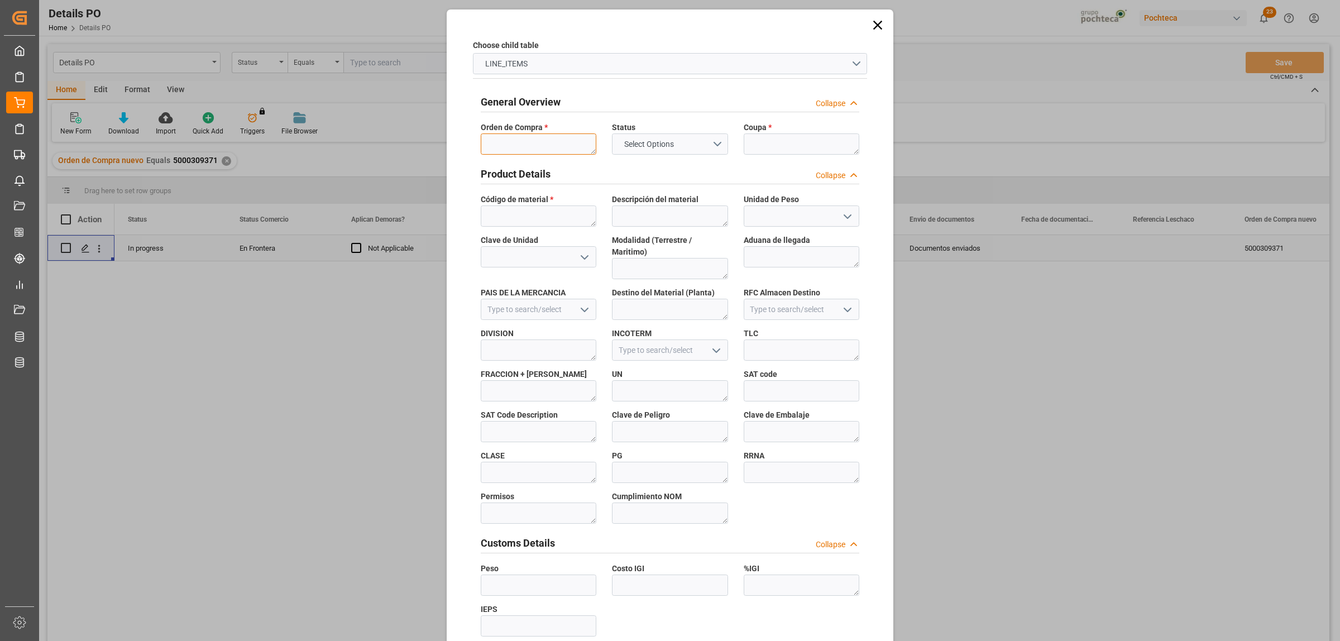
click at [519, 142] on textarea at bounding box center [539, 143] width 116 height 21
paste textarea "5000309371"
type textarea "5000309371"
click at [778, 151] on textarea at bounding box center [802, 143] width 116 height 21
paste textarea "201496"
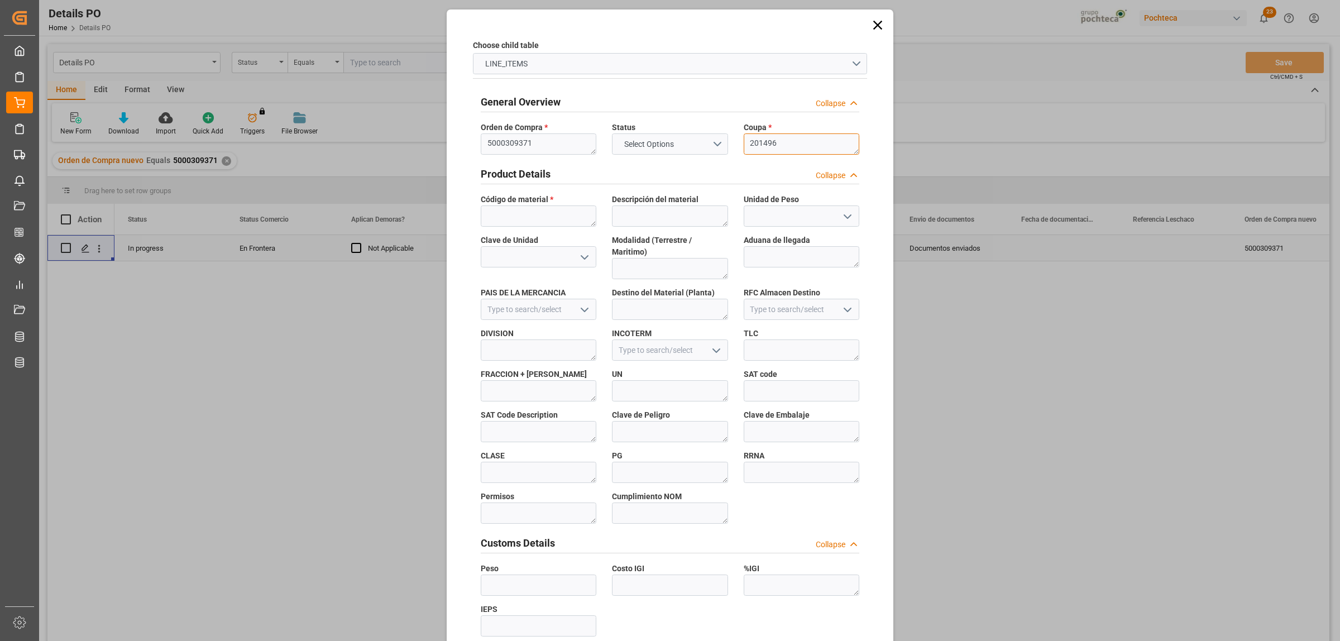
type textarea "201496"
click at [497, 215] on textarea at bounding box center [539, 215] width 116 height 21
paste textarea "94918"
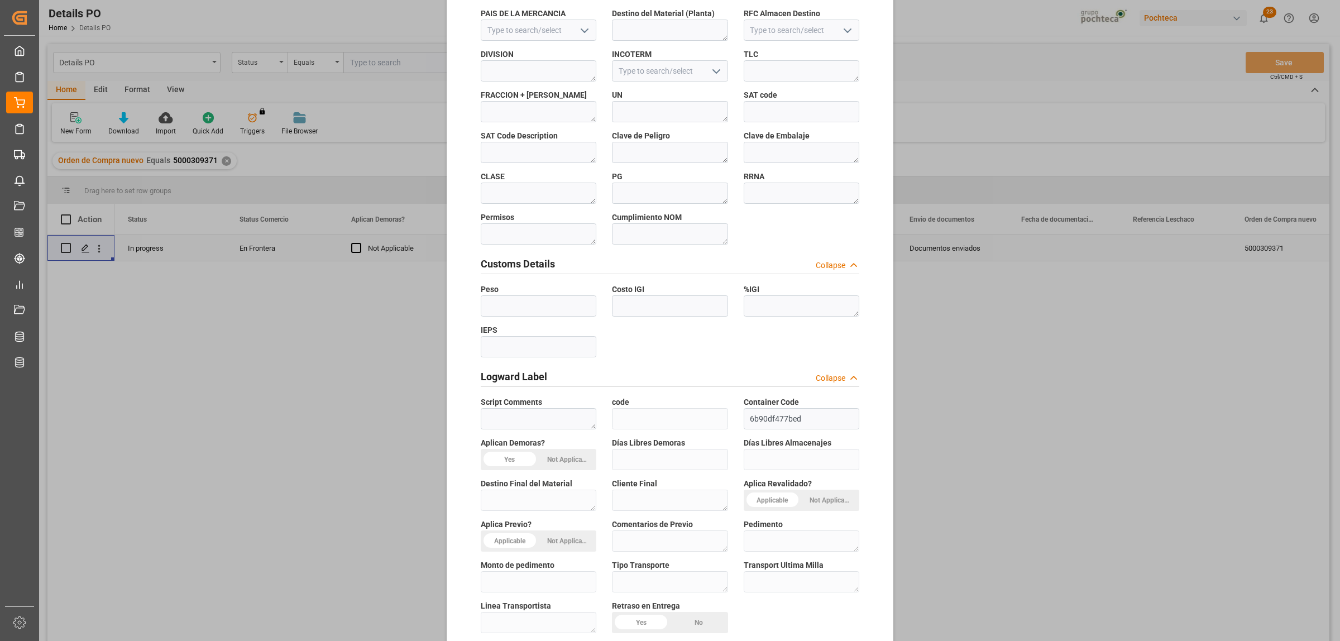
scroll to position [328, 0]
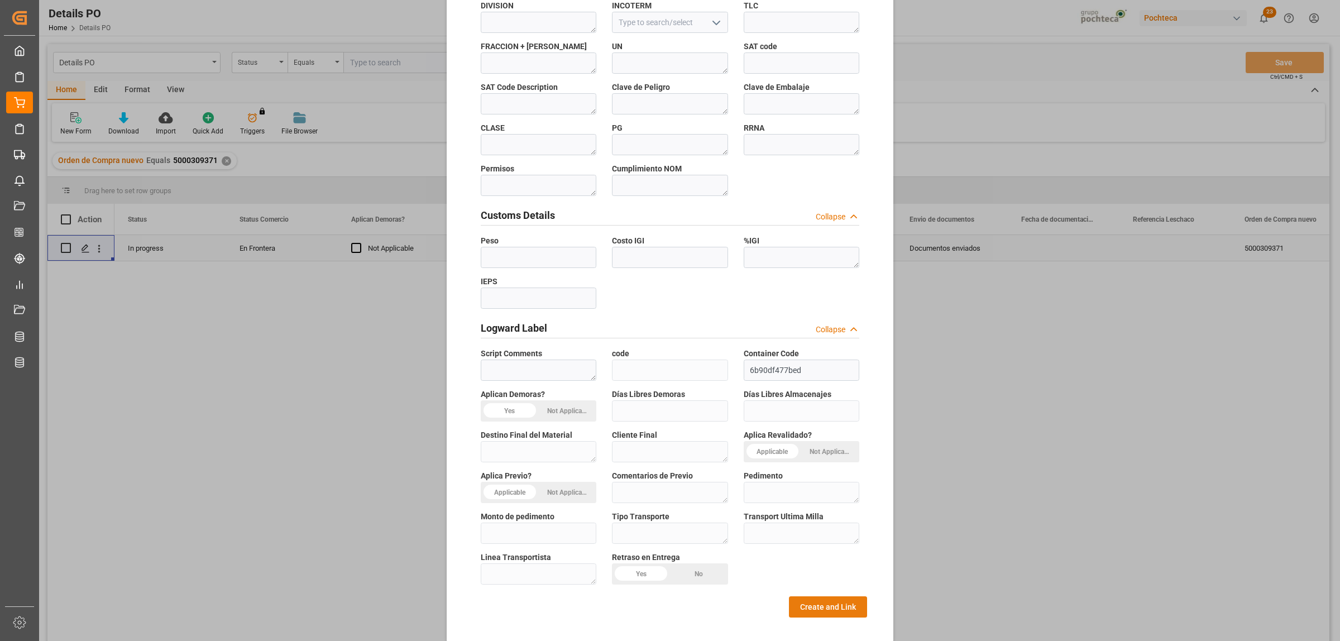
type textarea "94918"
click at [806, 596] on button "Create and Link" at bounding box center [828, 606] width 78 height 21
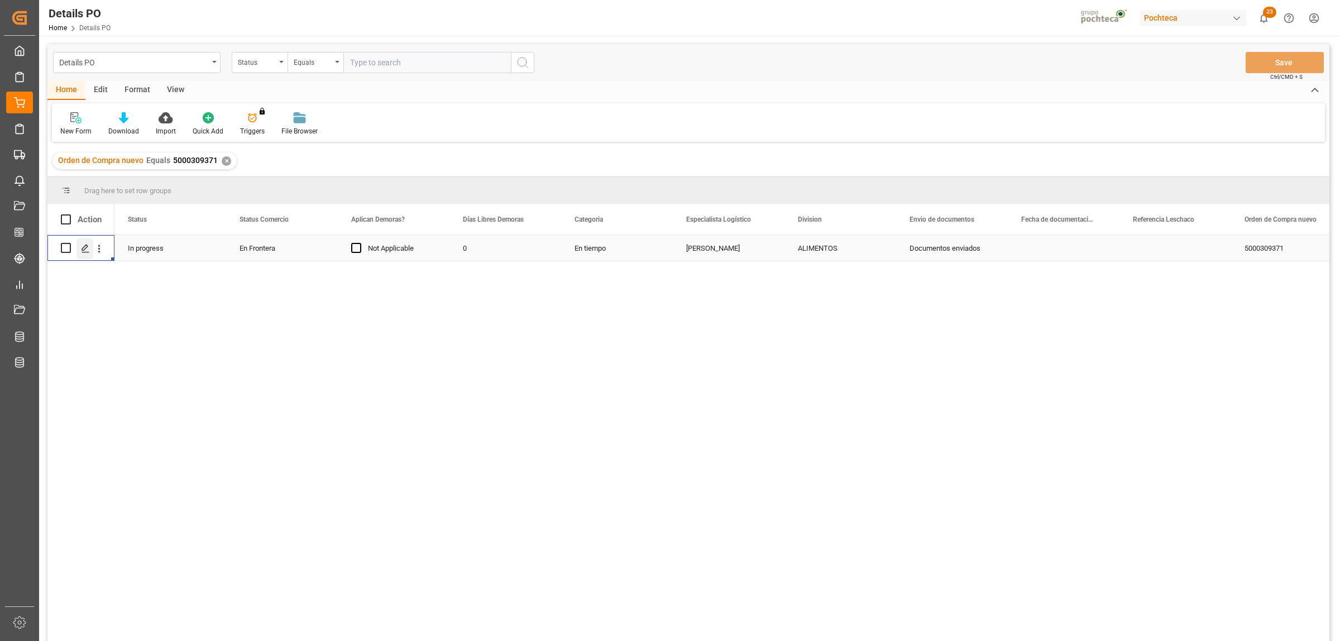
click at [84, 247] on icon "Press SPACE to select this row." at bounding box center [85, 248] width 9 height 9
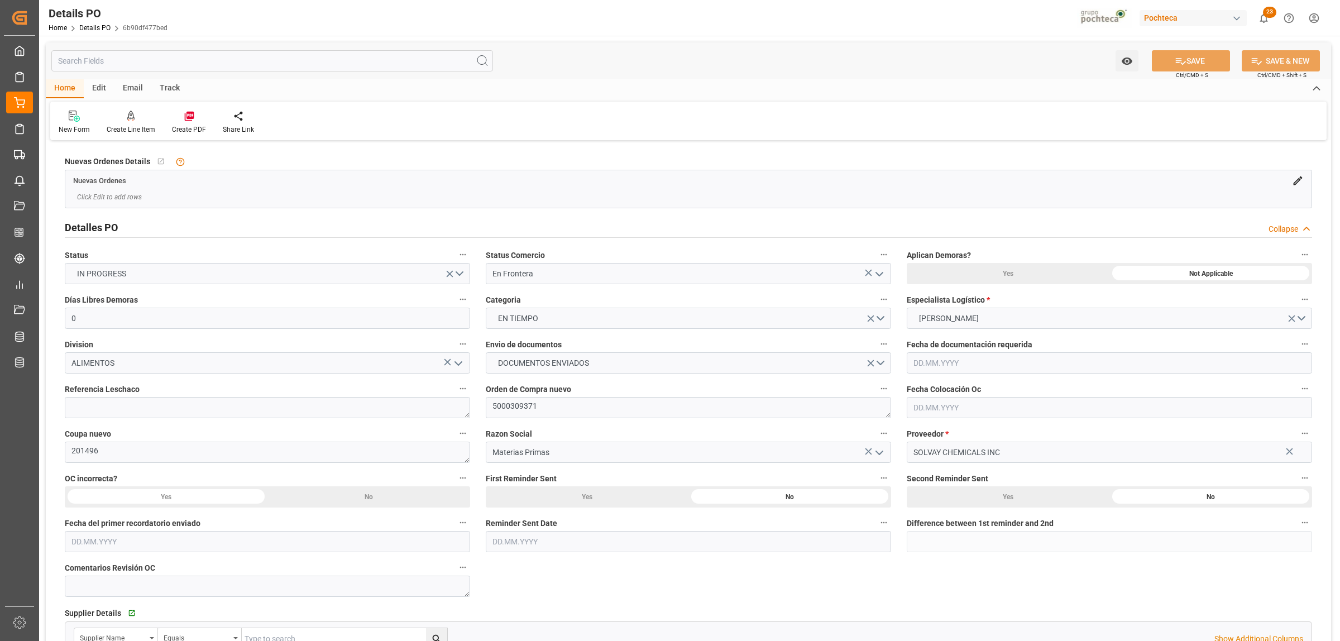
type input "0"
type input "[DATE]"
click at [969, 412] on input "text" at bounding box center [1109, 407] width 405 height 21
drag, startPoint x: 1173, startPoint y: 574, endPoint x: 1168, endPoint y: 556, distance: 18.4
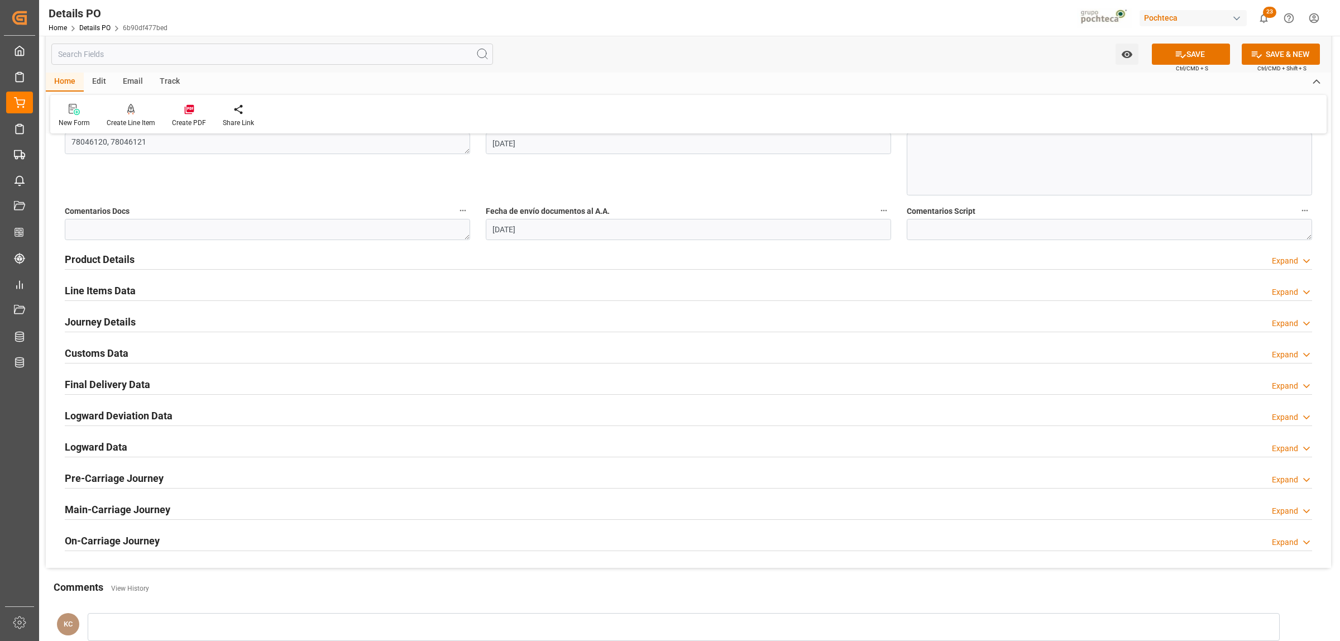
scroll to position [558, 0]
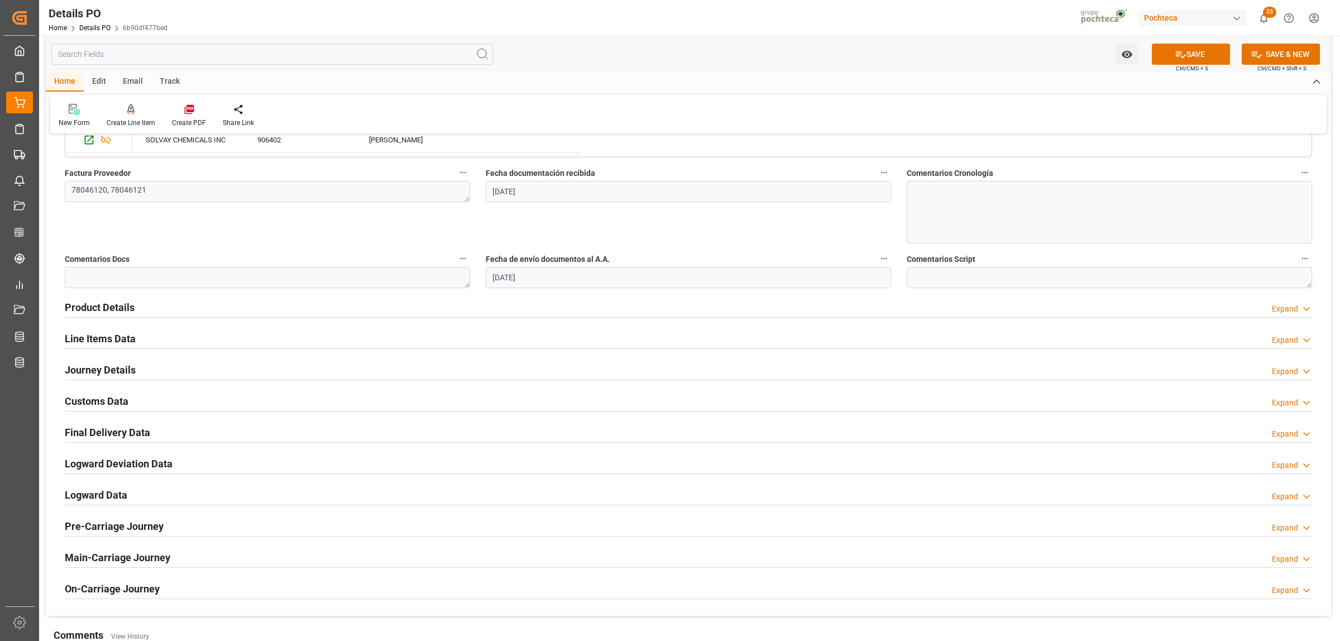
click at [128, 338] on h2 "Line Items Data" at bounding box center [100, 338] width 71 height 15
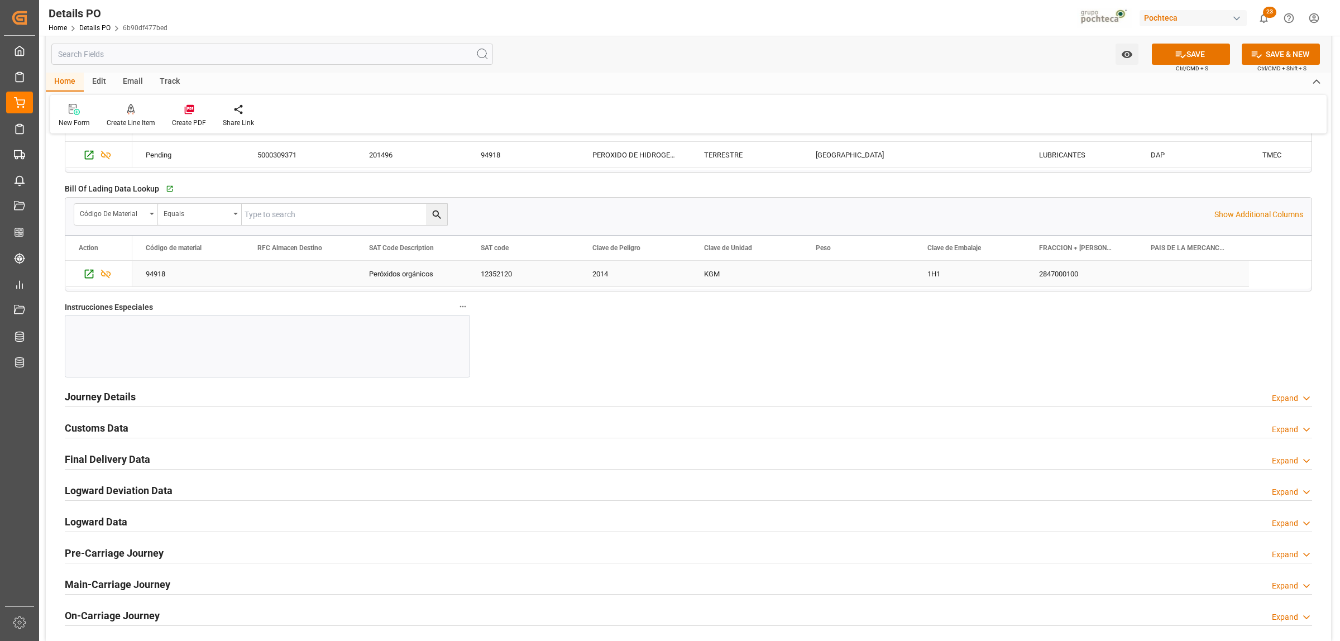
scroll to position [977, 0]
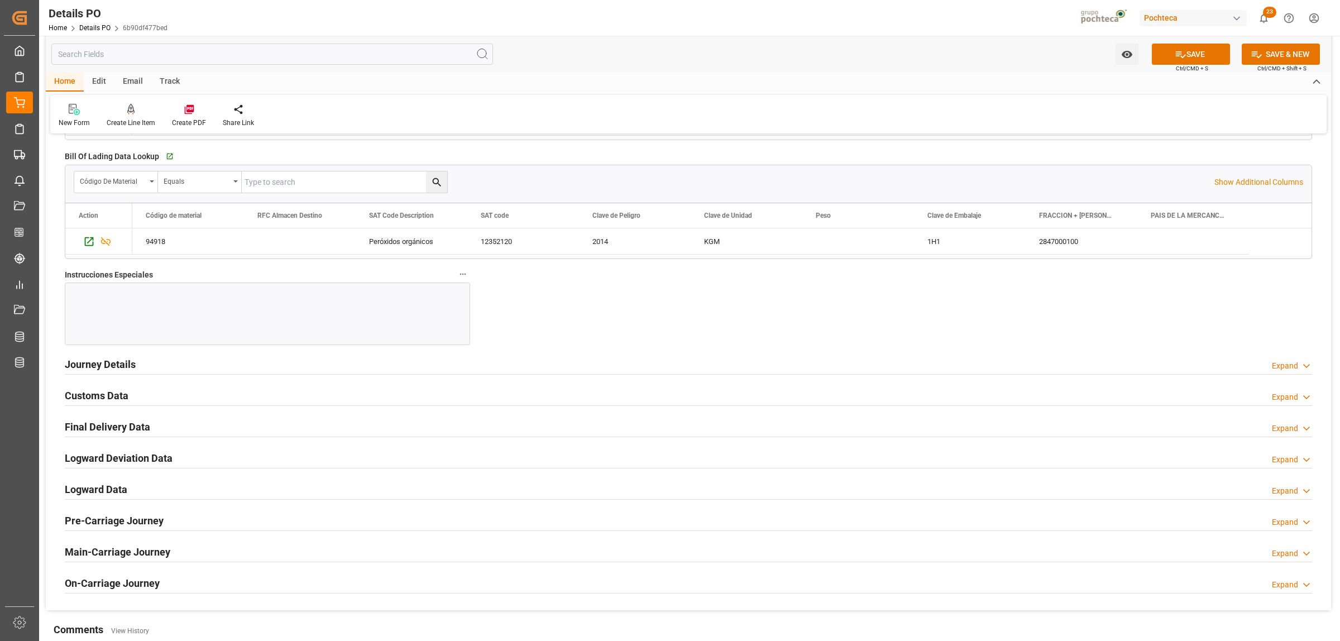
click at [91, 364] on h2 "Journey Details" at bounding box center [100, 364] width 71 height 15
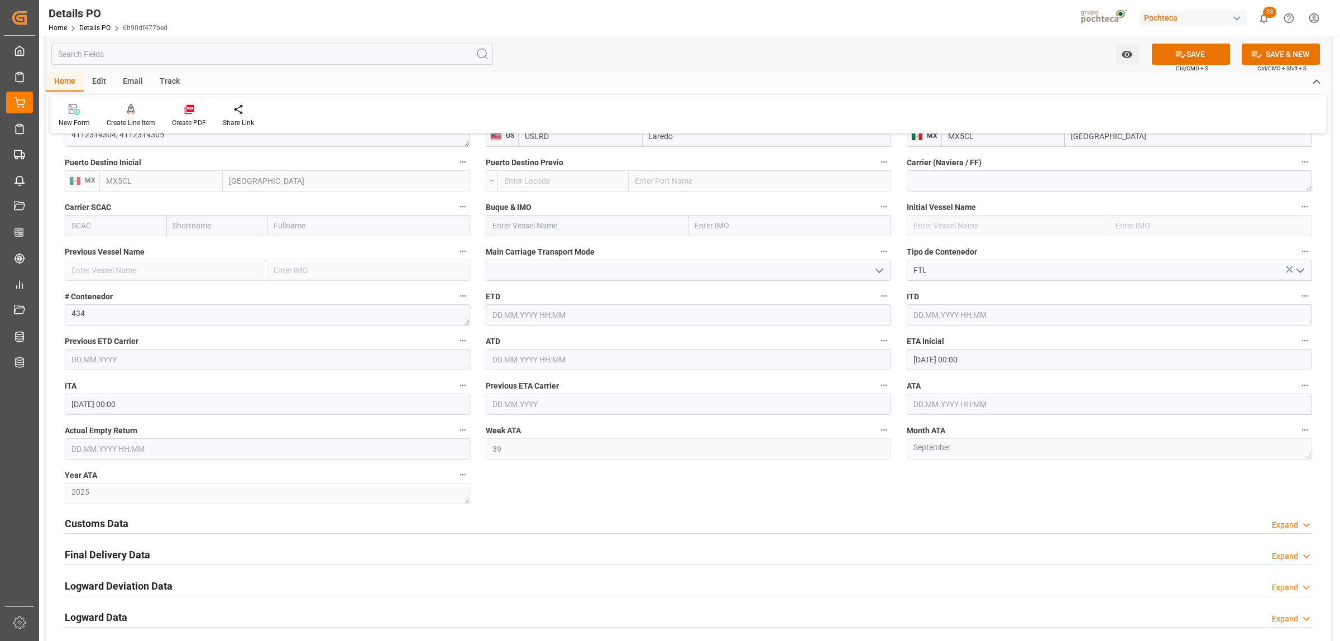
scroll to position [1256, 0]
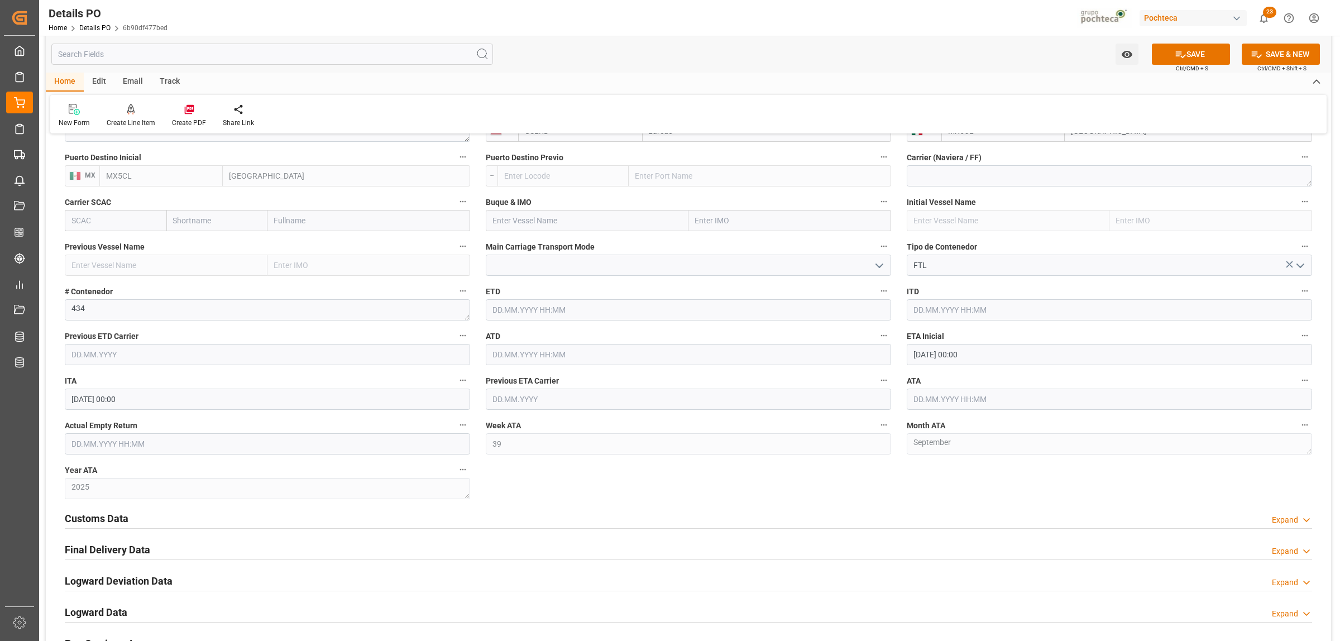
click at [934, 398] on input "text" at bounding box center [1109, 399] width 405 height 21
click at [920, 426] on button "Previous Month" at bounding box center [916, 427] width 7 height 7
click at [963, 540] on div "24" at bounding box center [965, 534] width 14 height 13
type input "[DATE] 00:00"
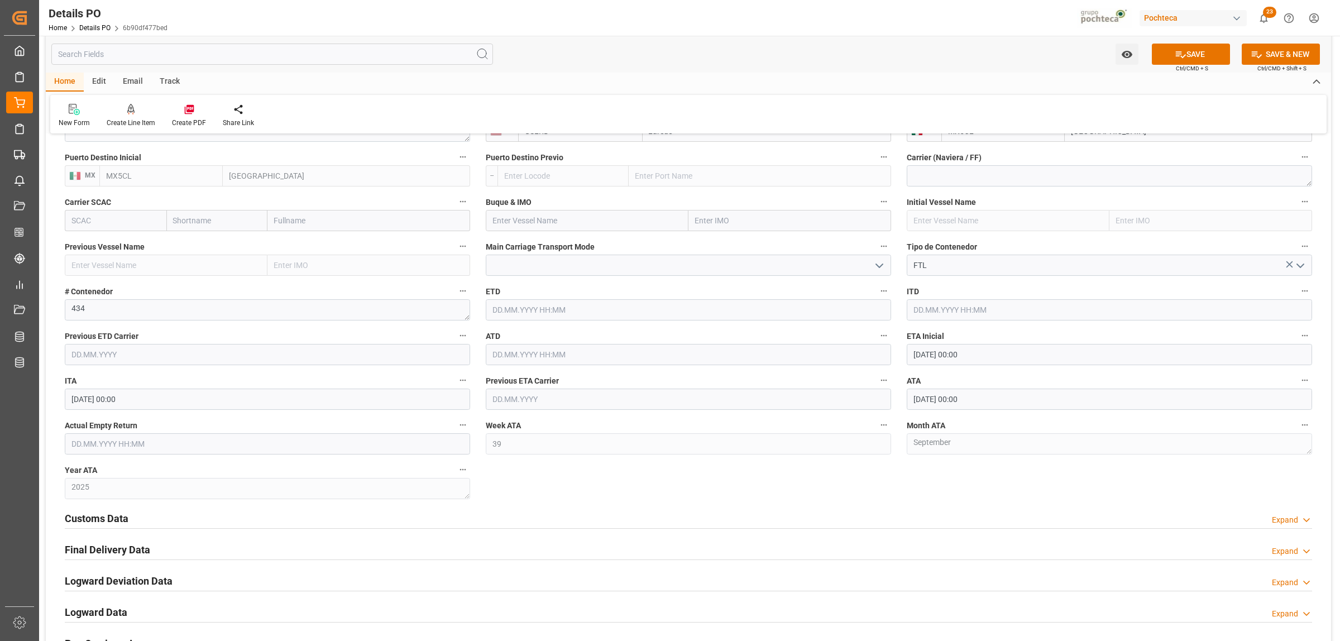
drag, startPoint x: 869, startPoint y: 500, endPoint x: 882, endPoint y: 498, distance: 13.6
drag, startPoint x: 1192, startPoint y: 55, endPoint x: 1196, endPoint y: 46, distance: 9.2
click at [1193, 54] on button "SAVE" at bounding box center [1191, 54] width 78 height 21
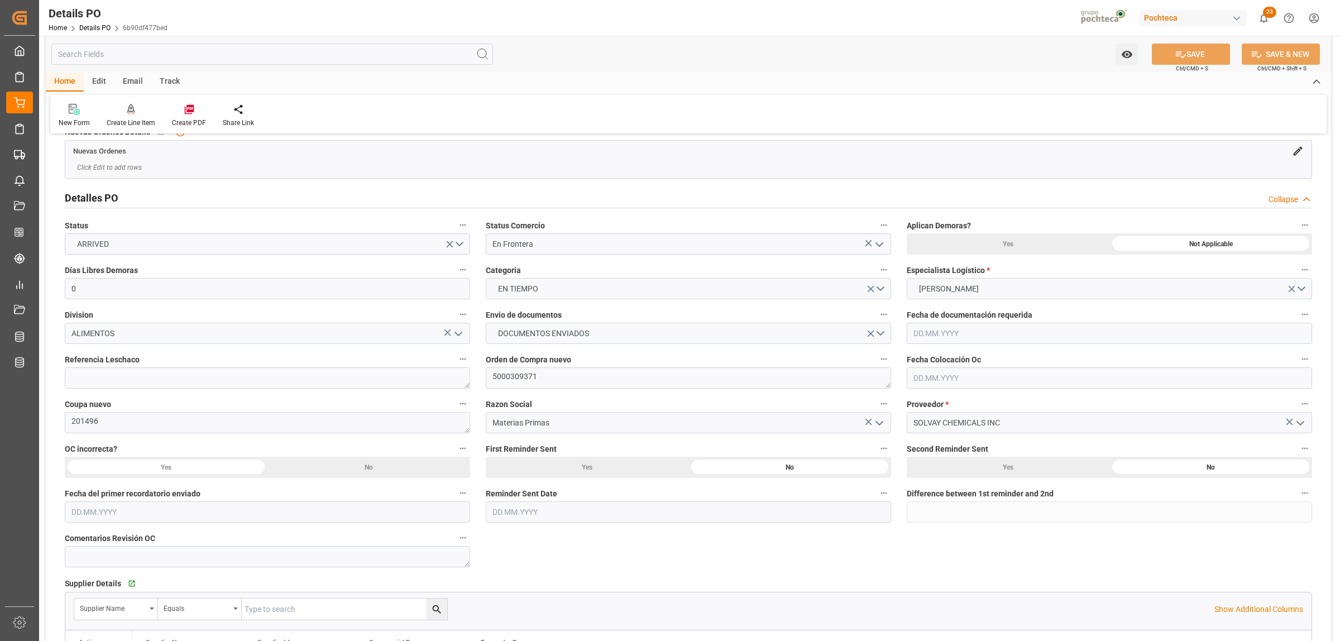
scroll to position [0, 0]
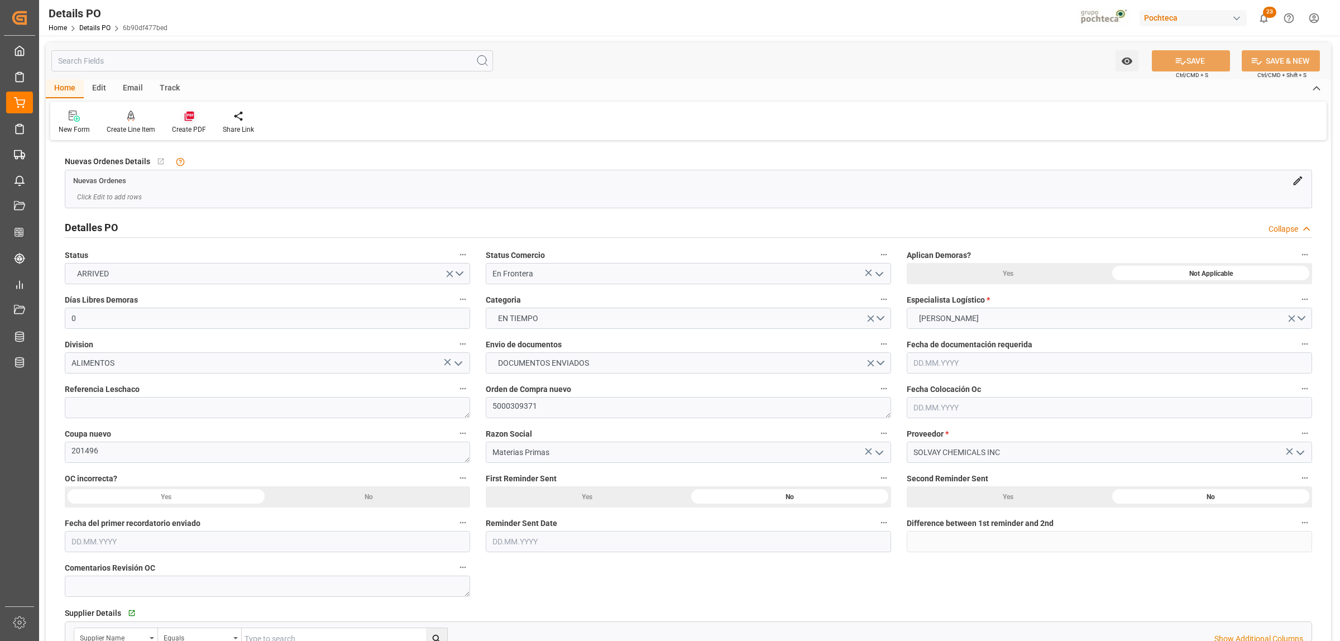
click at [188, 121] on icon at bounding box center [189, 116] width 11 height 11
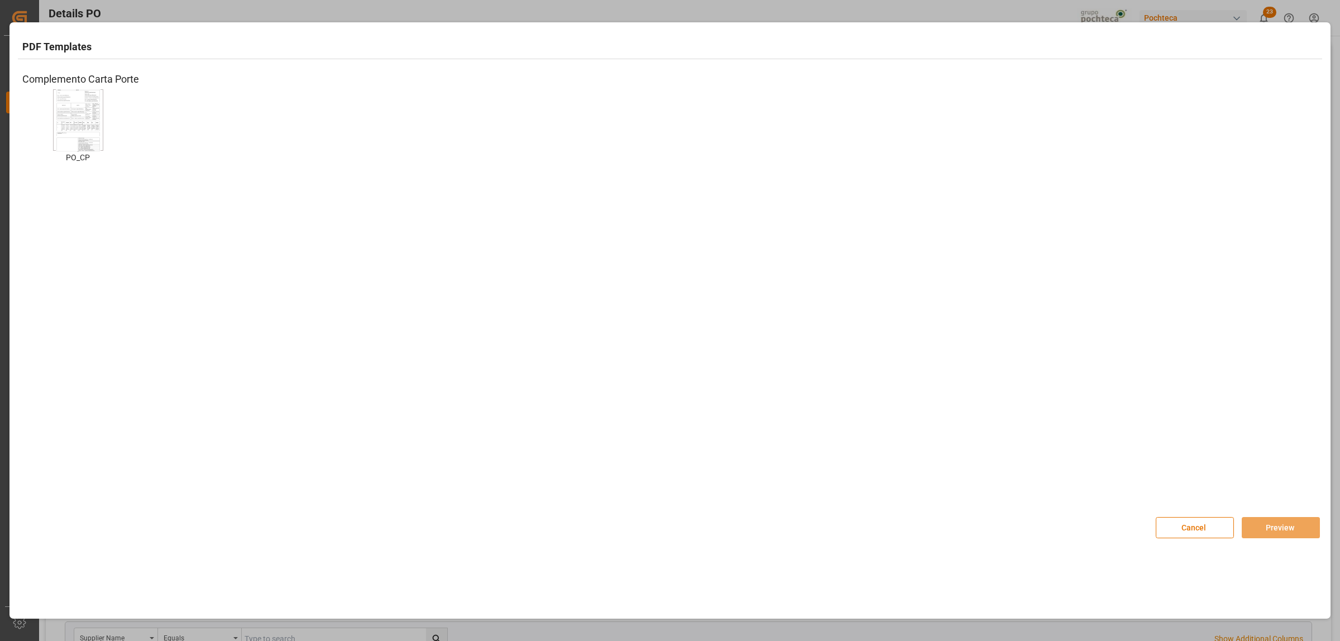
click at [61, 127] on img at bounding box center [78, 120] width 45 height 63
click at [1280, 529] on button "Preview" at bounding box center [1281, 527] width 78 height 21
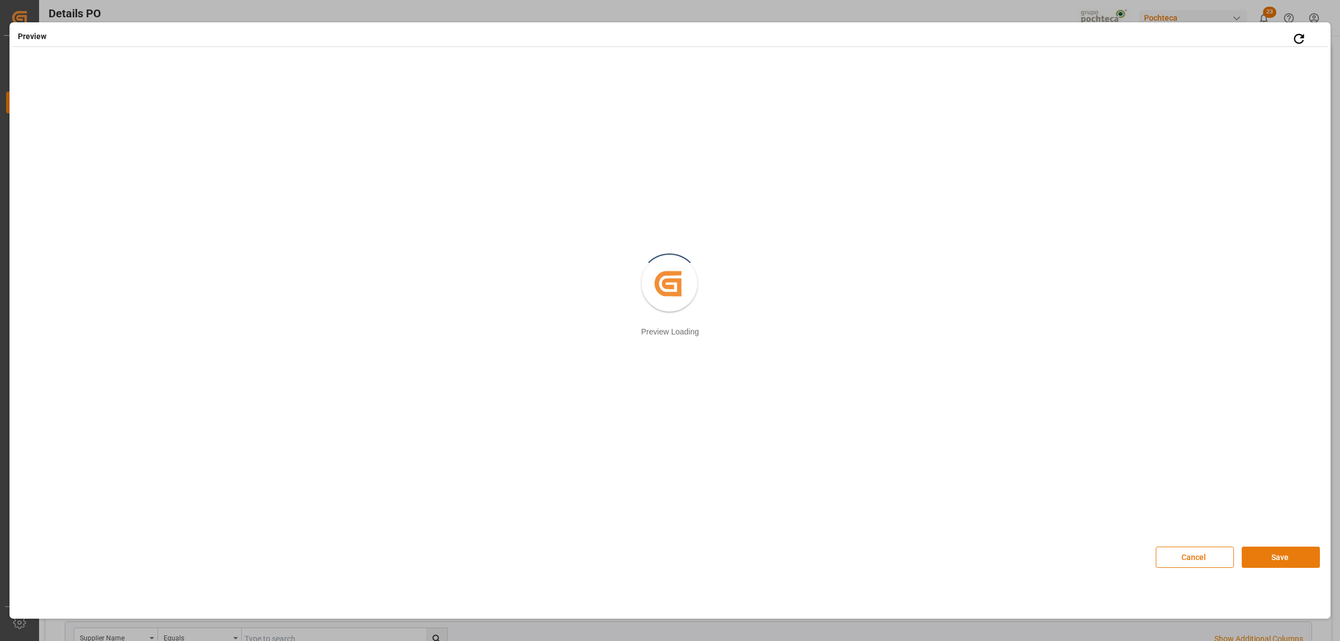
click at [1273, 562] on button "Save" at bounding box center [1281, 557] width 78 height 21
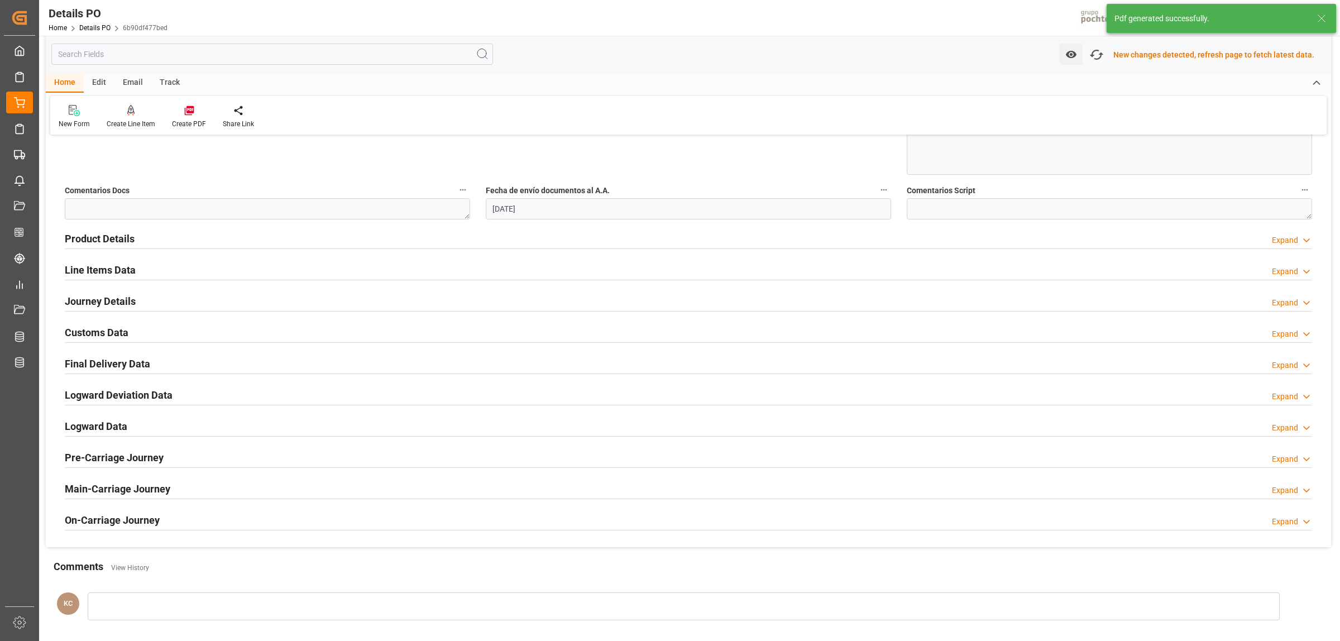
scroll to position [629, 0]
click at [109, 332] on h2 "Customs Data" at bounding box center [97, 331] width 64 height 15
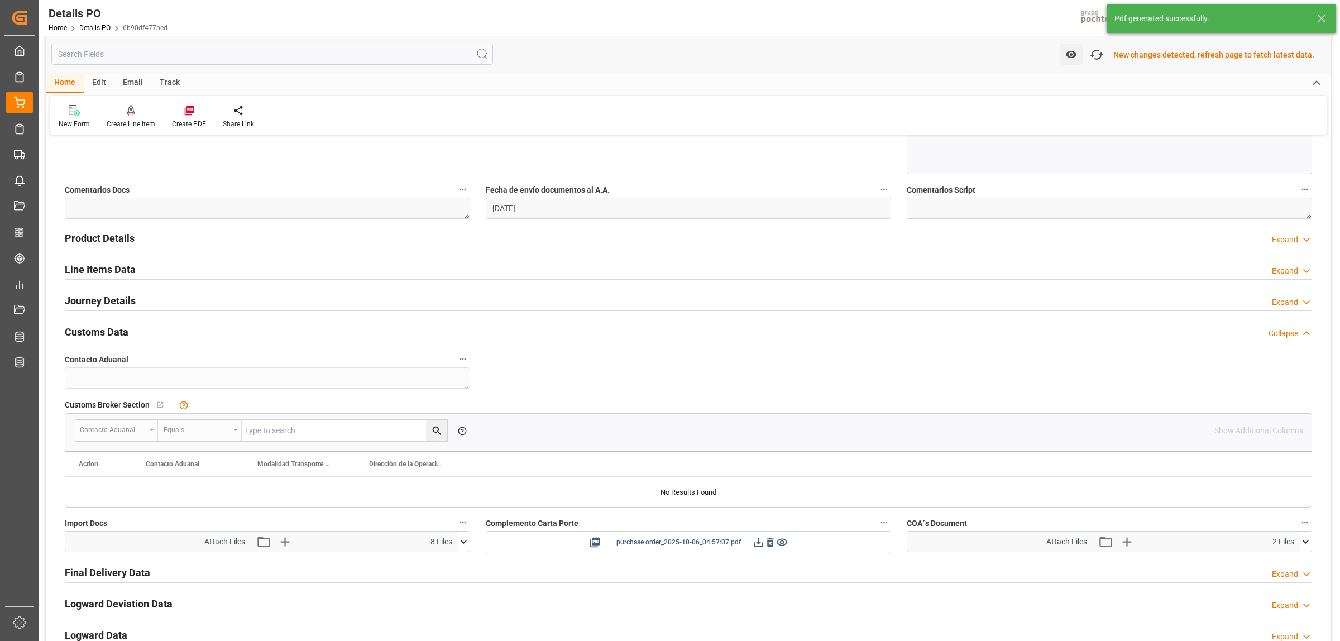
click at [754, 546] on icon at bounding box center [759, 543] width 12 height 12
click at [721, 350] on div "Nuevas Ordenes Details   No child Object linked Nuevas Ordenes Click Edit to ad…" at bounding box center [688, 136] width 1285 height 1240
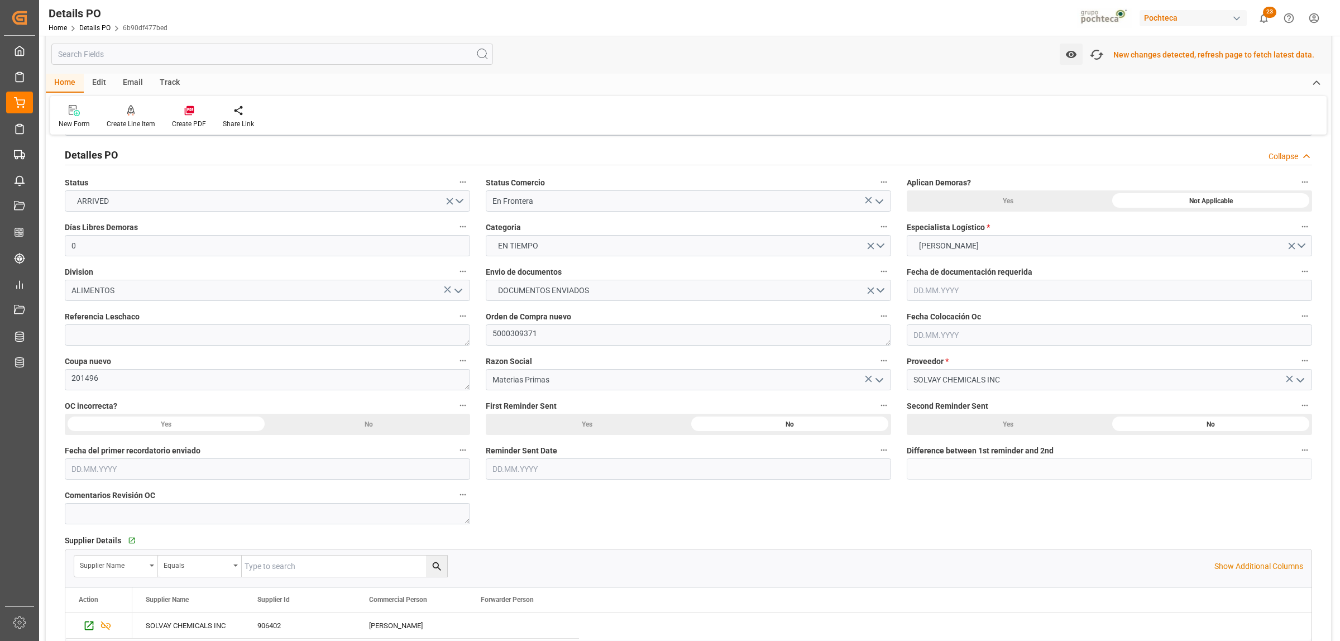
scroll to position [0, 0]
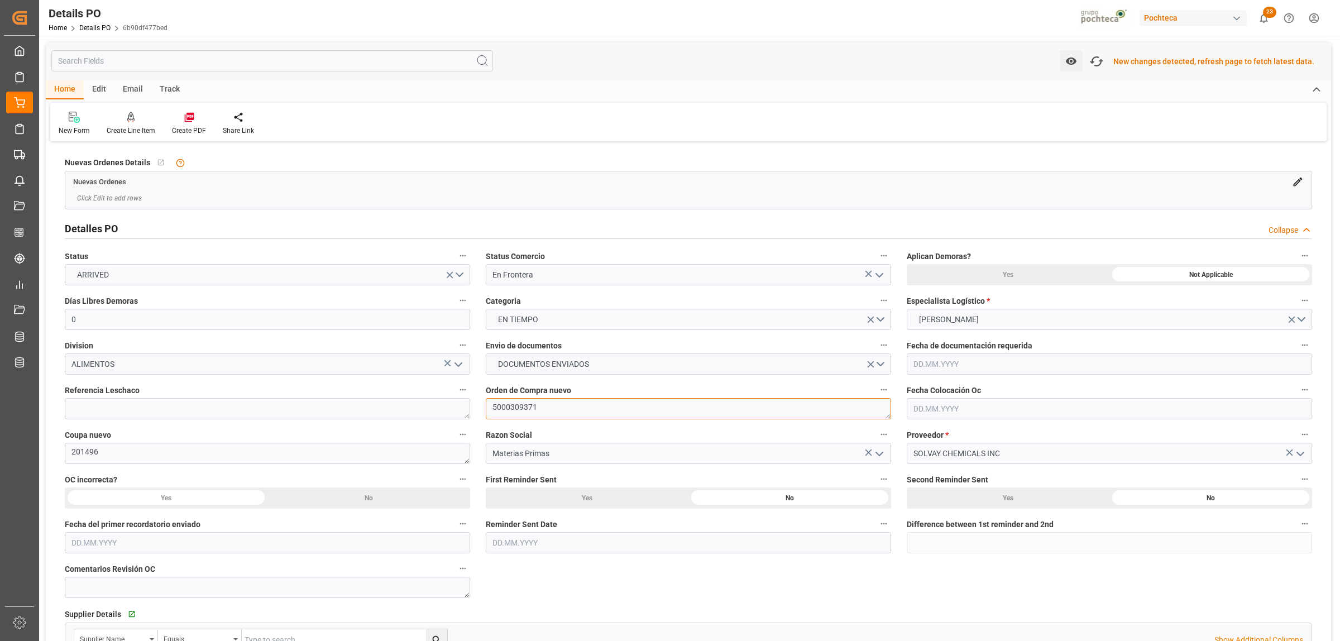
drag, startPoint x: 551, startPoint y: 405, endPoint x: 547, endPoint y: 412, distance: 7.0
click at [549, 407] on textarea "5000309371" at bounding box center [688, 408] width 405 height 21
drag, startPoint x: 547, startPoint y: 412, endPoint x: 489, endPoint y: 413, distance: 58.6
click at [489, 413] on textarea "5000309371" at bounding box center [688, 408] width 405 height 21
drag, startPoint x: 101, startPoint y: 450, endPoint x: 54, endPoint y: 451, distance: 46.9
